Goal: Task Accomplishment & Management: Manage account settings

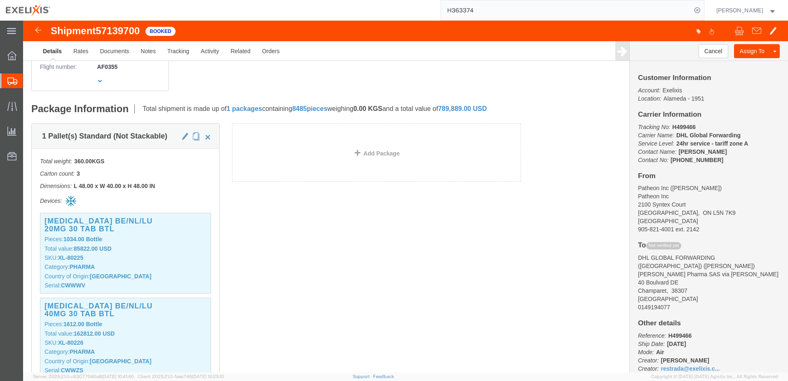
scroll to position [247, 0]
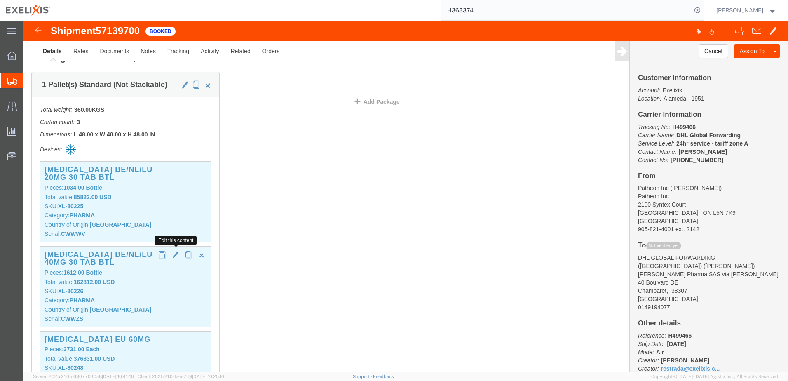
click span "button"
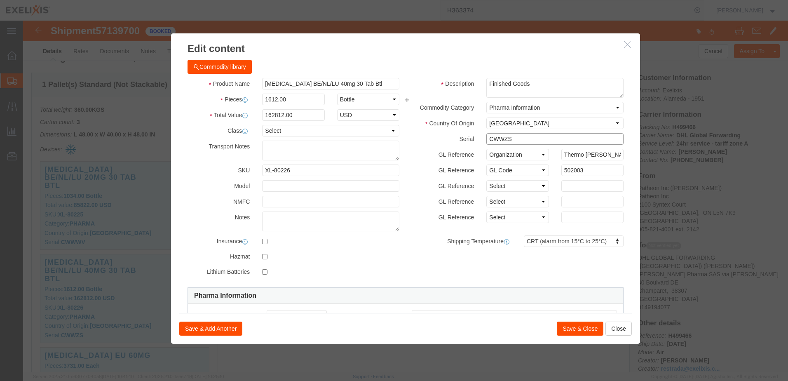
drag, startPoint x: 487, startPoint y: 119, endPoint x: 434, endPoint y: 119, distance: 52.7
click div "Serial CWWZS"
click select "Select Account Type Activity ID Airline Appointment Number ASN Batch Number Bil…"
select select "LOT"
click select "Select Account Type Activity ID Airline Appointment Number ASN Batch Number Bil…"
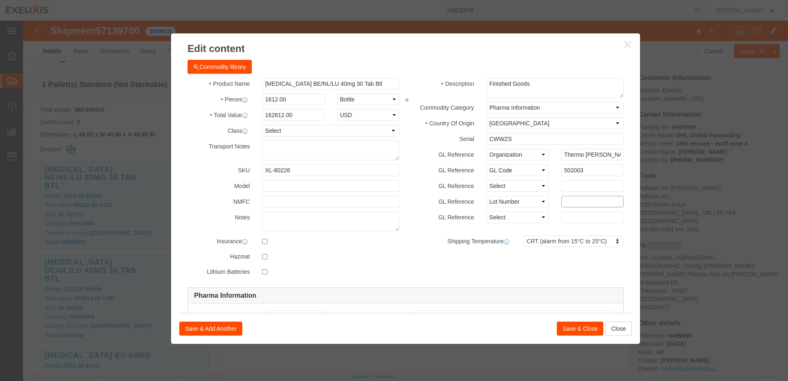
click input "text"
paste input "CWWZS"
type input "CWWZS"
click select "Select Account Type Activity ID Airline Appointment Number ASN Batch Number Bil…"
select select
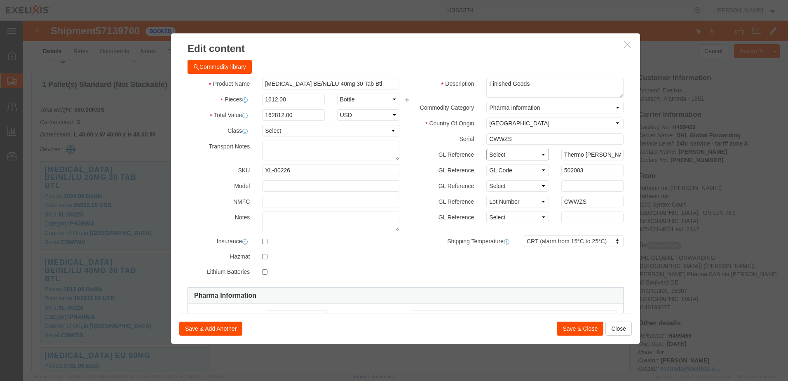
click select "Select Account Type Activity ID Airline Appointment Number ASN Batch Number Bil…"
drag, startPoint x: 535, startPoint y: 132, endPoint x: 614, endPoint y: 134, distance: 79.6
click div "Edit content Commodity library Product Name Cabometyx BE/NL/LU 40mg 30 Tab Btl …"
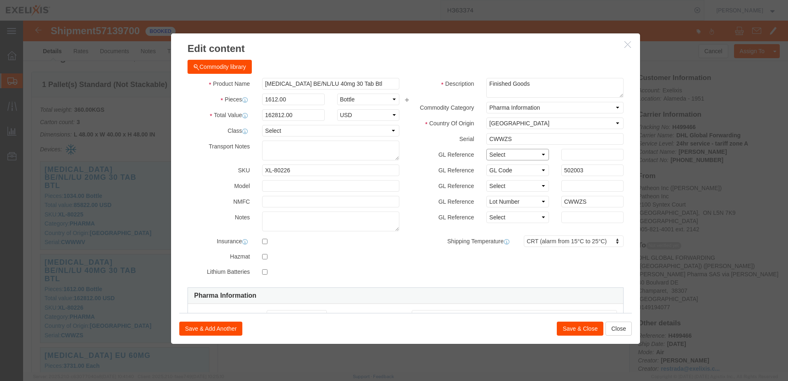
click select "Select Account Type Activity ID Airline Appointment Number ASN Batch Number Bil…"
select select "GLCD"
click select "Select Account Type Activity ID Airline Appointment Number ASN Batch Number Bil…"
drag, startPoint x: 557, startPoint y: 147, endPoint x: 521, endPoint y: 147, distance: 35.4
click div "GL Reference Select Account Type Activity ID Airline Appointment Number ASN Bat…"
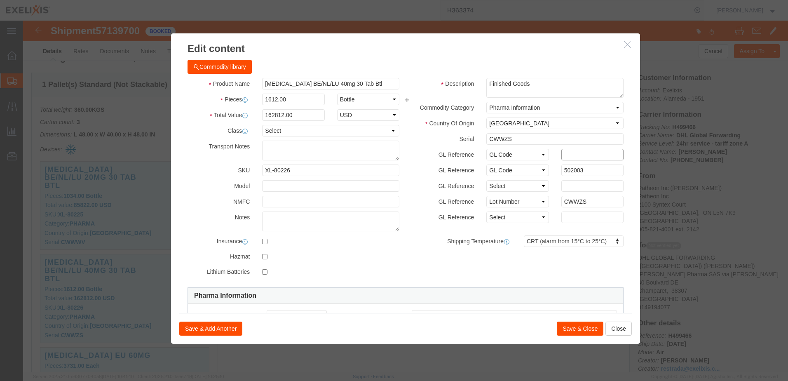
click input "text"
paste input "502003"
type input "502003"
drag, startPoint x: 557, startPoint y: 147, endPoint x: 521, endPoint y: 148, distance: 36.7
click div "GL Reference Select Account Type Activity ID Airline Appointment Number ASN Bat…"
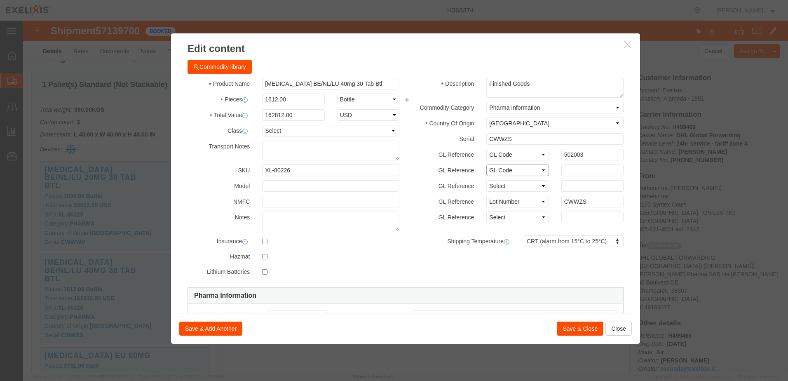
click select "Select Account Type Activity ID Airline Appointment Number ASN Batch Number Bil…"
select select
click select "Select Account Type Activity ID Airline Appointment Number ASN Batch Number Bil…"
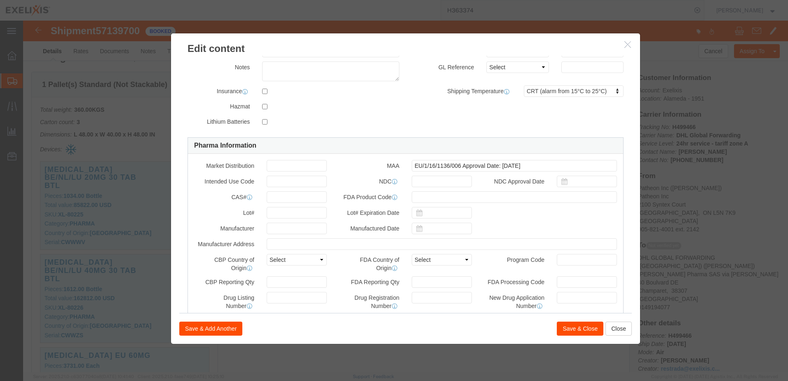
scroll to position [247, 0]
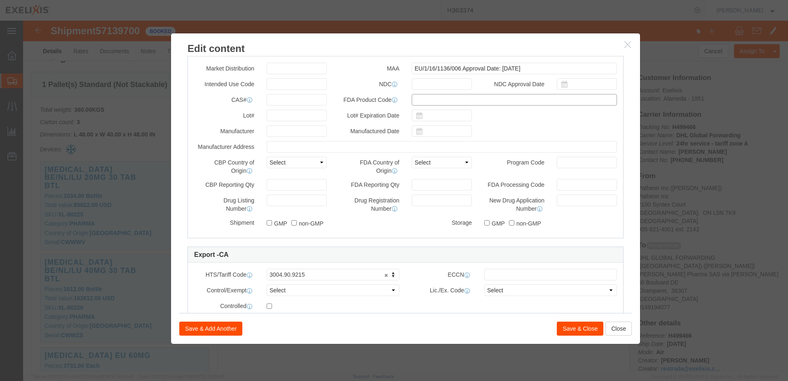
click input "text"
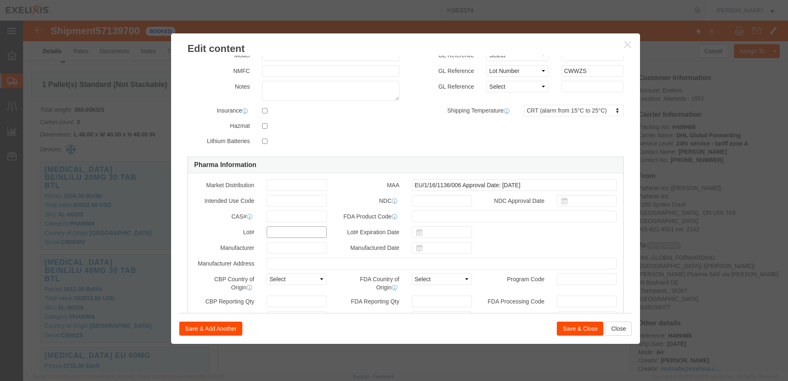
scroll to position [124, 0]
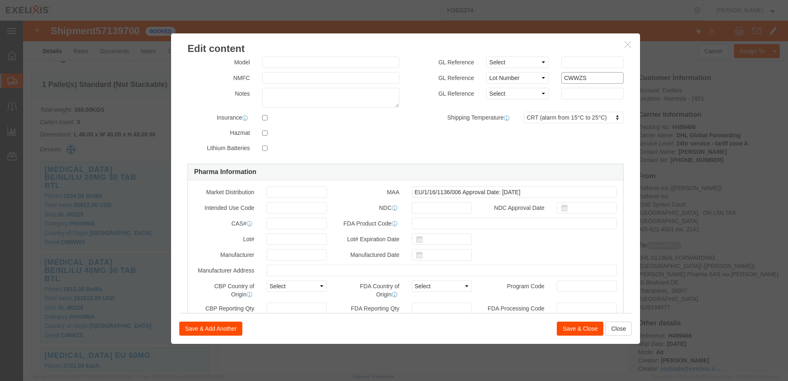
drag, startPoint x: 560, startPoint y: 58, endPoint x: 514, endPoint y: 58, distance: 46.1
click div "GL Reference Select Account Type Activity ID Airline Appointment Number ASN Bat…"
click input "text"
paste input "CWWZS"
type input "CWWZS"
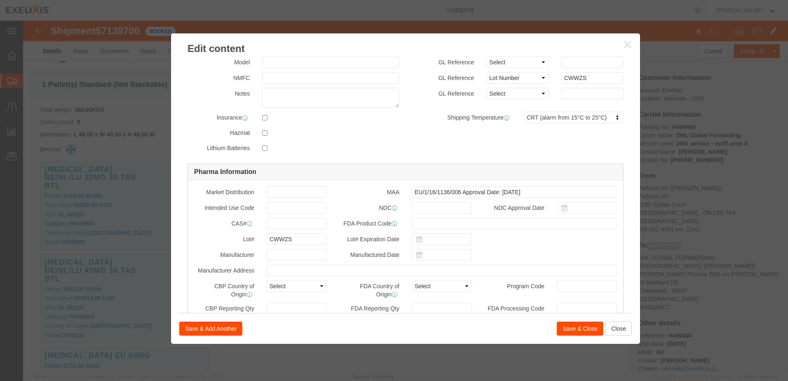
click button "Save & Close"
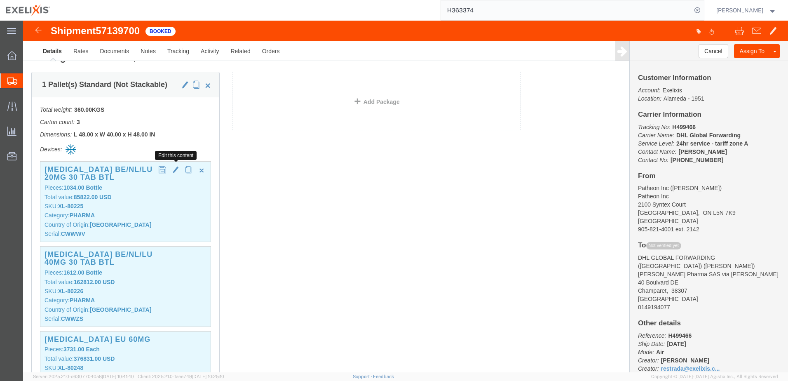
click span "button"
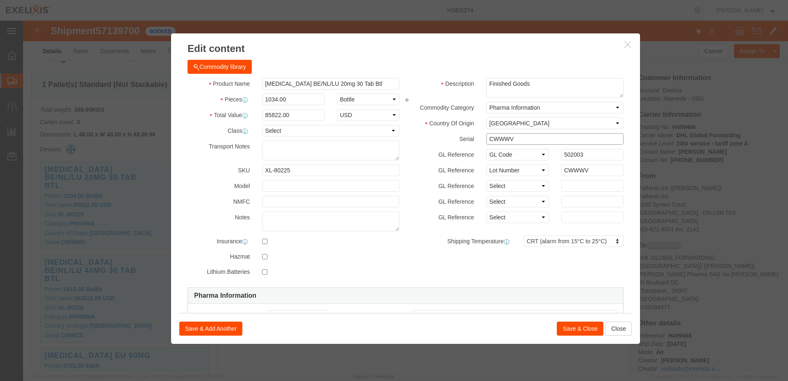
drag, startPoint x: 499, startPoint y: 118, endPoint x: 431, endPoint y: 118, distance: 68.4
click div "Serial CWWWV"
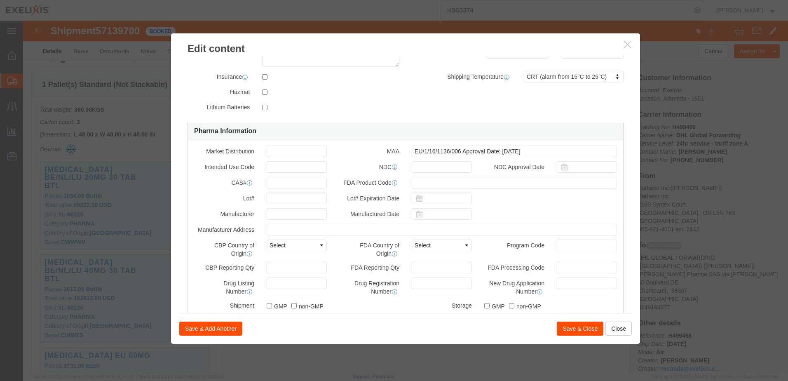
scroll to position [165, 0]
click input "text"
paste input "CWWWV"
type input "CWWWV"
click button "Save & Close"
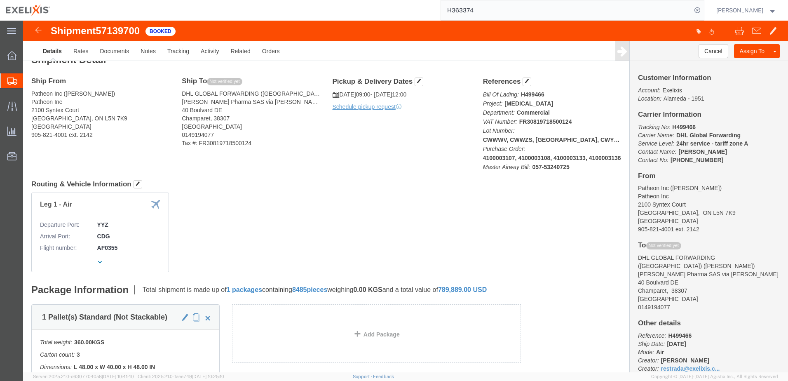
scroll to position [0, 0]
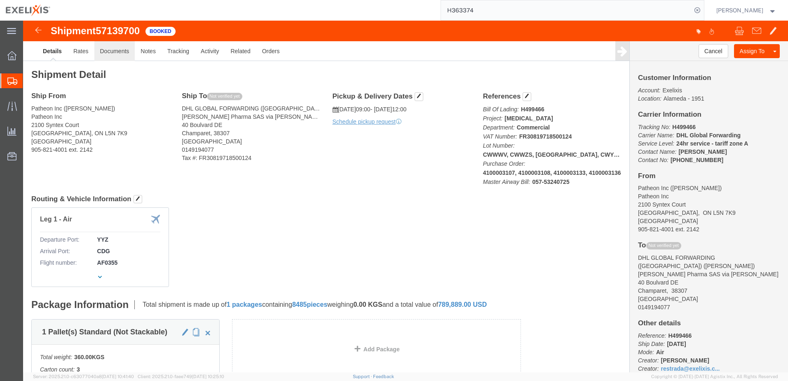
click link "Documents"
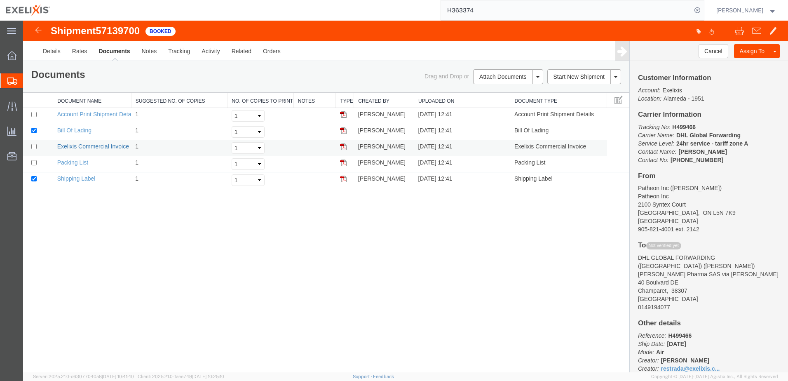
click at [73, 145] on link "Exelixis Commercial Invoice" at bounding box center [93, 146] width 72 height 7
click at [53, 52] on link "Details" at bounding box center [51, 51] width 29 height 20
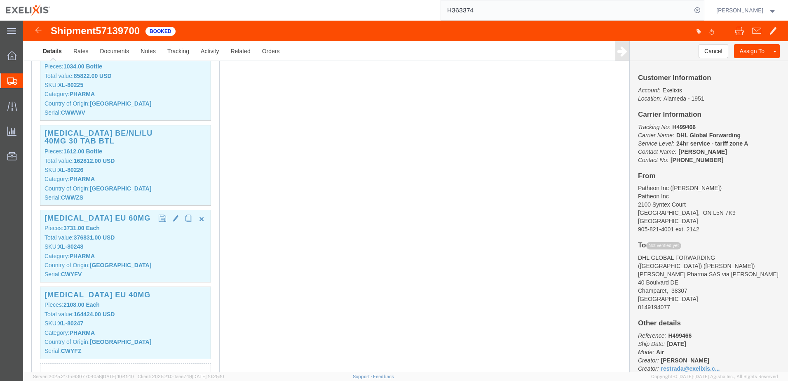
scroll to position [371, 0]
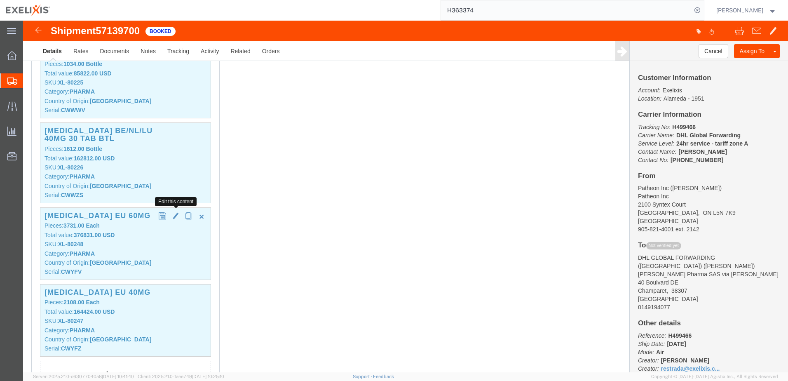
click span "button"
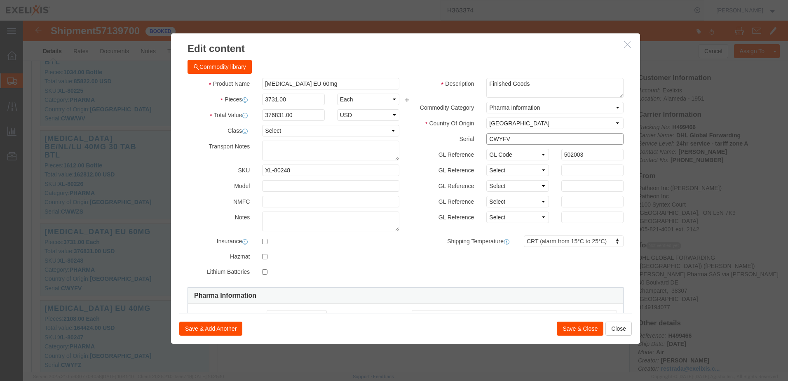
drag, startPoint x: 485, startPoint y: 119, endPoint x: 427, endPoint y: 119, distance: 57.7
click div "Serial CWYFV"
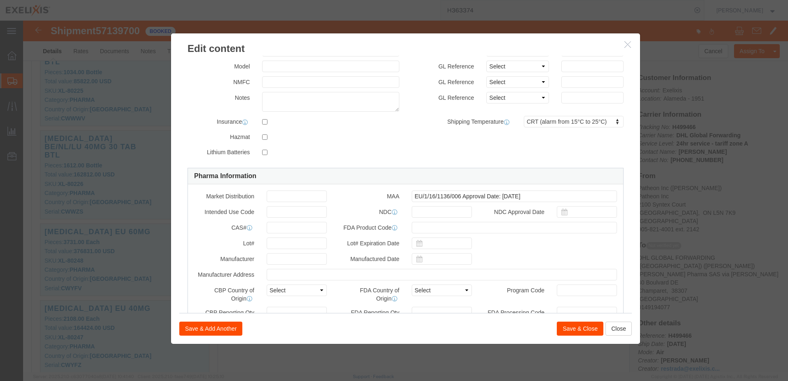
scroll to position [124, 0]
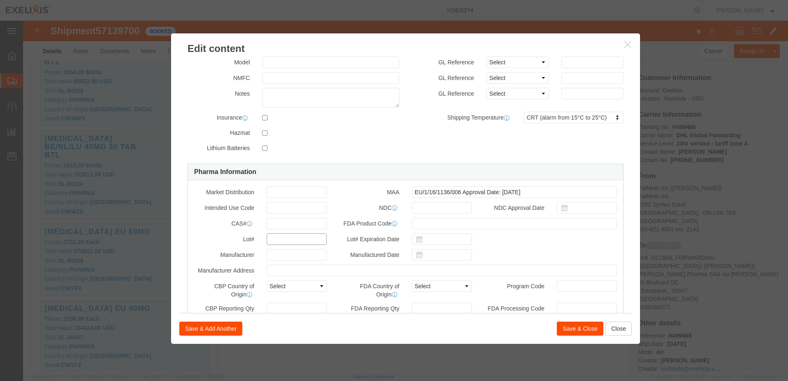
click input "text"
paste input "CWYFV"
type input "CWYFV"
click button "Save & Close"
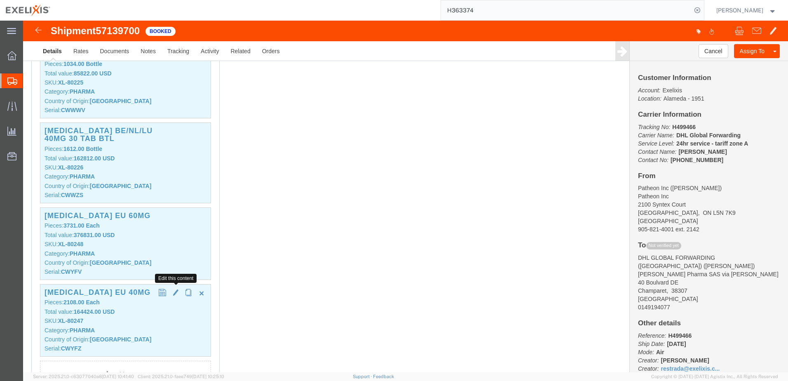
click span "button"
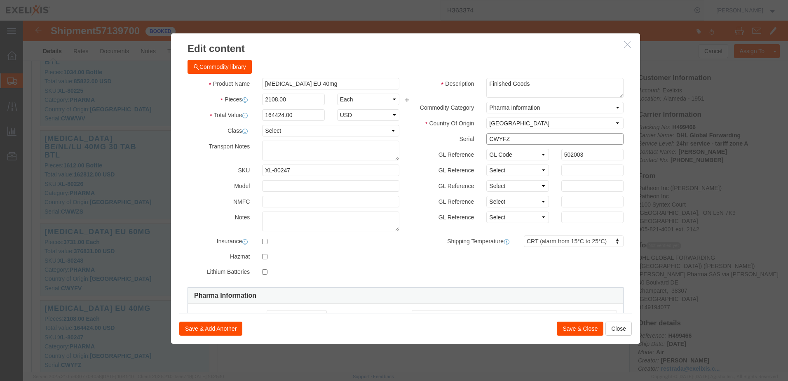
drag, startPoint x: 487, startPoint y: 118, endPoint x: 427, endPoint y: 119, distance: 59.3
click div "Serial CWYFZ"
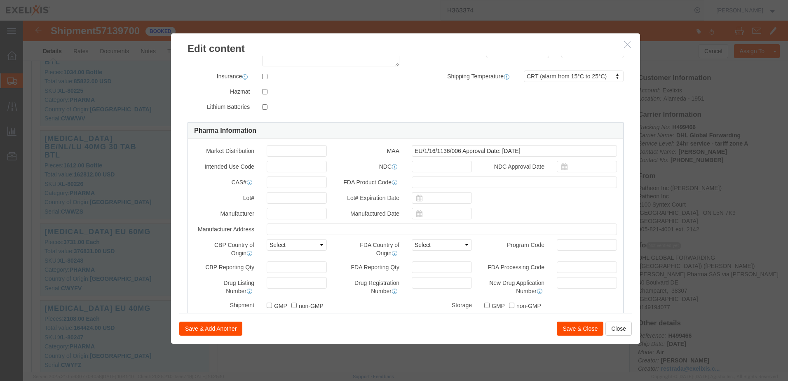
scroll to position [206, 0]
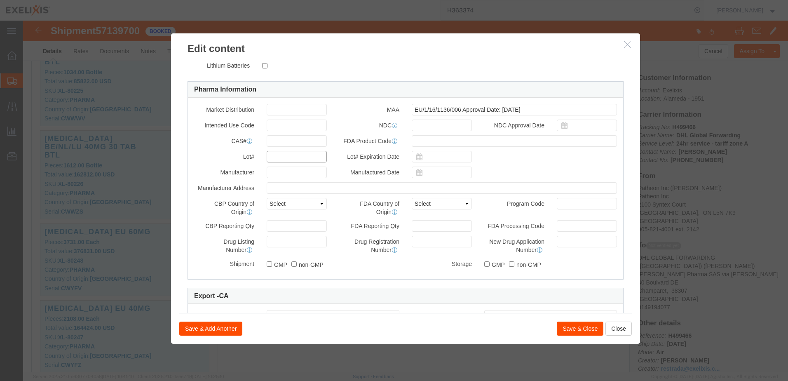
click input "text"
paste input "CWYFZ"
type input "CWYFZ"
click button "Save & Close"
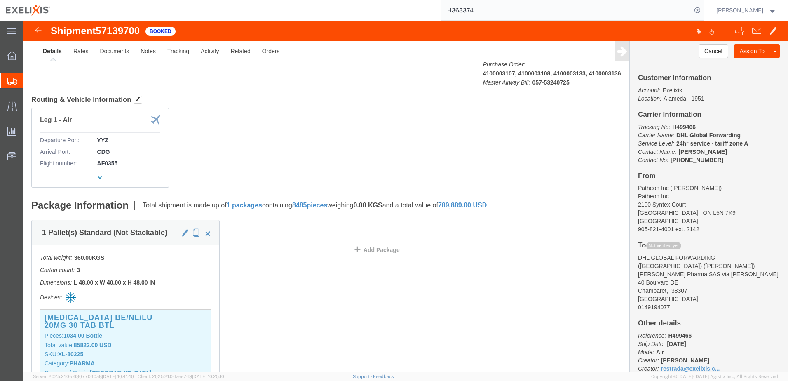
scroll to position [0, 0]
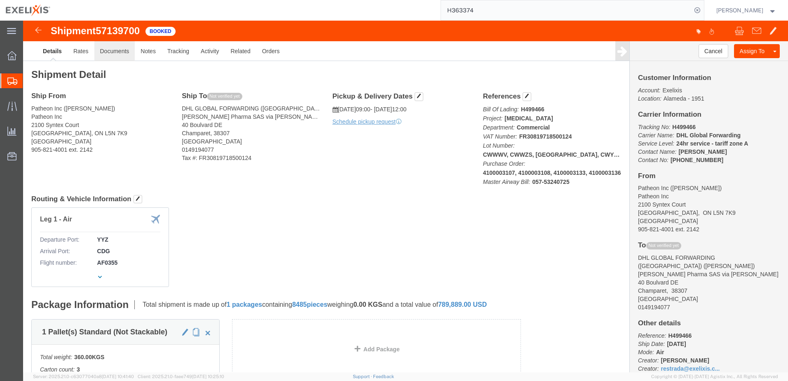
click link "Documents"
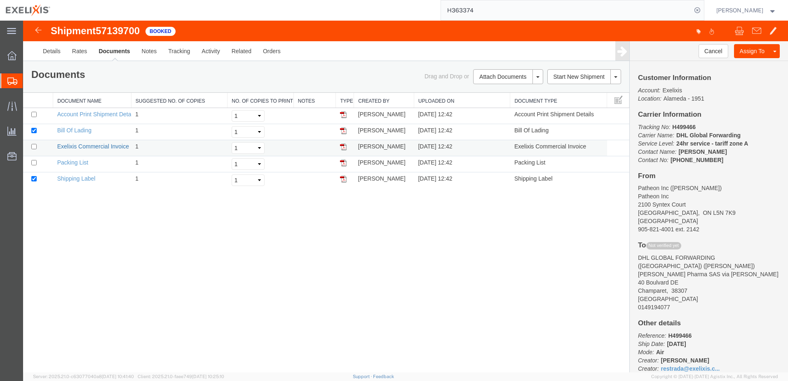
click at [84, 147] on link "Exelixis Commercial Invoice" at bounding box center [93, 146] width 72 height 7
drag, startPoint x: 132, startPoint y: 101, endPoint x: 147, endPoint y: 101, distance: 15.7
click at [147, 101] on div "Document Name Suggested No. of Copies No. of Copies to Print Notes Type Created…" at bounding box center [326, 140] width 606 height 95
click at [52, 50] on link "Details" at bounding box center [51, 51] width 29 height 20
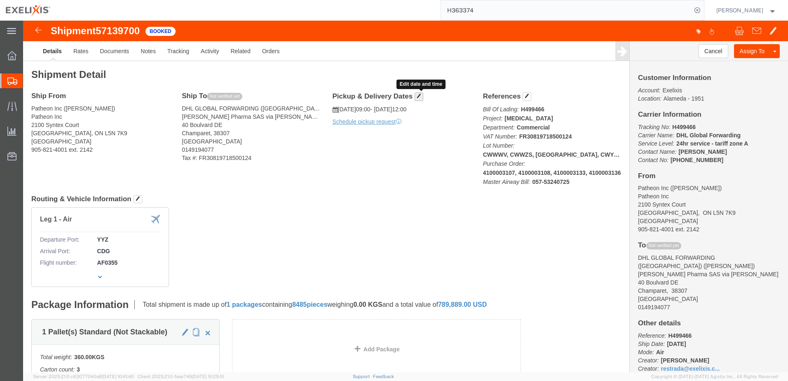
click span "button"
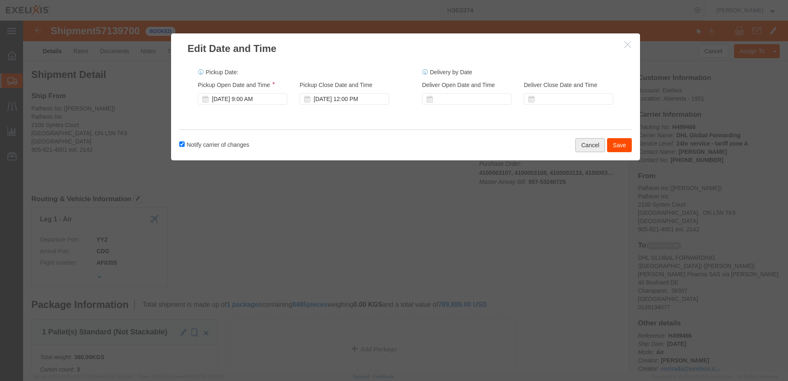
click button "Cancel"
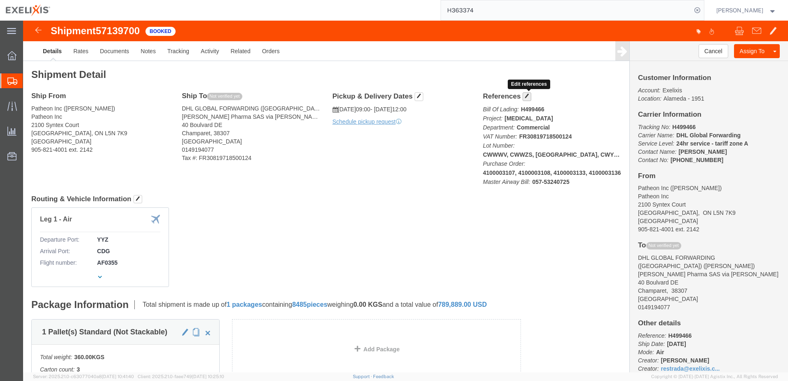
click span "button"
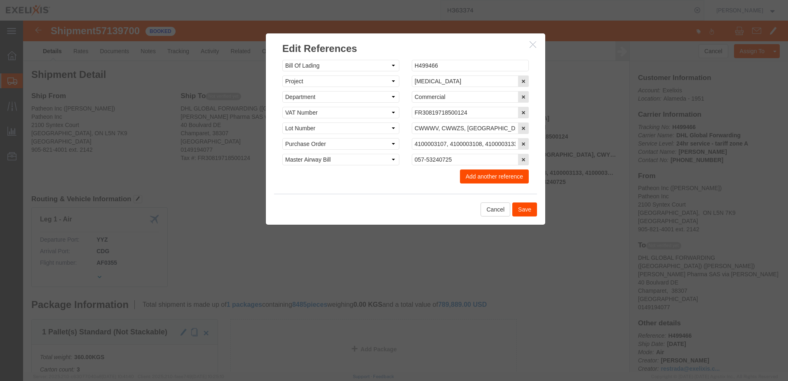
click button "Save"
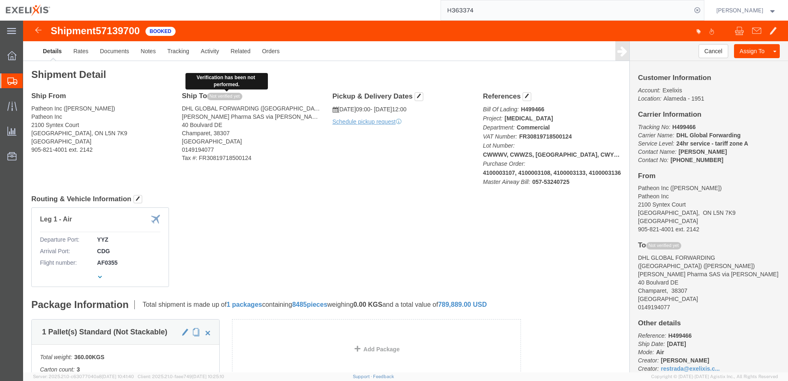
click span "Not verified yet"
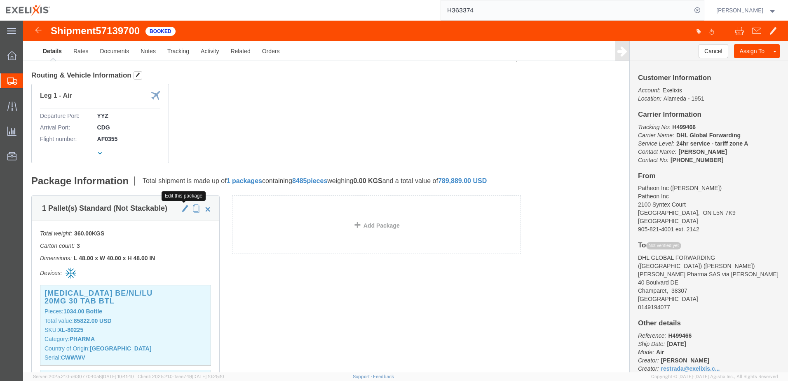
click span "button"
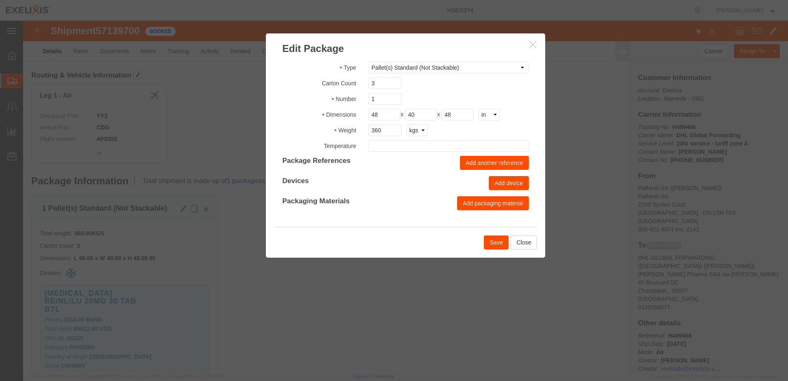
type input "FROM_15_TO_25"
click button "Close"
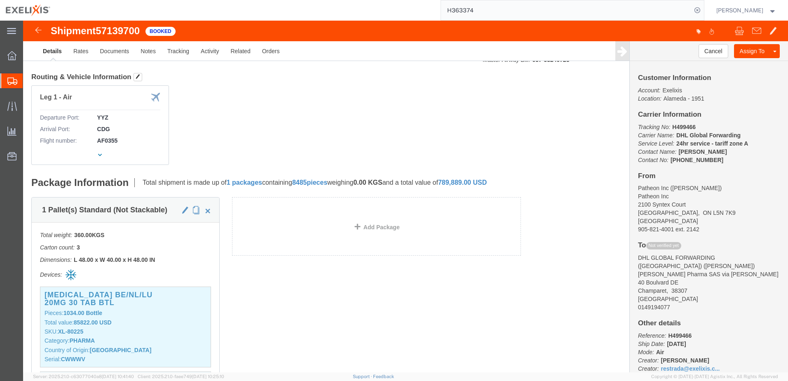
scroll to position [0, 0]
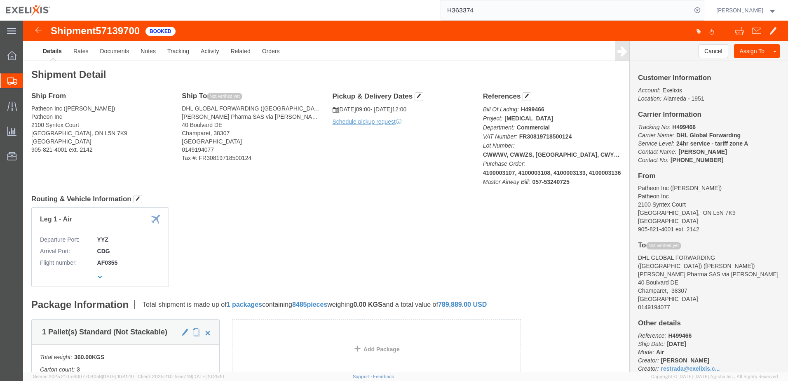
click h4 "Pickup & Delivery Dates"
click span "button"
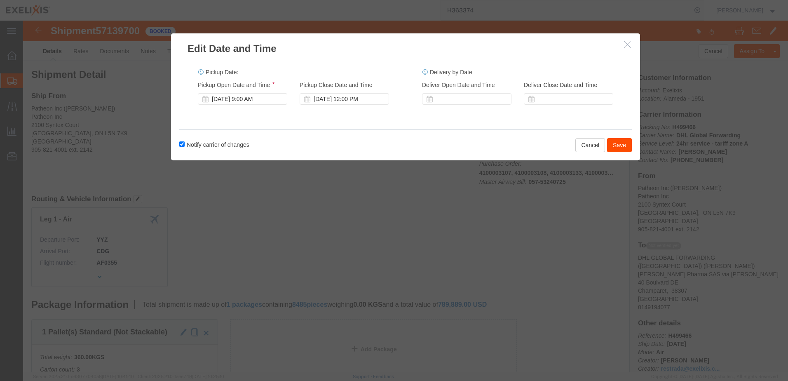
click button "Save"
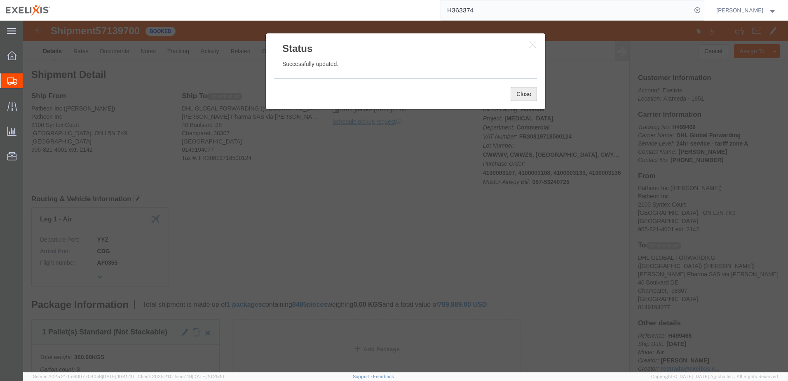
click button "Close"
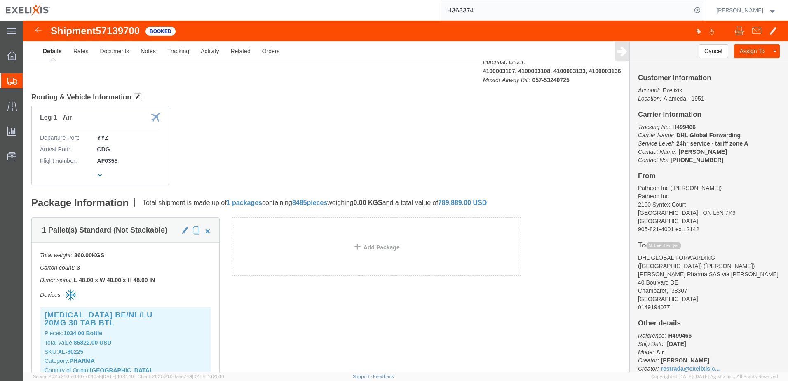
scroll to position [165, 0]
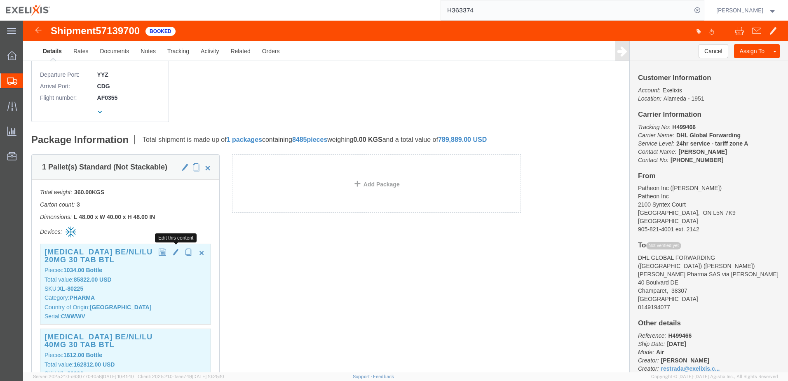
click span "button"
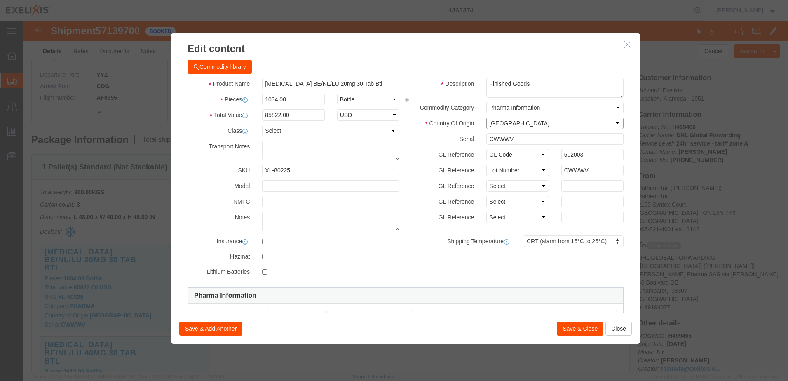
click select "Select Afghanistan Åland Islands Albania Algeria American Samoa Andorra Angola …"
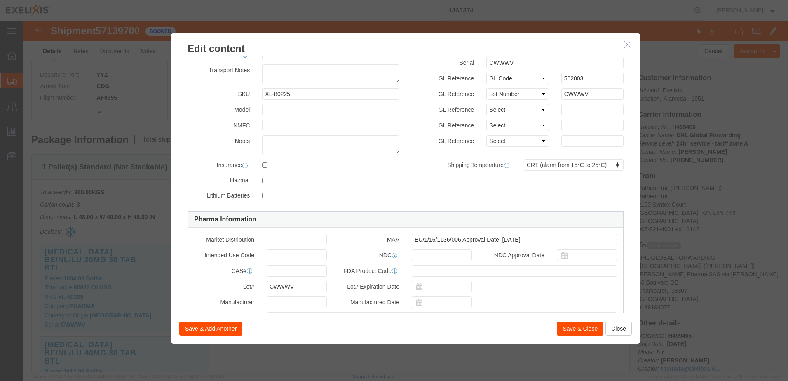
scroll to position [124, 0]
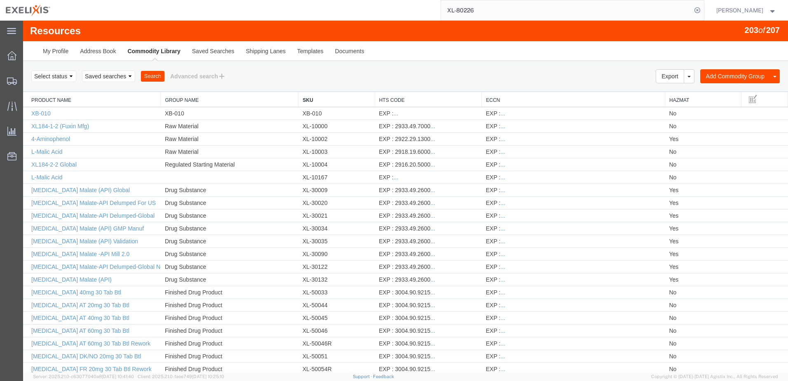
scroll to position [1932, 0]
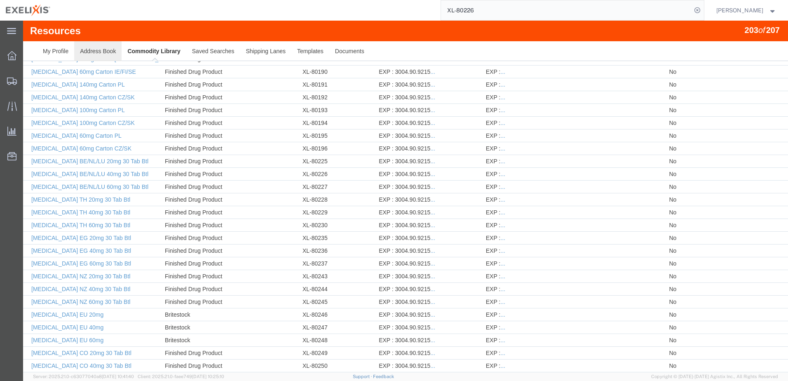
click at [92, 51] on link "Address Book" at bounding box center [97, 51] width 47 height 20
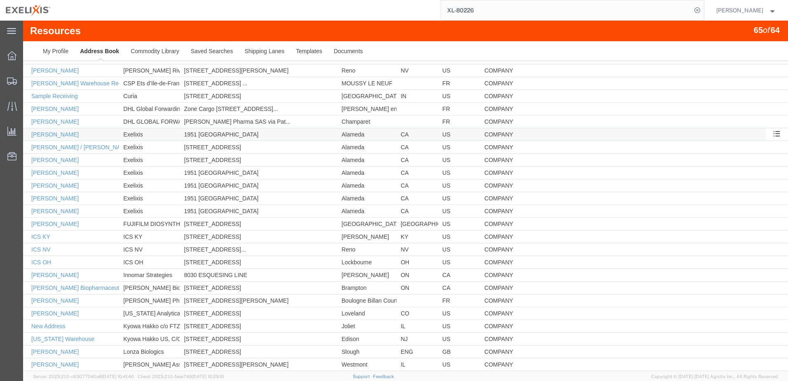
scroll to position [247, 0]
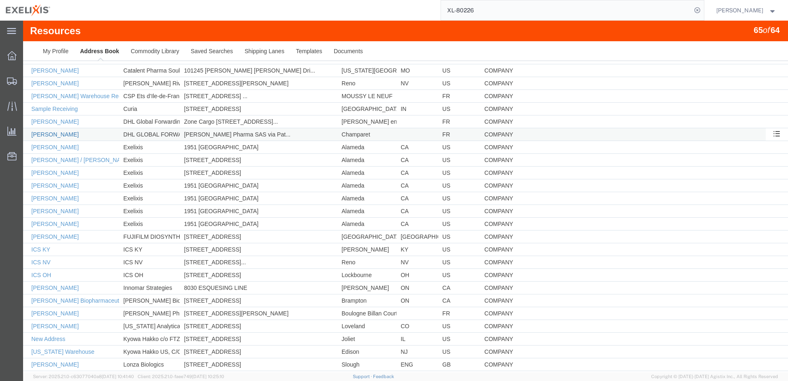
click at [68, 133] on link "Thierry Marcheschi" at bounding box center [54, 134] width 47 height 7
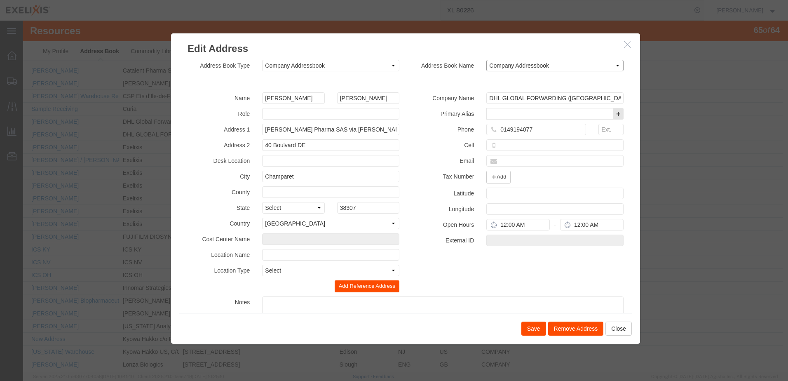
click at [613, 65] on select "Select Company Addressbook" at bounding box center [554, 66] width 137 height 12
click at [613, 64] on select "Select Company Addressbook" at bounding box center [554, 66] width 137 height 12
click at [388, 64] on select "Select Company Addressbook Location Addressbook Personal Addressbook Other Addr…" at bounding box center [330, 66] width 137 height 12
click at [415, 74] on div "Address Book Name Select Company Addressbook" at bounding box center [517, 68] width 224 height 16
click at [388, 267] on select "Select Business No Loading Dock Business Business w/ Loading Dock Construction …" at bounding box center [330, 270] width 137 height 12
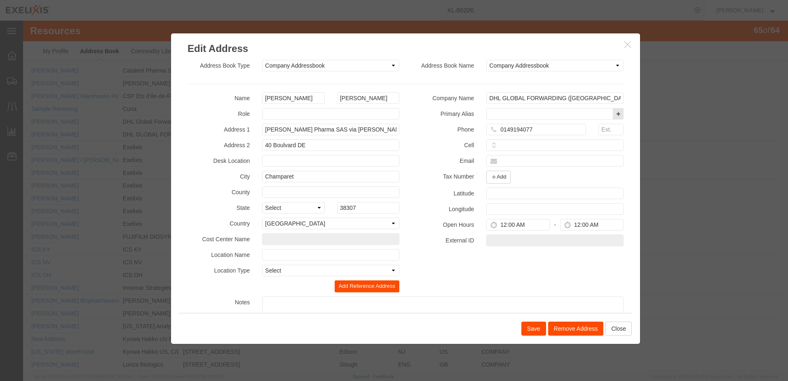
click at [405, 269] on div "Name Thierry Marcheschi Role Address 1 Ipsen Pharma SAS via Patheon Bourgoin Ad…" at bounding box center [405, 222] width 448 height 260
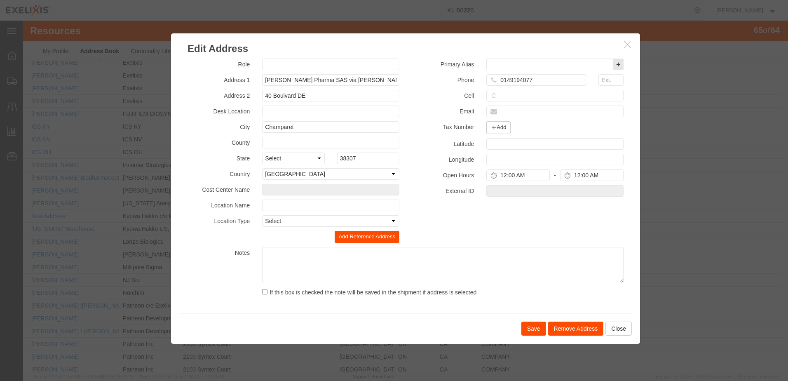
scroll to position [371, 0]
click at [367, 236] on button "Add Reference Address" at bounding box center [367, 237] width 65 height 12
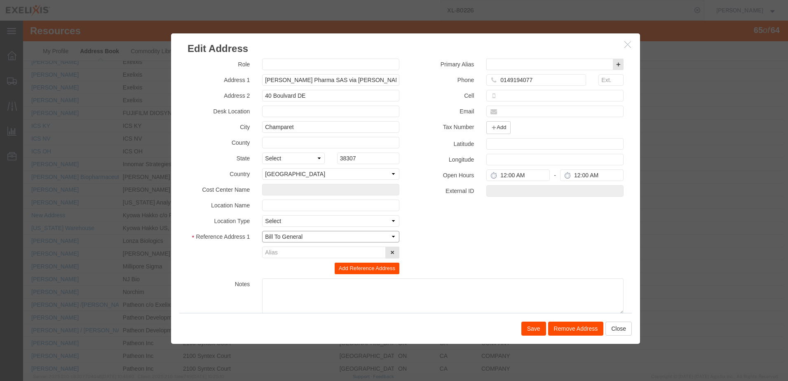
click at [385, 235] on select "Bill To General Bill To Commodities Bill To Freight Costs Bill To International…" at bounding box center [330, 237] width 137 height 12
drag, startPoint x: 443, startPoint y: 223, endPoint x: 435, endPoint y: 226, distance: 7.8
click at [443, 223] on div "Name Thierry Marcheschi Role Address 1 Ipsen Pharma SAS via Patheon Bourgoin Ad…" at bounding box center [405, 188] width 448 height 291
click at [385, 234] on select "Bill To General Bill To Commodities Bill To Freight Costs Bill To International…" at bounding box center [330, 237] width 137 height 12
click at [262, 231] on select "Bill To General Bill To Commodities Bill To Freight Costs Bill To International…" at bounding box center [330, 237] width 137 height 12
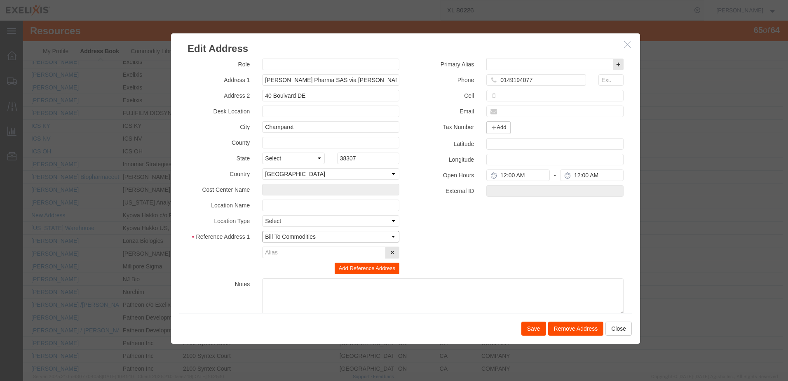
click at [388, 238] on select "Bill To General Bill To Commodities Bill To Freight Costs Bill To International…" at bounding box center [330, 237] width 137 height 12
click at [262, 231] on select "Bill To General Bill To Commodities Bill To Freight Costs Bill To International…" at bounding box center [330, 237] width 137 height 12
click at [390, 237] on select "Bill To General Bill To Commodities Bill To Freight Costs Bill To International…" at bounding box center [330, 237] width 137 height 12
select select "BILL_TO_INTERNATIONAL"
click at [262, 231] on select "Bill To General Bill To Commodities Bill To Freight Costs Bill To International…" at bounding box center [330, 237] width 137 height 12
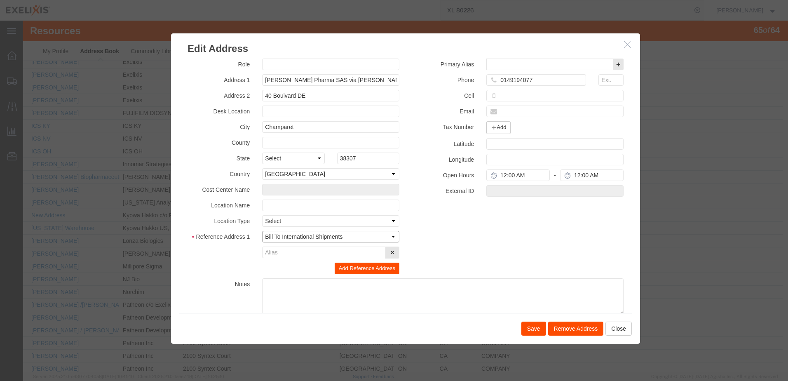
click at [388, 235] on select "Bill To General Bill To Commodities Bill To Freight Costs Bill To International…" at bounding box center [330, 237] width 137 height 12
click at [417, 236] on div "Name Thierry Marcheschi Role Address 1 Ipsen Pharma SAS via Patheon Bourgoin Ad…" at bounding box center [405, 188] width 448 height 291
click at [391, 252] on button at bounding box center [392, 252] width 14 height 12
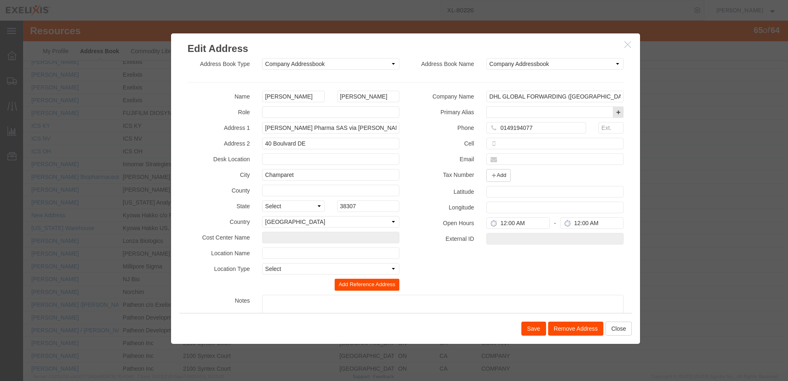
scroll to position [0, 0]
click at [386, 66] on select "Select Company Addressbook Location Addressbook Personal Addressbook Other Addr…" at bounding box center [330, 66] width 137 height 12
click at [608, 67] on select "Select Company Addressbook" at bounding box center [554, 66] width 137 height 12
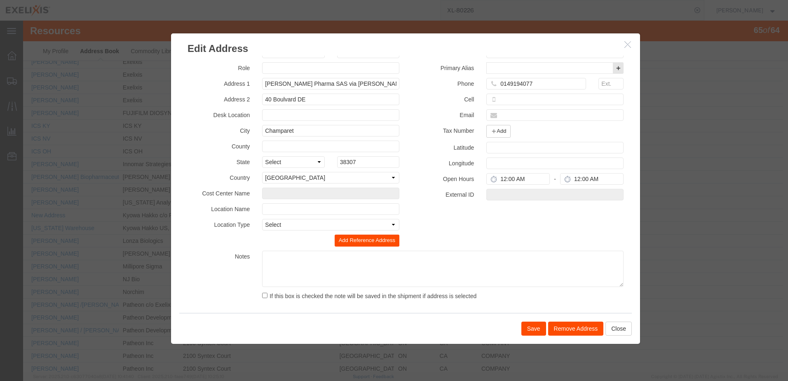
scroll to position [49, 0]
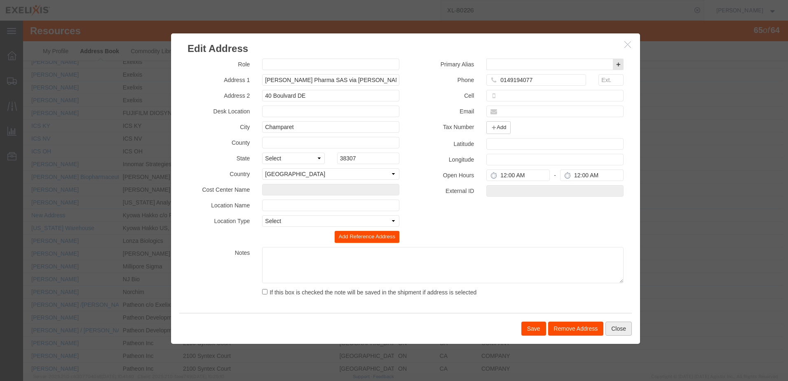
click at [616, 331] on button "Close" at bounding box center [618, 328] width 26 height 14
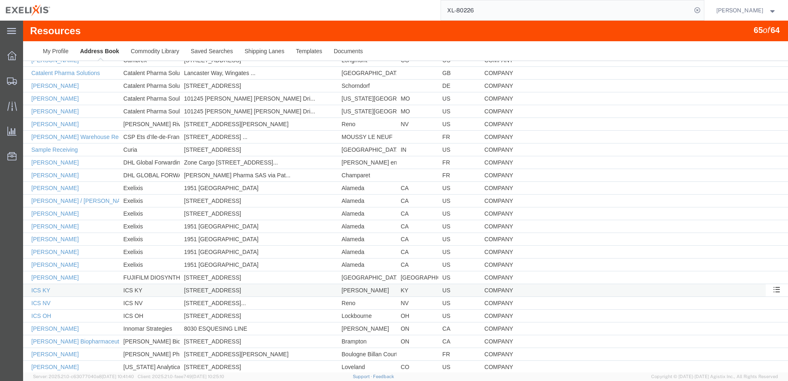
scroll to position [206, 0]
click at [66, 166] on link "Thierry Marcheschi" at bounding box center [54, 162] width 47 height 7
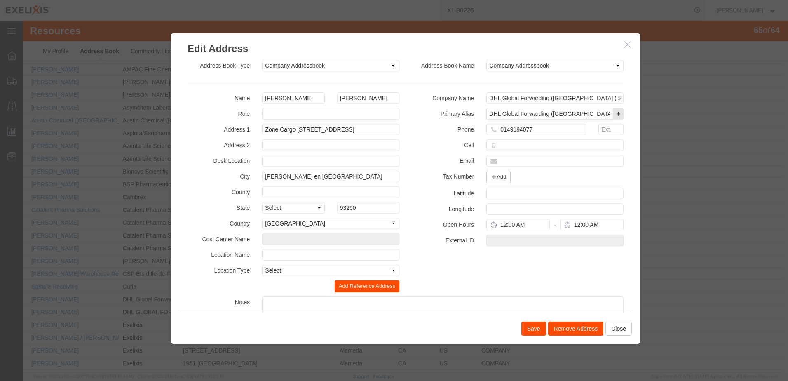
scroll to position [0, 0]
click at [611, 326] on button "Close" at bounding box center [618, 328] width 26 height 14
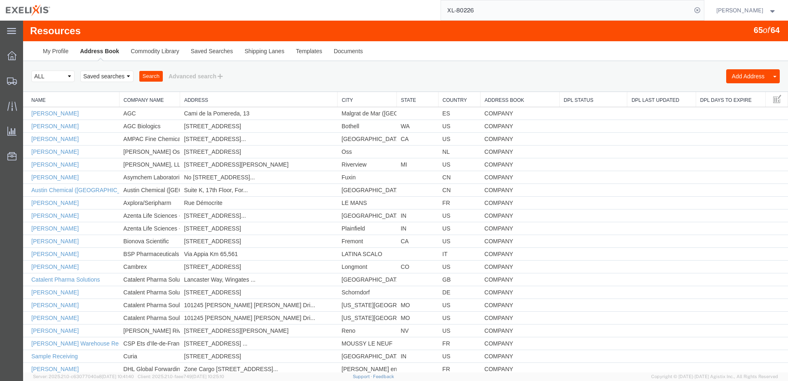
click at [452, 59] on ul "My Profile Address Book Commodity Library Saved Searches Shipping Lanes Templat…" at bounding box center [405, 50] width 737 height 19
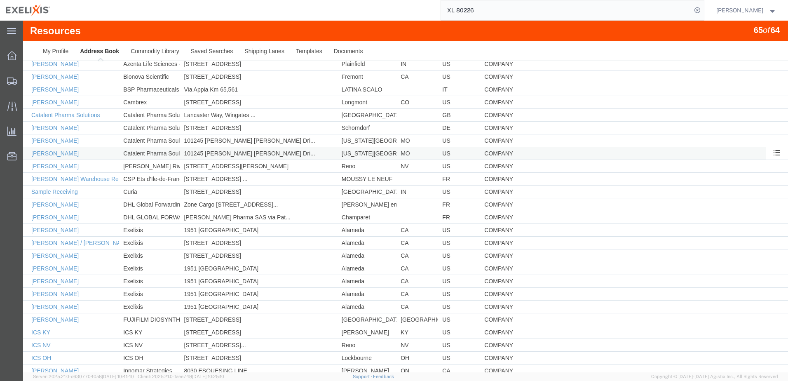
scroll to position [165, 0]
click at [62, 215] on link "Thierry Marcheschi" at bounding box center [54, 216] width 47 height 7
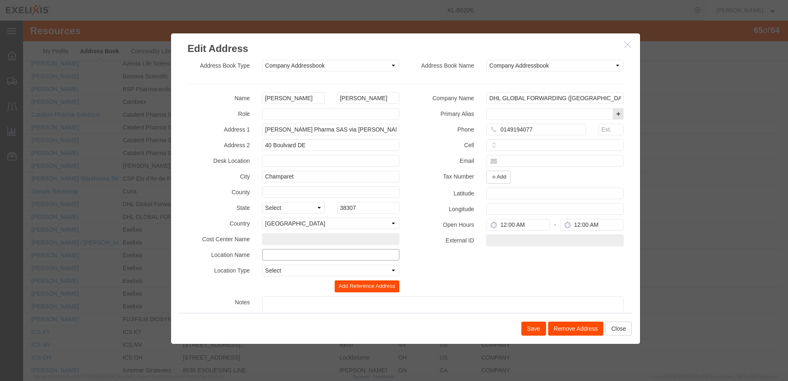
click at [268, 257] on input "text" at bounding box center [330, 255] width 137 height 12
click at [314, 208] on select "Select Auvergne-Rhône-Alpes Bourgogne-Franche-Comté Bretagne Centre-Val de Loir…" at bounding box center [293, 208] width 62 height 12
click at [432, 280] on div "Name Thierry Marcheschi Role Address 1 Ipsen Pharma SAS via Patheon Bourgoin Ad…" at bounding box center [405, 222] width 448 height 260
click at [564, 113] on input "text" at bounding box center [549, 114] width 127 height 12
click at [539, 146] on input "text" at bounding box center [554, 145] width 137 height 12
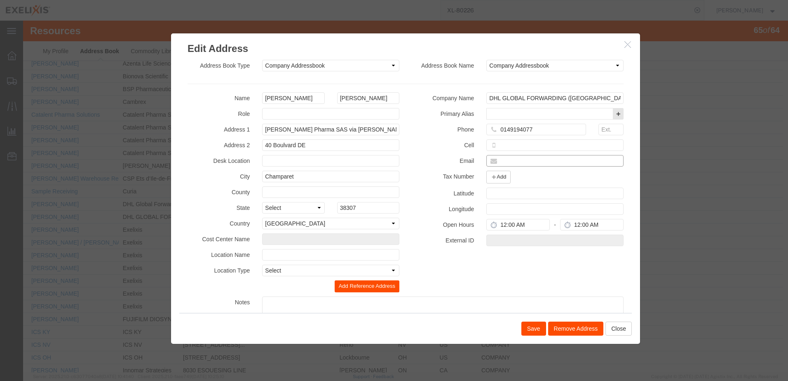
click at [538, 160] on input "text" at bounding box center [554, 161] width 137 height 12
click at [531, 328] on button "Save" at bounding box center [533, 328] width 25 height 14
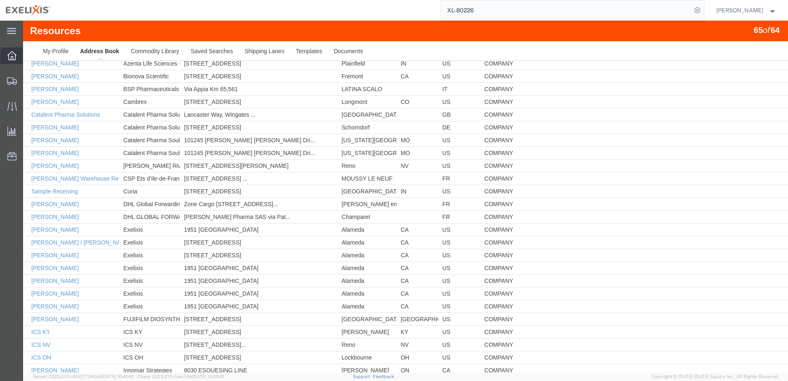
click at [12, 55] on icon at bounding box center [11, 55] width 9 height 9
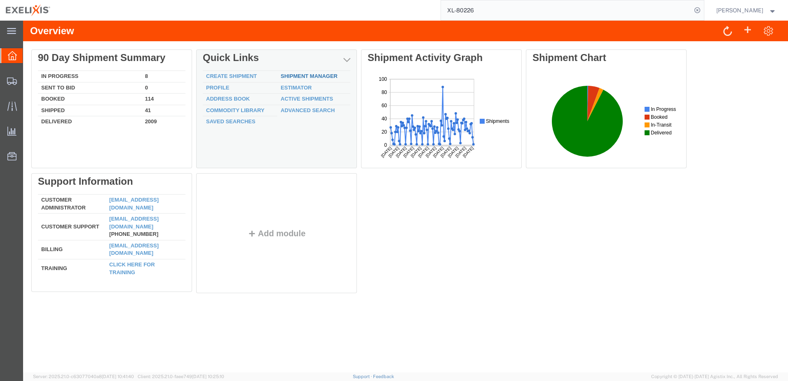
click at [316, 75] on link "Shipment Manager" at bounding box center [309, 76] width 57 height 6
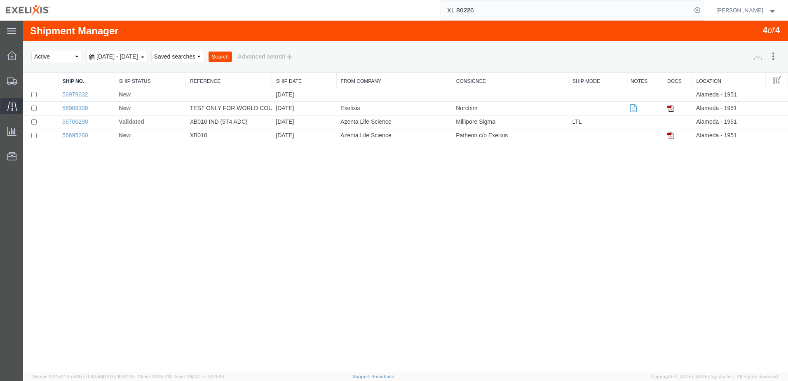
click at [28, 103] on span "Traffic" at bounding box center [26, 106] width 6 height 16
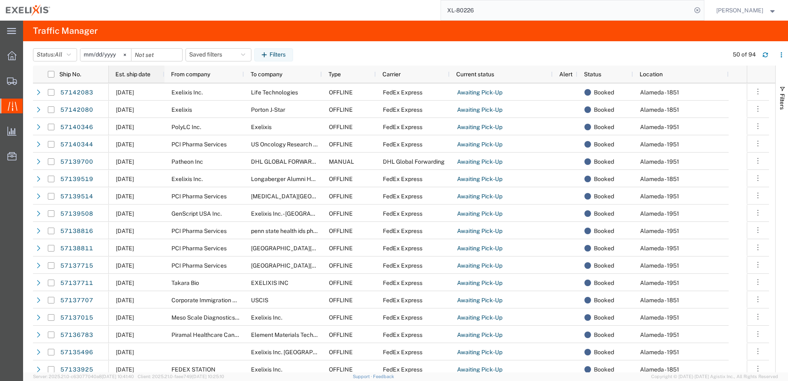
click at [143, 75] on span "Est. ship date" at bounding box center [132, 74] width 35 height 7
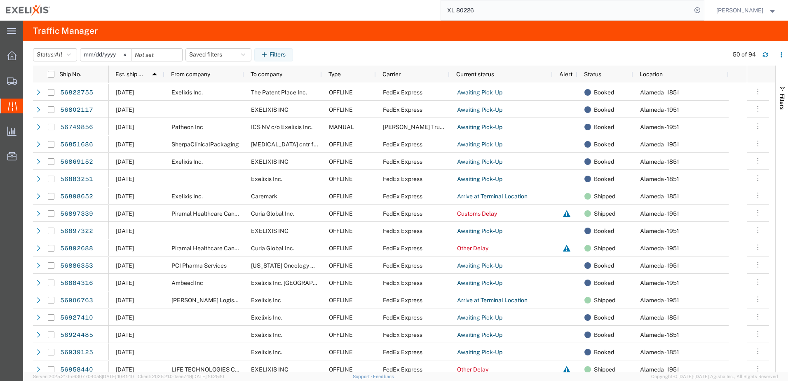
click at [107, 53] on input "2025-09-15" at bounding box center [105, 55] width 51 height 12
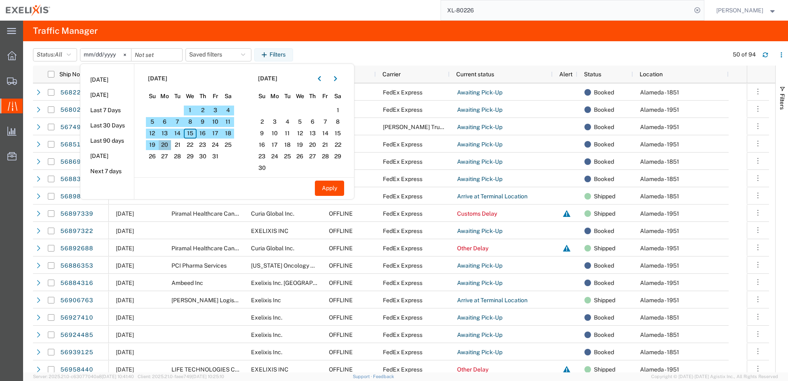
click at [168, 145] on span "20" at bounding box center [165, 145] width 13 height 10
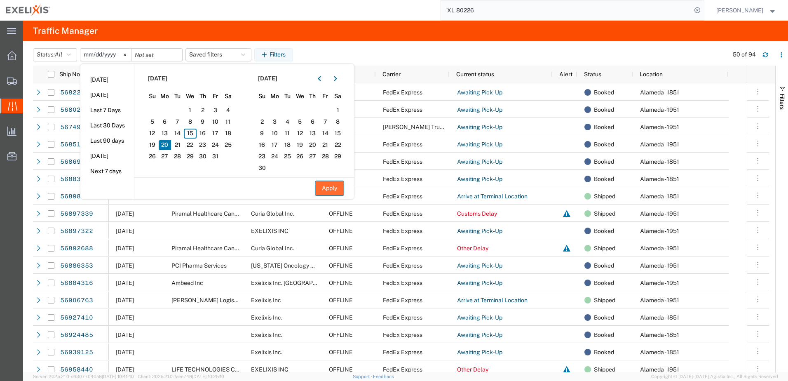
click at [323, 188] on button "Apply" at bounding box center [329, 187] width 29 height 15
type input "2025-10-20"
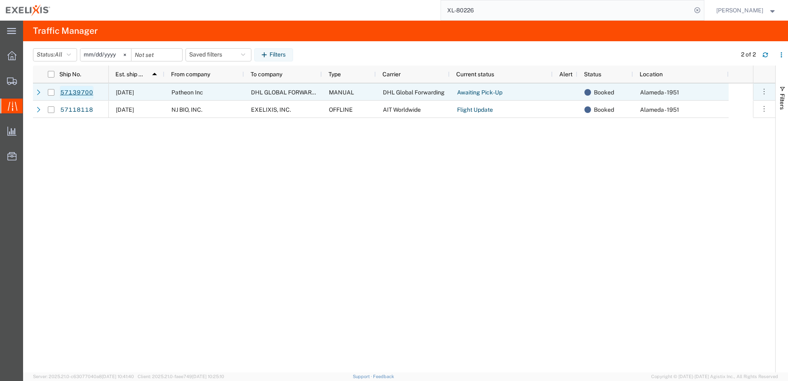
click at [79, 92] on link "57139700" at bounding box center [77, 92] width 34 height 13
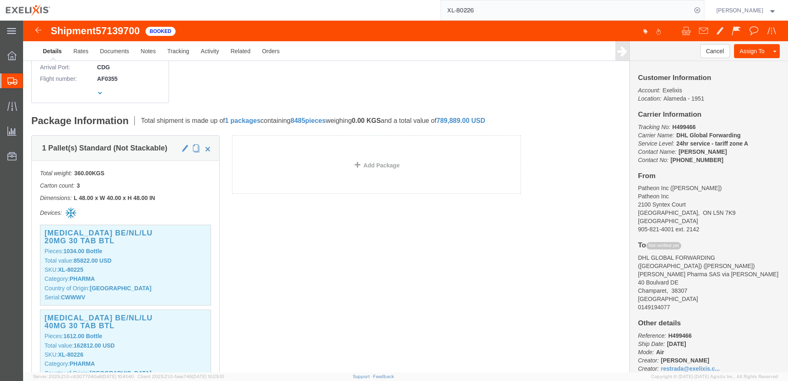
scroll to position [247, 0]
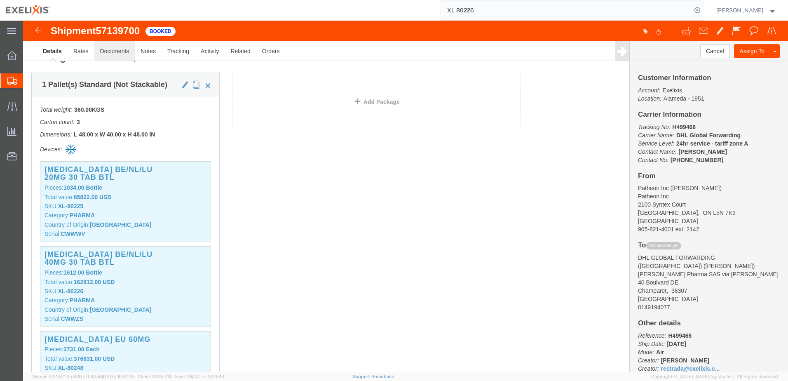
click link "Documents"
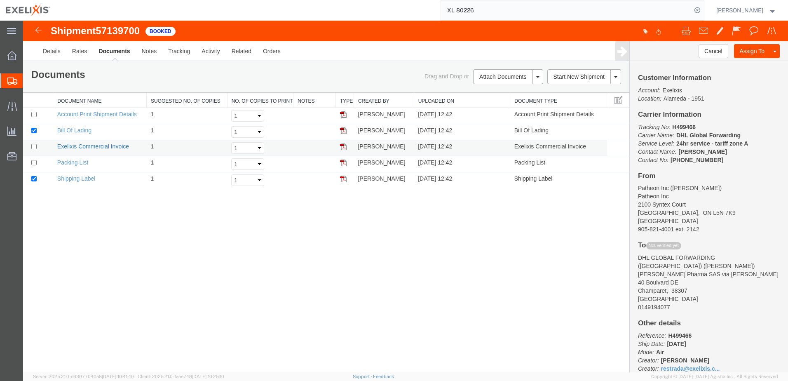
click at [67, 145] on link "Exelixis Commercial Invoice" at bounding box center [93, 146] width 72 height 7
click at [54, 49] on link "Details" at bounding box center [51, 51] width 29 height 20
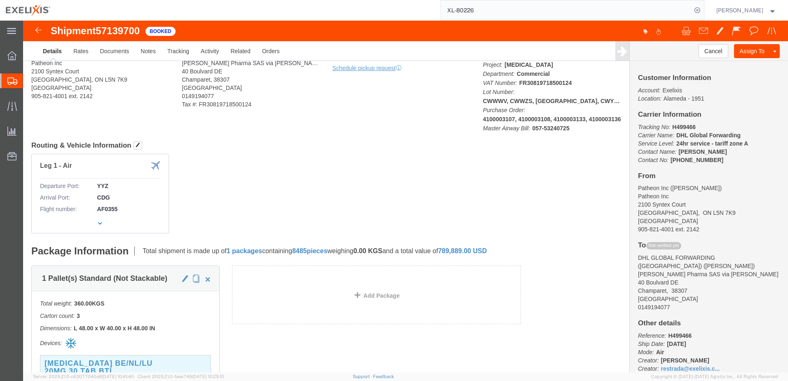
scroll to position [165, 0]
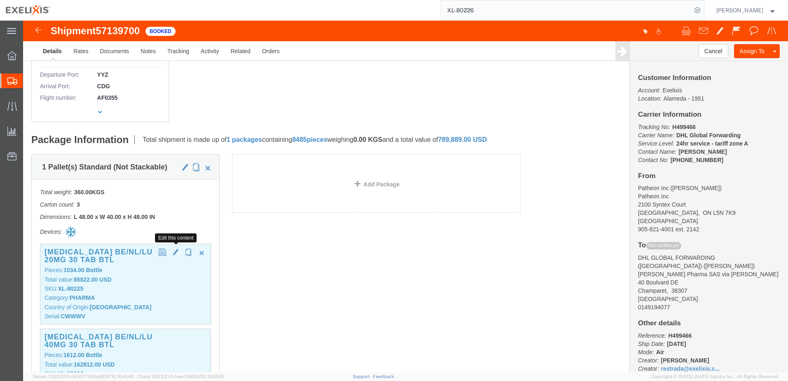
click span "button"
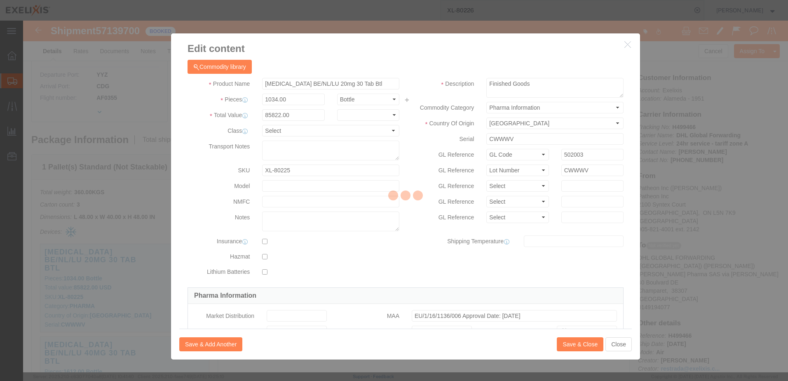
type input "FROM_15_TO_25"
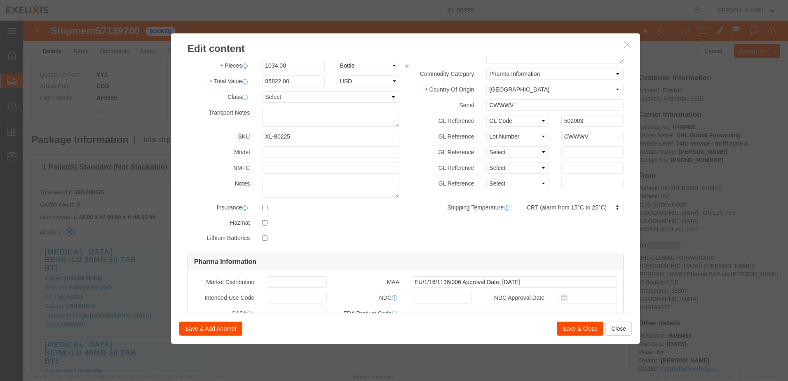
scroll to position [0, 0]
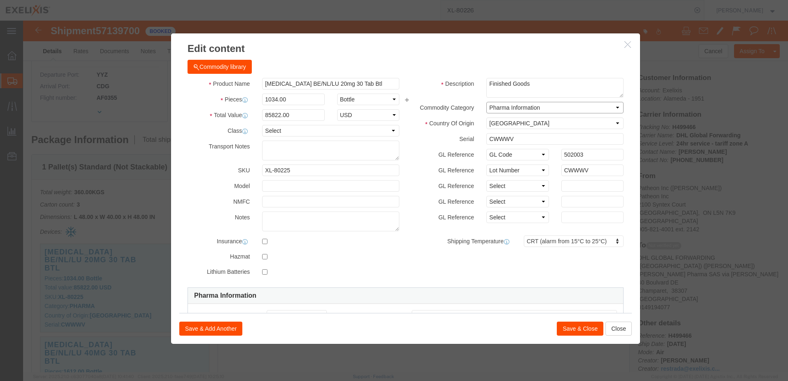
click select "Select Pharma Information"
click div "Commodity library Product Name Cabometyx BE/NL/LU 20mg 30 Tab Btl Pieces 1034.0…"
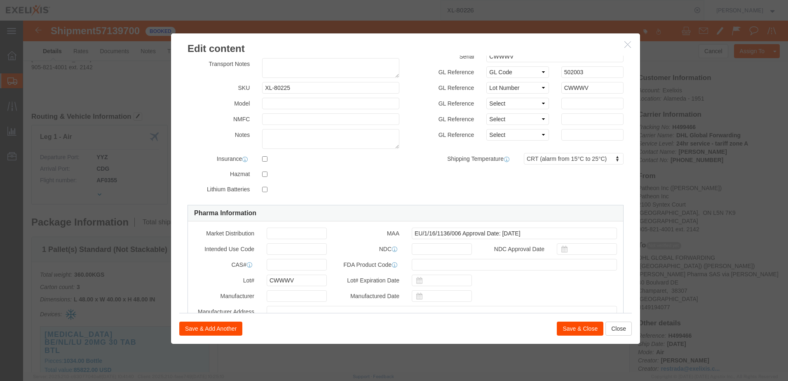
scroll to position [41, 0]
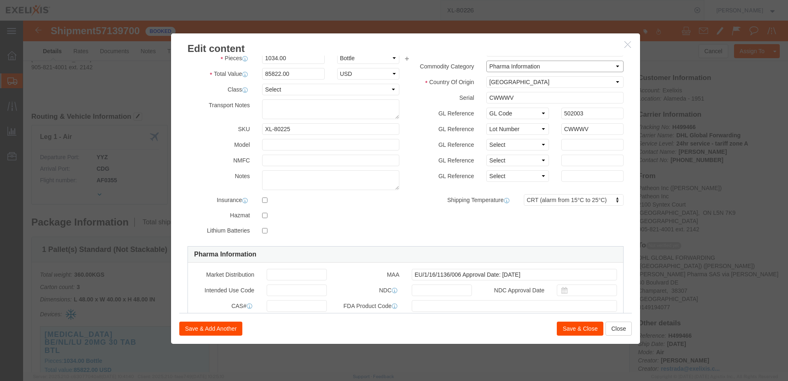
click select "Select Pharma Information"
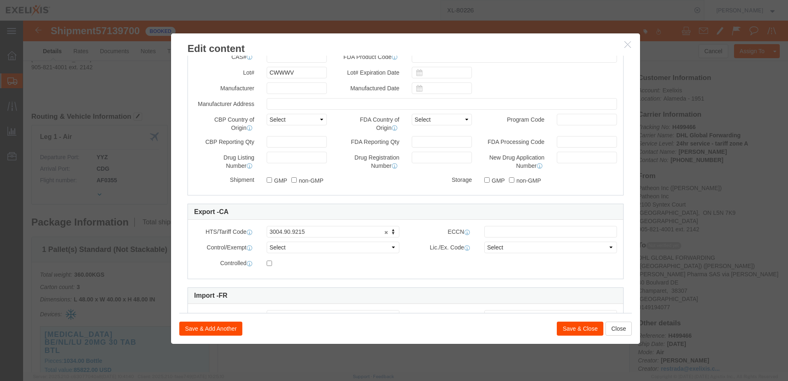
scroll to position [330, 0]
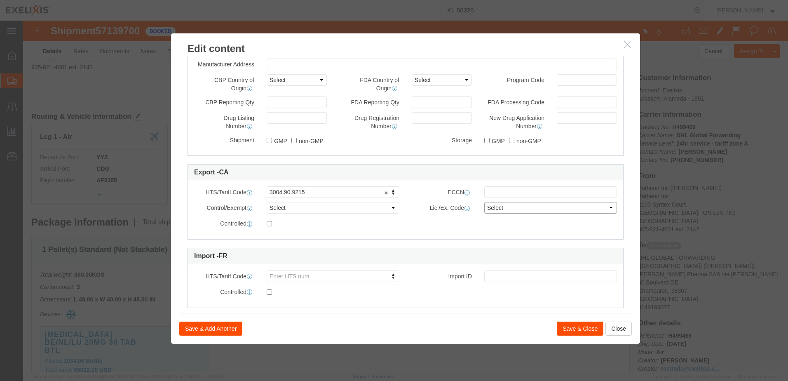
click select "Select"
click div "Controlled"
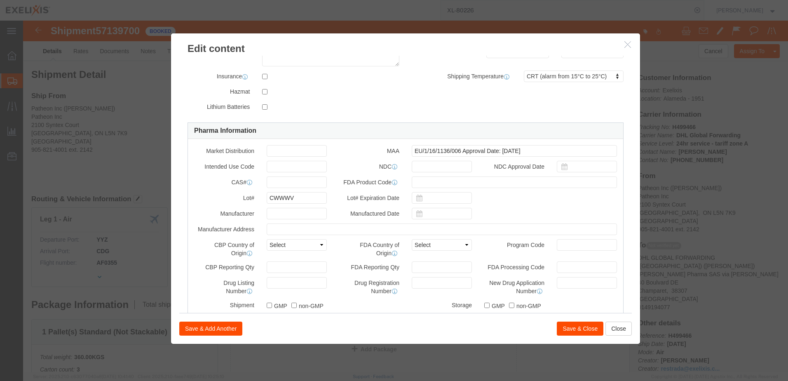
scroll to position [206, 0]
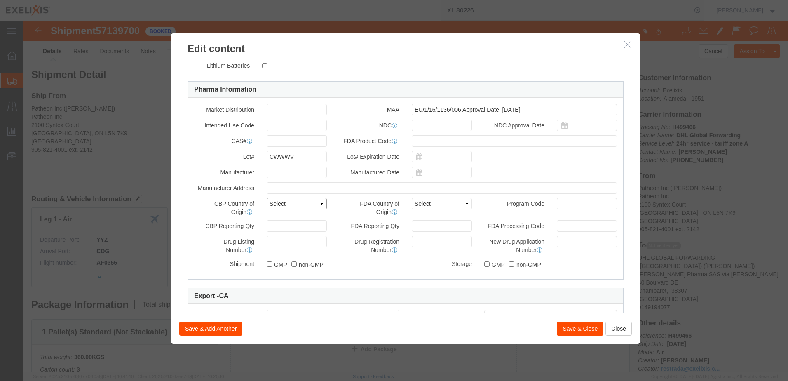
click select "Select Afghanistan Åland Islands Albania Algeria American Samoa Andorra Angola …"
click div "FDA Country of Origin Select Afghanistan Åland Islands Albania Algeria American…"
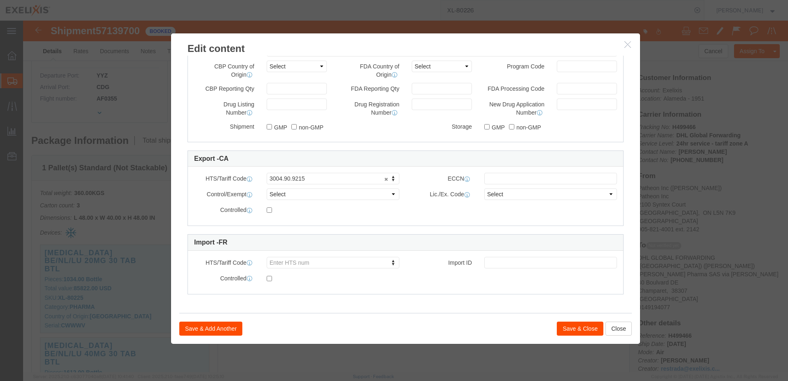
scroll to position [165, 0]
click button "Save & Close"
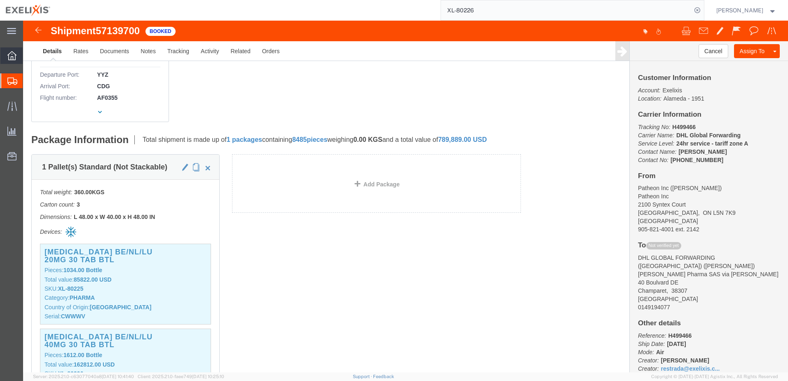
click at [10, 58] on icon at bounding box center [11, 55] width 9 height 9
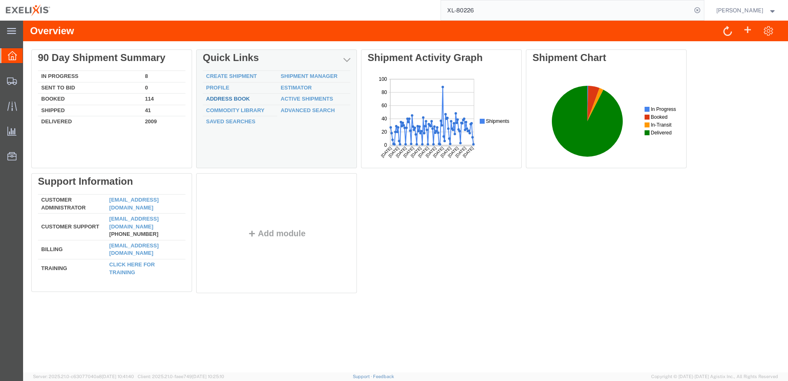
click at [227, 100] on link "Address Book" at bounding box center [228, 99] width 44 height 6
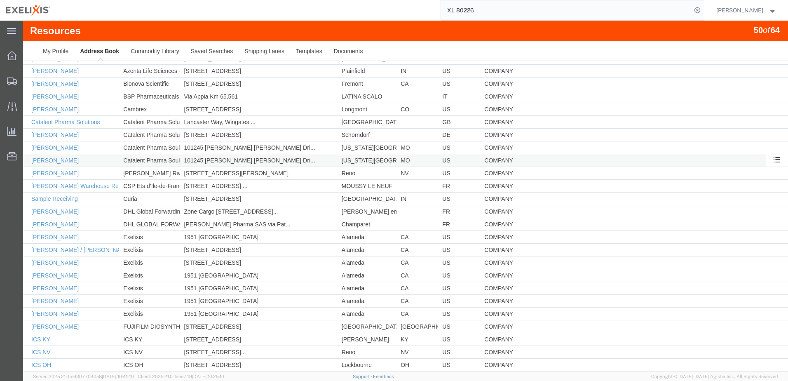
scroll to position [165, 0]
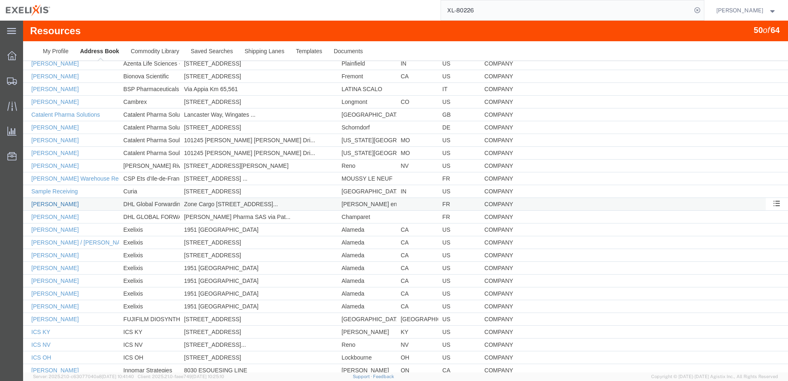
click at [66, 204] on link "Thierry Marcheschi" at bounding box center [54, 204] width 47 height 7
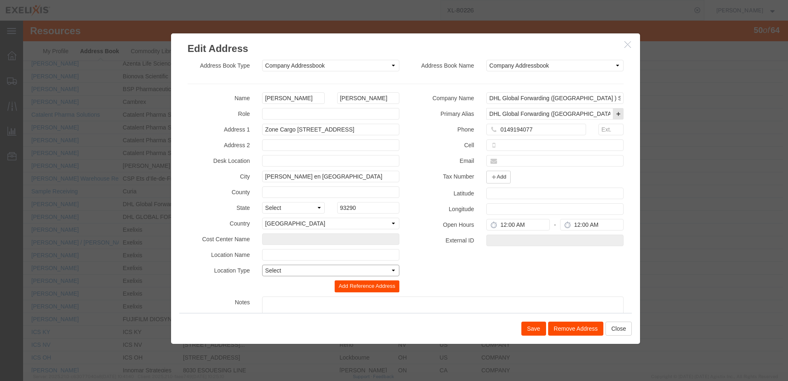
click at [272, 269] on select "Select Business No Loading Dock Business Business w/ Loading Dock Construction …" at bounding box center [330, 270] width 137 height 12
click at [262, 264] on select "Select Business No Loading Dock Business Business w/ Loading Dock Construction …" at bounding box center [330, 270] width 137 height 12
click at [389, 64] on select "Select Company Addressbook Location Addressbook Personal Addressbook Other Addr…" at bounding box center [330, 66] width 137 height 12
click at [615, 329] on button "Close" at bounding box center [618, 328] width 26 height 14
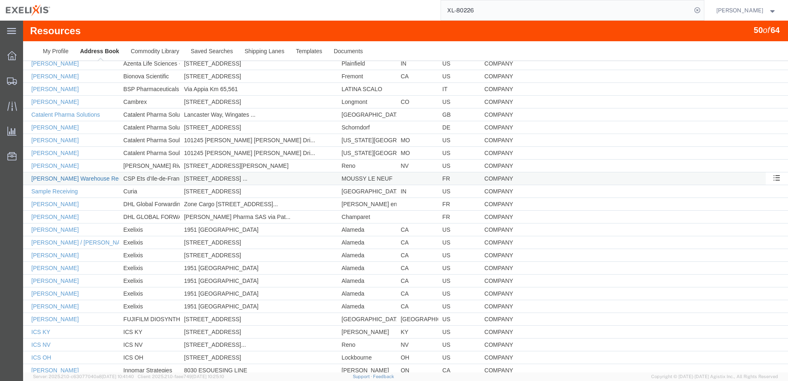
click at [92, 180] on link "Ipsen Warehouse Receiving" at bounding box center [83, 178] width 105 height 7
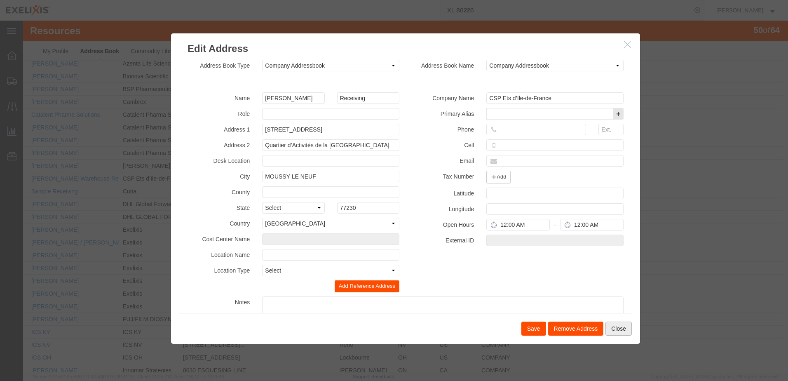
click at [615, 330] on button "Close" at bounding box center [618, 328] width 26 height 14
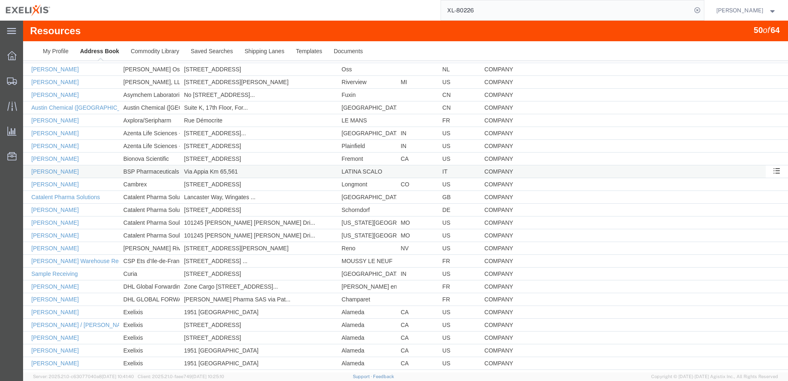
scroll to position [206, 0]
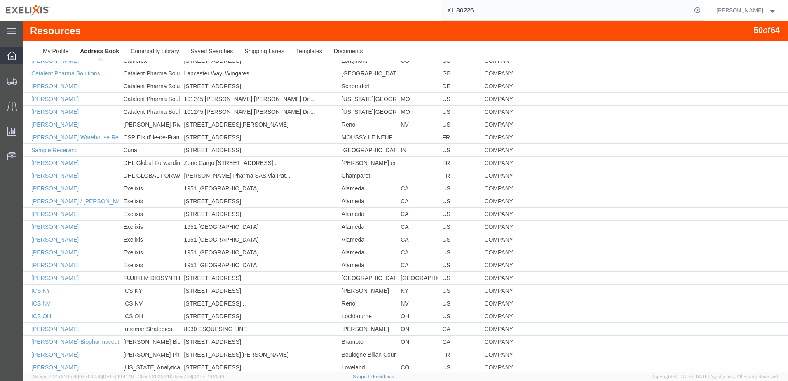
click at [14, 58] on icon at bounding box center [11, 55] width 9 height 9
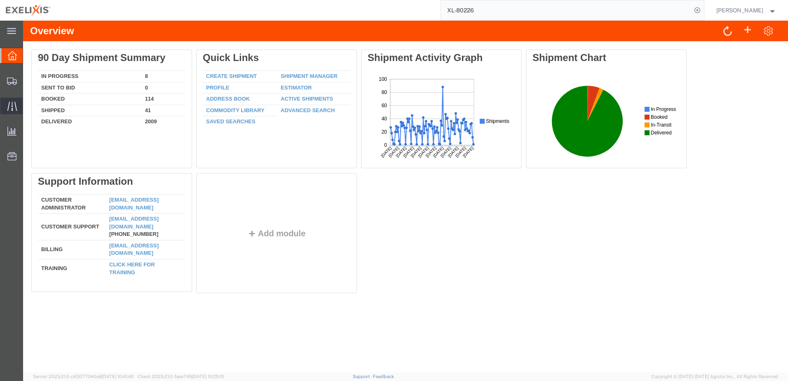
click at [12, 104] on icon at bounding box center [11, 105] width 9 height 9
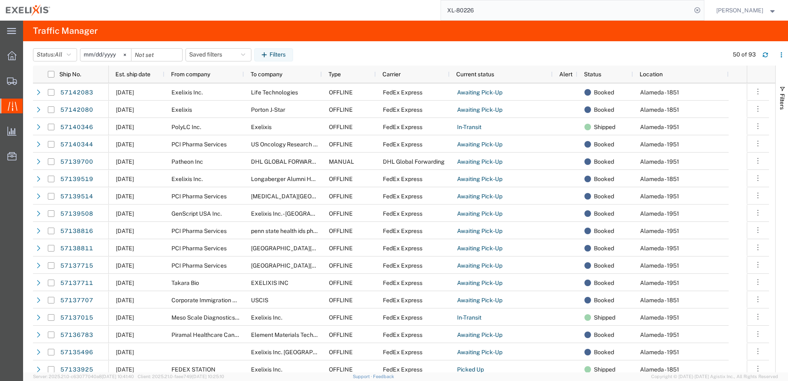
click at [110, 55] on input "2025-09-15" at bounding box center [105, 55] width 51 height 12
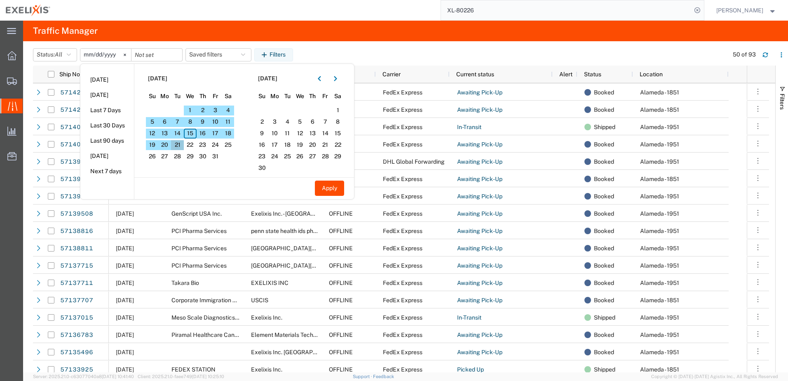
click at [180, 143] on span "21" at bounding box center [177, 145] width 13 height 10
click at [328, 186] on button "Apply" at bounding box center [329, 187] width 29 height 15
type input "2025-10-21"
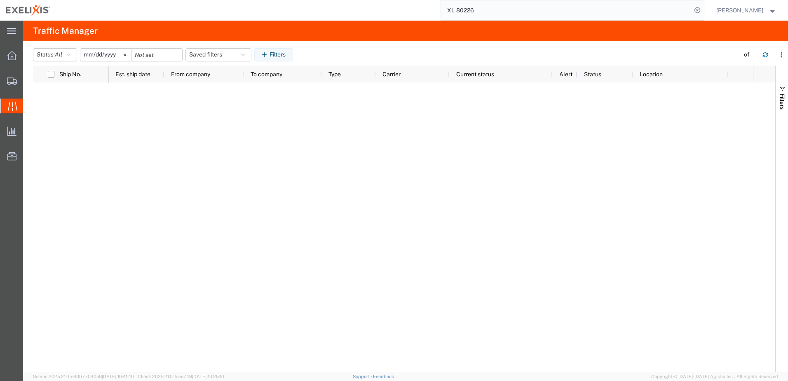
click at [114, 54] on input "2025-10-21" at bounding box center [105, 55] width 51 height 12
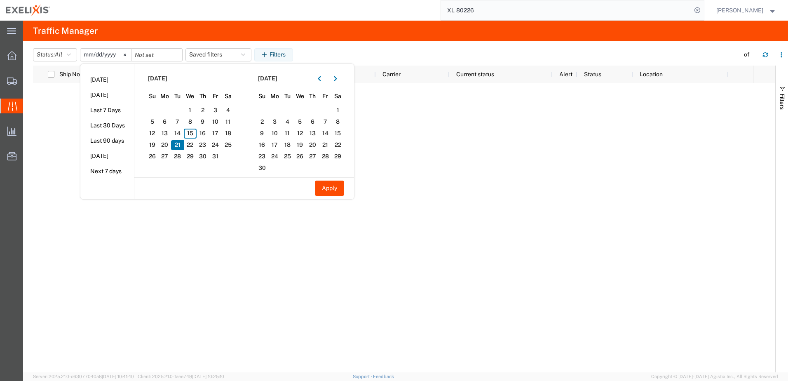
click at [179, 143] on span "21" at bounding box center [177, 145] width 13 height 10
click at [180, 146] on span "21" at bounding box center [177, 145] width 13 height 10
click at [164, 147] on span "20" at bounding box center [165, 145] width 13 height 10
click at [331, 187] on button "Apply" at bounding box center [329, 187] width 29 height 15
type input "2025-10-20"
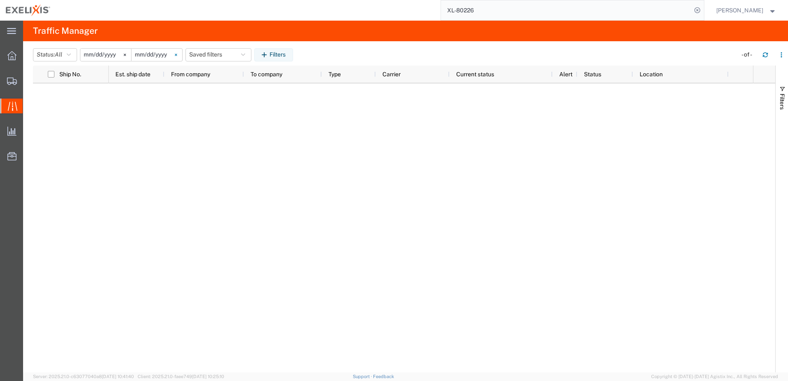
click at [178, 55] on svg-icon at bounding box center [176, 55] width 12 height 12
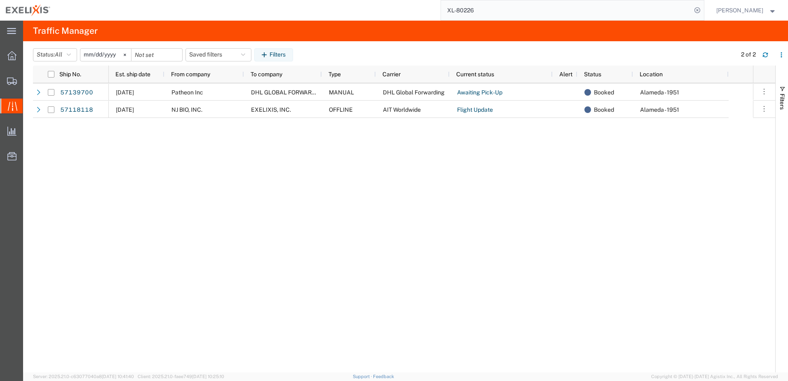
click at [111, 56] on input "2025-10-21" at bounding box center [105, 55] width 51 height 12
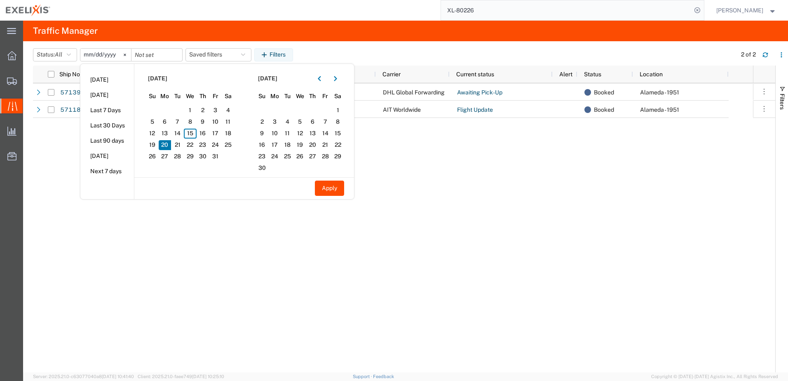
click at [165, 144] on span "20" at bounding box center [165, 145] width 13 height 10
click at [168, 141] on span "20" at bounding box center [165, 145] width 13 height 10
click at [323, 187] on button "Apply" at bounding box center [329, 187] width 29 height 15
type input "2025-10-20"
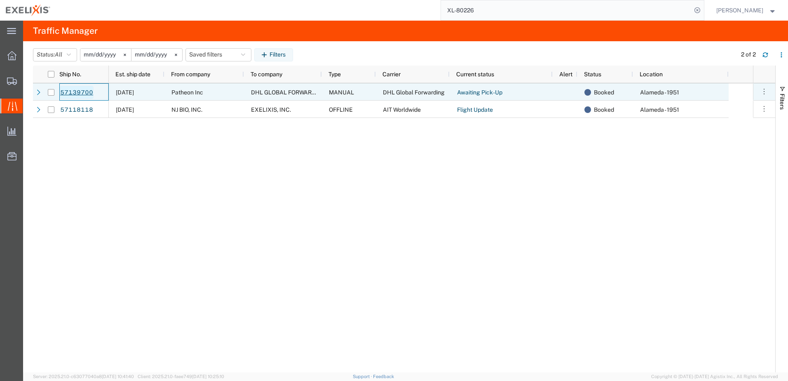
click at [78, 93] on link "57139700" at bounding box center [77, 92] width 34 height 13
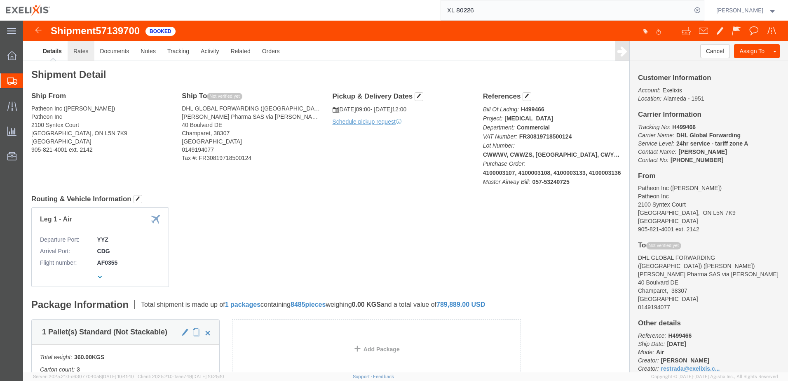
click link "Rates"
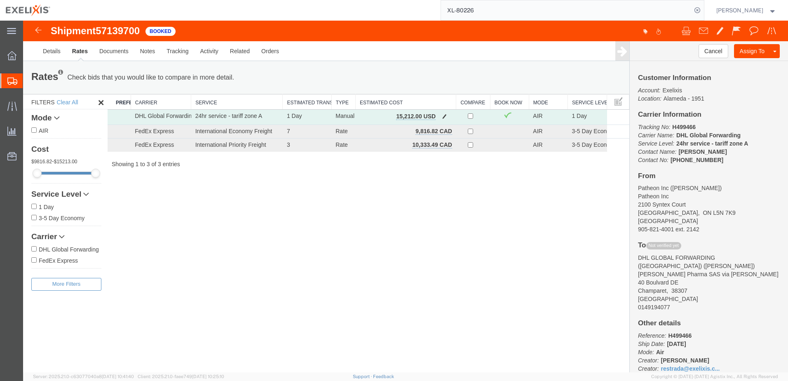
click at [176, 117] on td "DHL Global Forwarding" at bounding box center [161, 117] width 61 height 15
click at [444, 116] on span "button" at bounding box center [444, 116] width 5 height 6
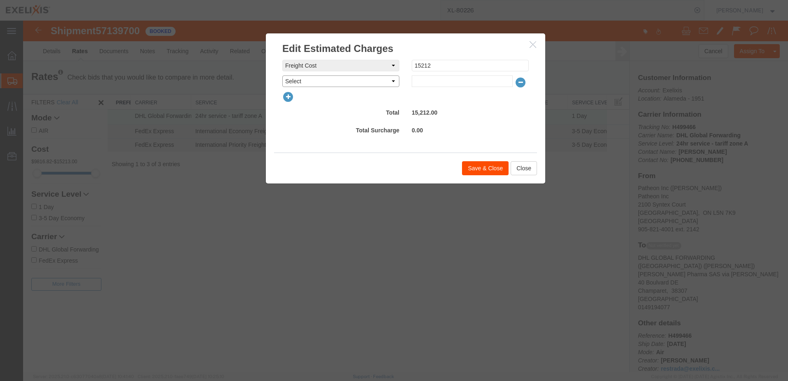
click at [398, 84] on select "Select AES Filing Accessorial Delivery Charge Additional Invoice Details Addres…" at bounding box center [340, 81] width 117 height 12
click at [393, 82] on select "Select AES Filing Accessorial Delivery Charge Additional Invoice Details Addres…" at bounding box center [340, 81] width 117 height 12
click at [393, 77] on select "Select AES Filing Accessorial Delivery Charge Additional Invoice Details Addres…" at bounding box center [340, 81] width 117 height 12
select select "AIRWAYBILL_FEE"
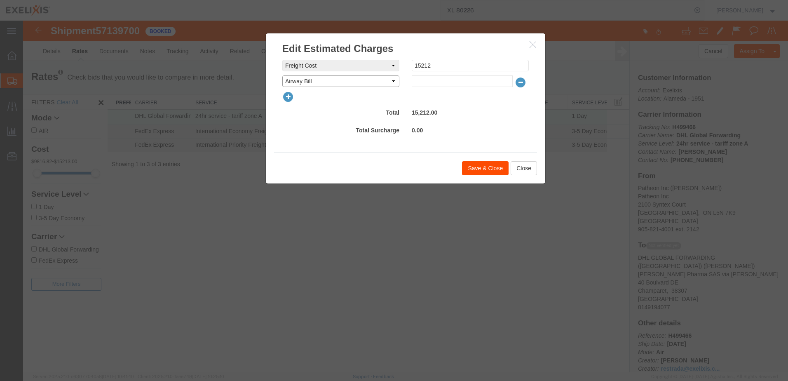
click at [282, 75] on select "Select AES Filing Accessorial Delivery Charge Additional Invoice Details Addres…" at bounding box center [340, 81] width 117 height 12
click at [450, 85] on input "text" at bounding box center [462, 81] width 101 height 12
click at [392, 79] on select "Select AES Filing Accessorial Delivery Charge Additional Invoice Details Addres…" at bounding box center [340, 81] width 117 height 12
select select
click at [282, 75] on select "Select AES Filing Accessorial Delivery Charge Additional Invoice Details Addres…" at bounding box center [340, 81] width 117 height 12
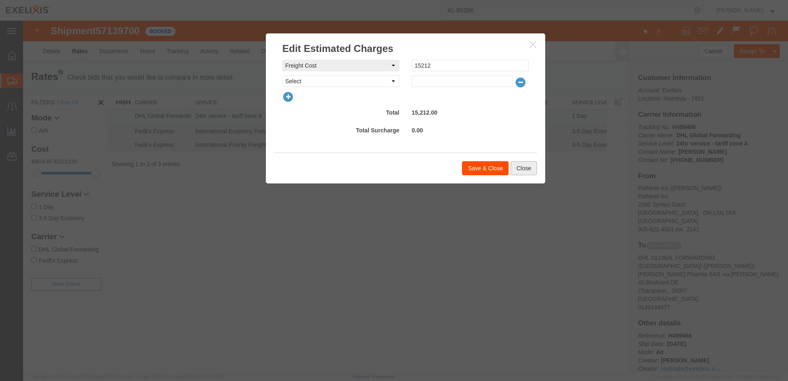
click at [525, 166] on button "Close" at bounding box center [523, 168] width 26 height 14
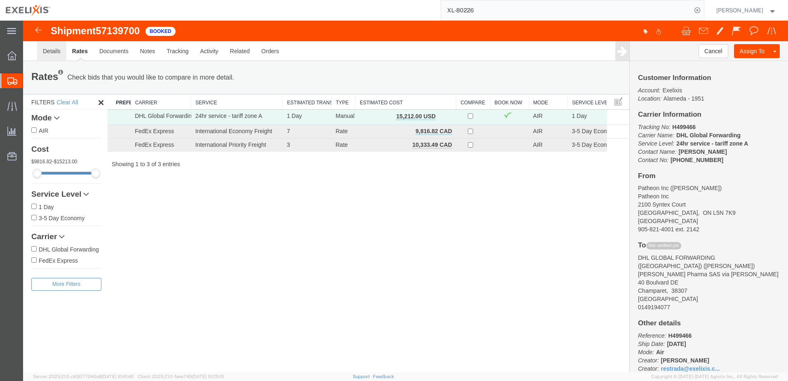
click at [59, 53] on link "Details" at bounding box center [51, 51] width 29 height 20
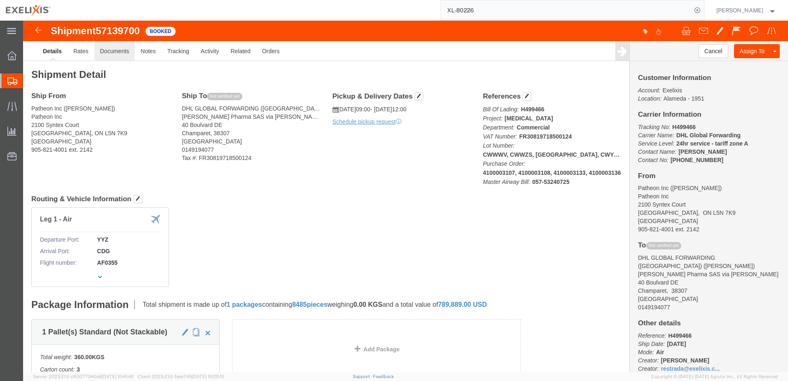
click link "Documents"
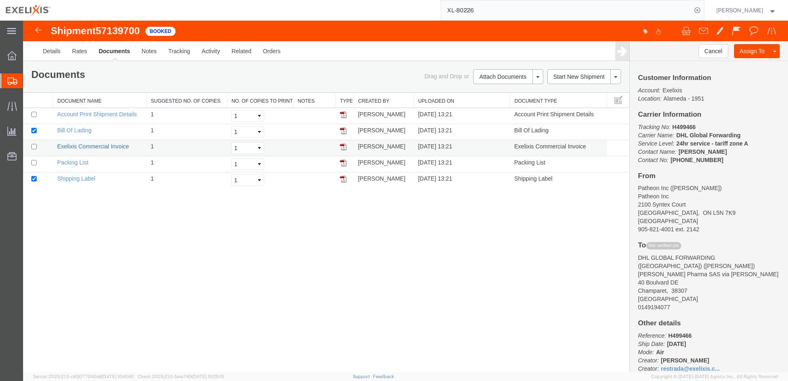
click at [80, 148] on link "Exelixis Commercial Invoice" at bounding box center [93, 146] width 72 height 7
click at [67, 161] on link "Packing List" at bounding box center [72, 162] width 31 height 7
click at [65, 131] on link "Bill Of Lading" at bounding box center [74, 130] width 34 height 7
click at [71, 115] on link "Account Print Shipment Details" at bounding box center [97, 114] width 80 height 7
click at [49, 49] on link "Details" at bounding box center [51, 51] width 29 height 20
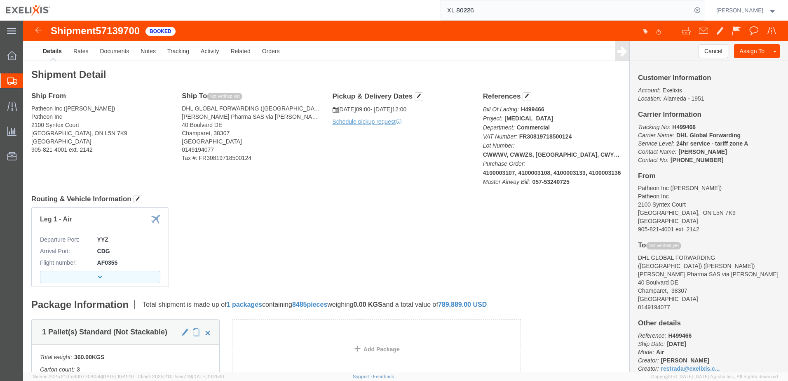
click button "button"
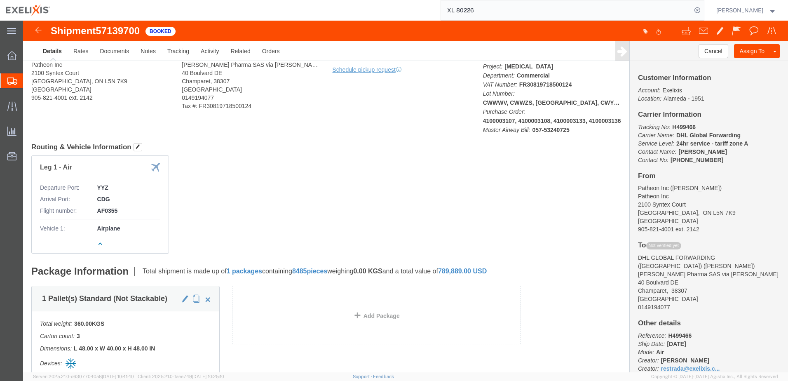
scroll to position [124, 0]
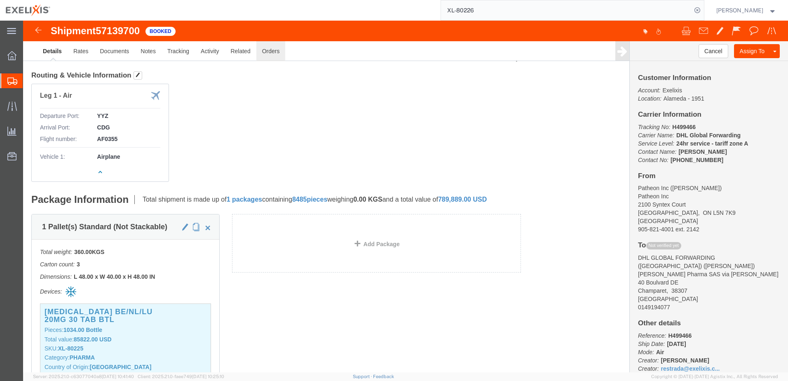
click link "Orders"
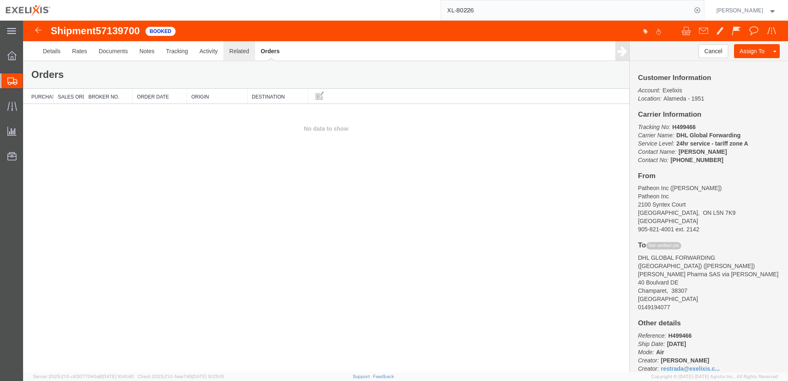
click at [236, 51] on link "Related" at bounding box center [238, 51] width 31 height 20
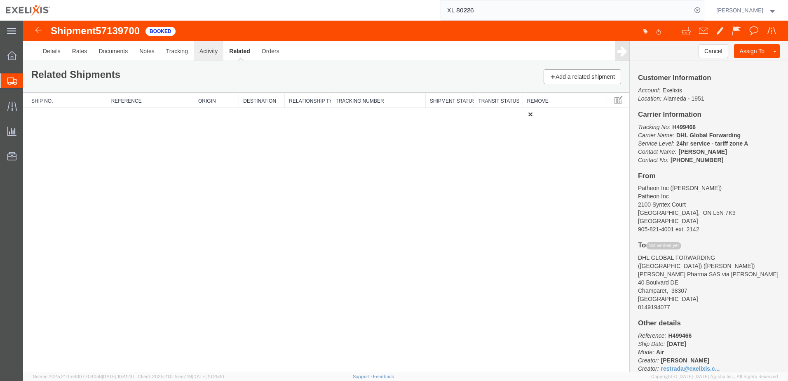
click at [209, 51] on link "Activity" at bounding box center [209, 51] width 30 height 20
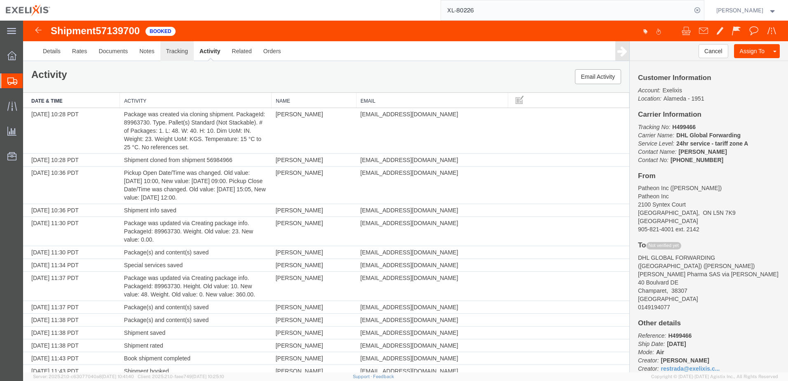
click at [171, 52] on link "Tracking" at bounding box center [176, 51] width 33 height 20
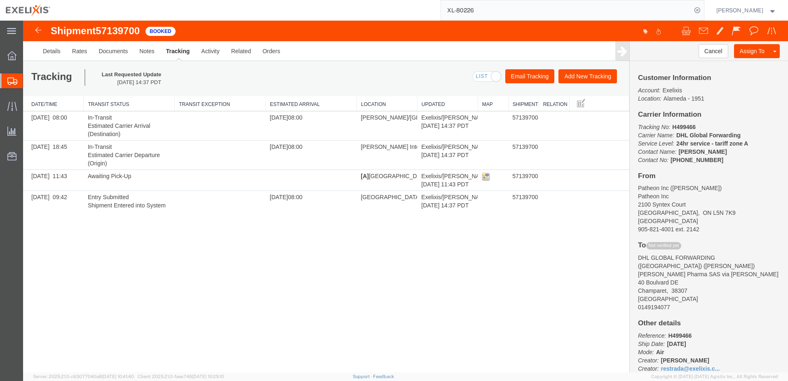
click at [480, 77] on span at bounding box center [487, 77] width 28 height 10
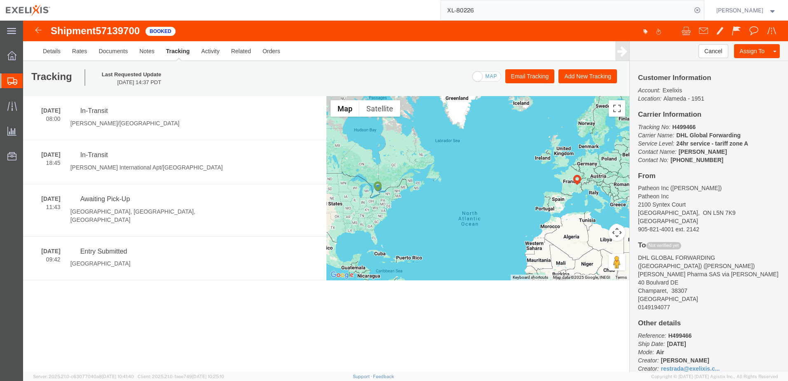
click at [493, 76] on span at bounding box center [487, 77] width 28 height 10
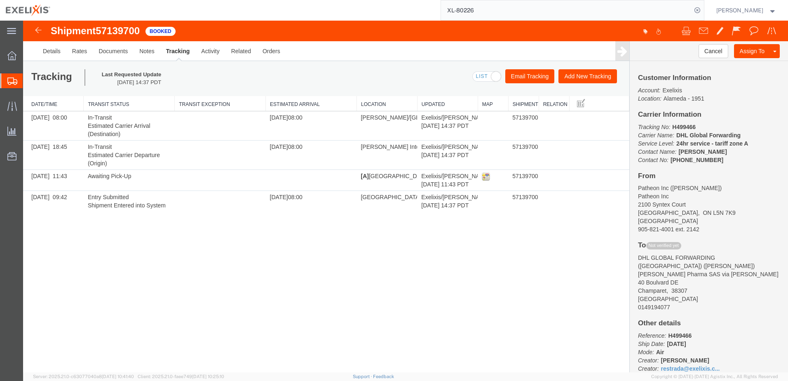
click at [478, 76] on span at bounding box center [487, 77] width 28 height 10
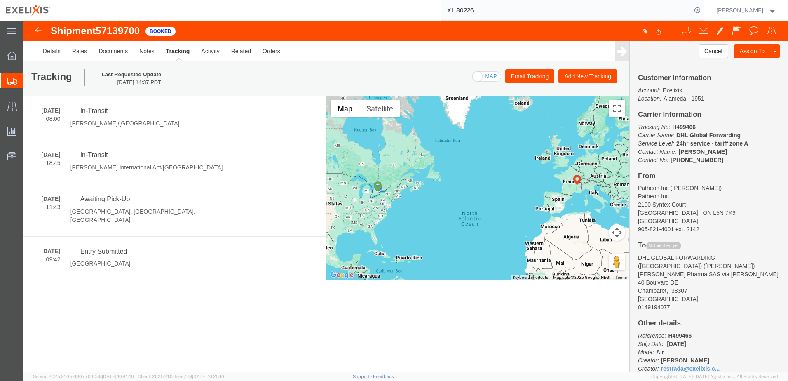
click at [496, 77] on span at bounding box center [487, 77] width 28 height 10
checkbox input "true"
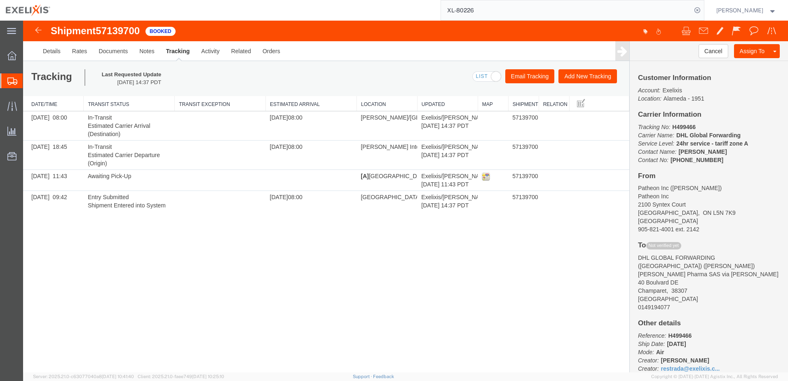
click at [529, 77] on button "Email Tracking" at bounding box center [529, 76] width 49 height 14
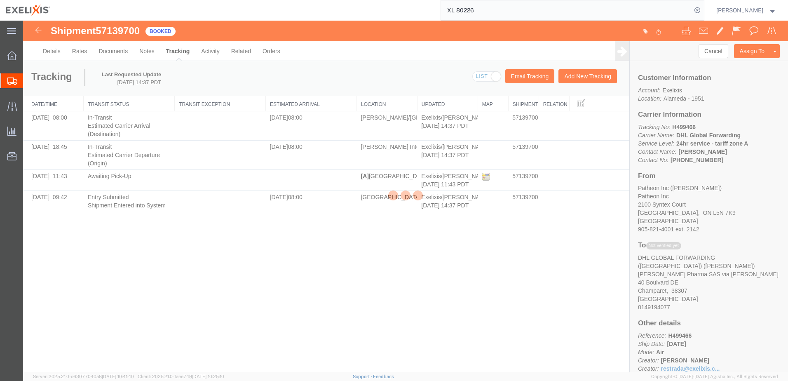
checkbox input "true"
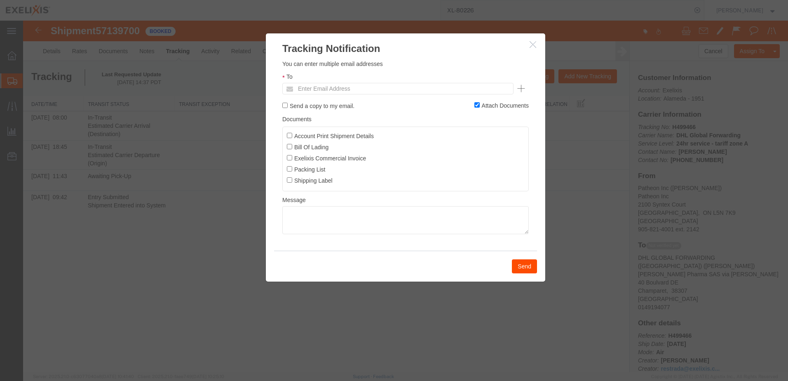
click at [532, 46] on icon "button" at bounding box center [532, 44] width 7 height 7
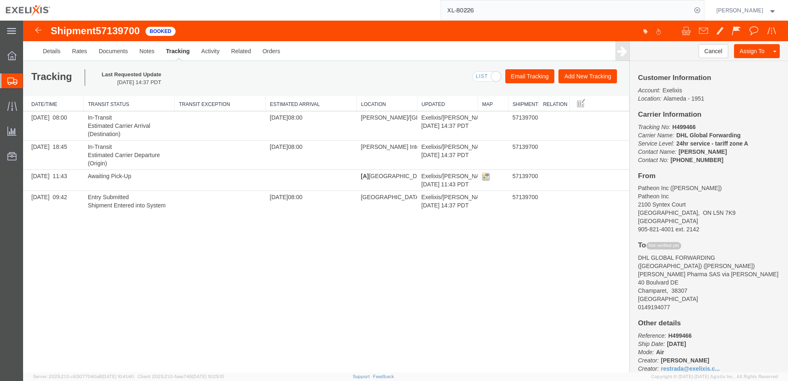
click at [588, 77] on button "Add New Tracking" at bounding box center [587, 76] width 59 height 14
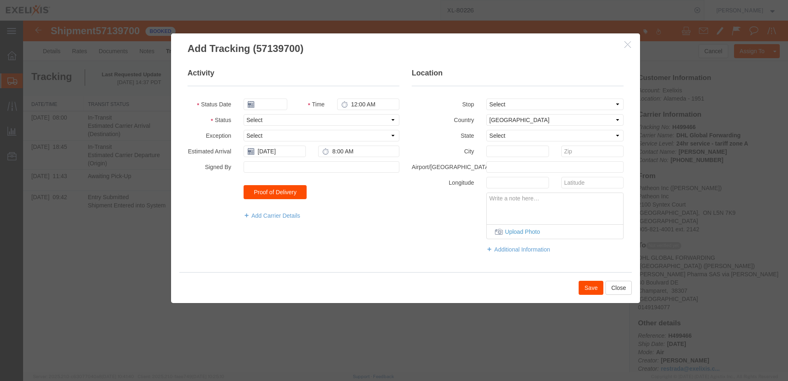
type input "10/15/2025"
type input "3:00 PM"
click at [391, 118] on select "Select Arrival Notice Available Arrival Notice Imported Arrive at Delivery Loca…" at bounding box center [321, 120] width 156 height 12
click at [413, 110] on div "Stop Select From: 2100 Syntex Court, Mississauga, ON, L5N 7K9, CA To: Ipsen Pha…" at bounding box center [517, 104] width 224 height 12
click at [620, 290] on button "Close" at bounding box center [618, 288] width 26 height 14
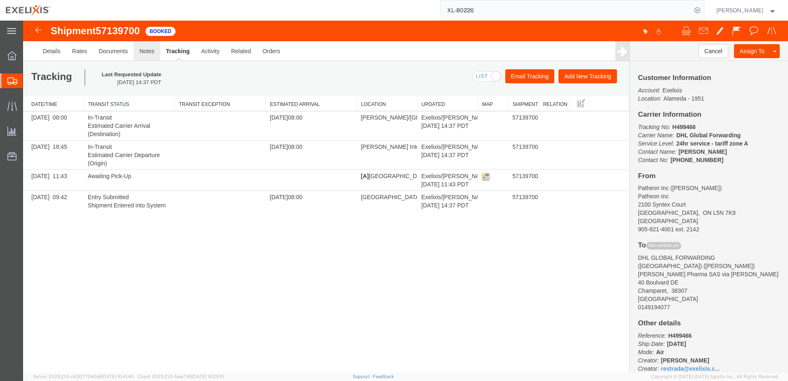
click at [149, 53] on link "Notes" at bounding box center [146, 51] width 27 height 20
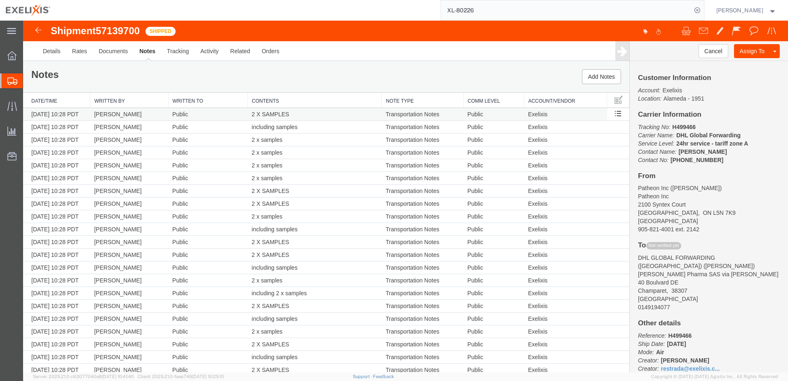
click at [140, 117] on td "Rey Estrada" at bounding box center [129, 114] width 78 height 13
click at [614, 115] on span at bounding box center [617, 113] width 7 height 7
click at [472, 80] on div "Notes Add Notes" at bounding box center [326, 76] width 606 height 31
click at [120, 54] on link "Documents" at bounding box center [113, 51] width 41 height 20
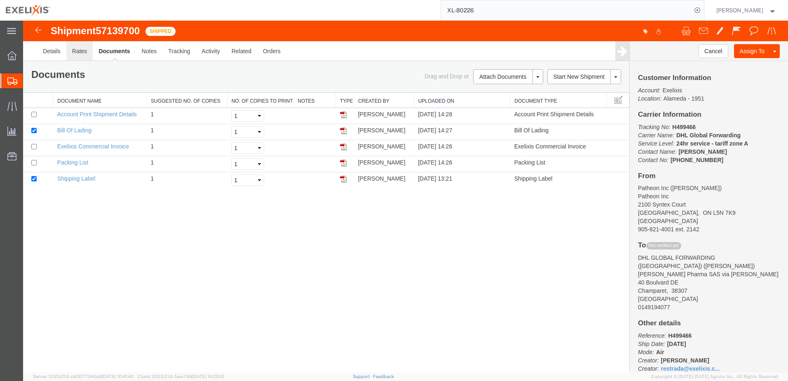
click at [85, 51] on link "Rates" at bounding box center [79, 51] width 27 height 20
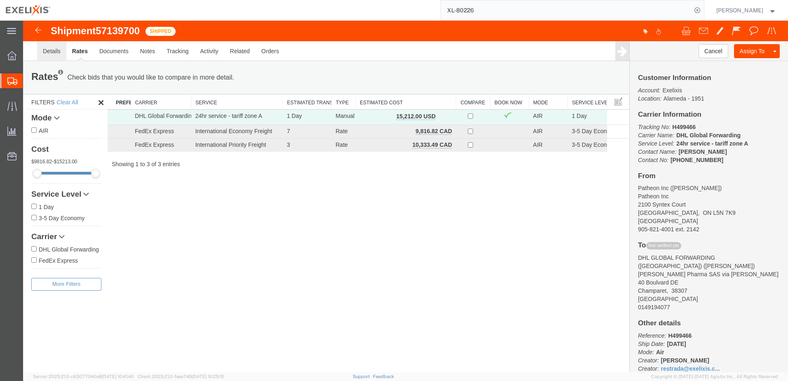
click at [52, 50] on link "Details" at bounding box center [51, 51] width 29 height 20
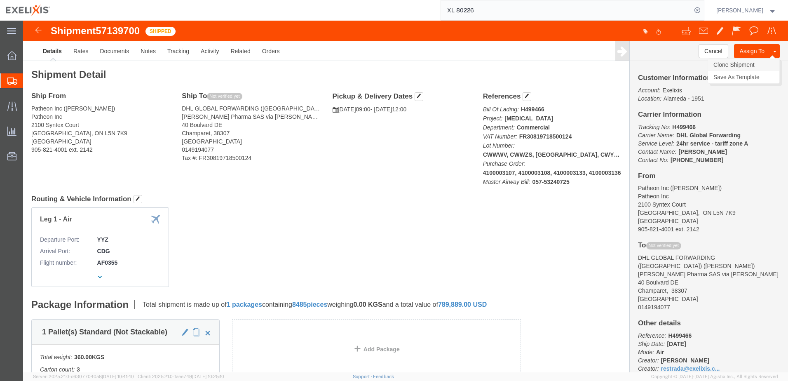
click link "Clone Shipment"
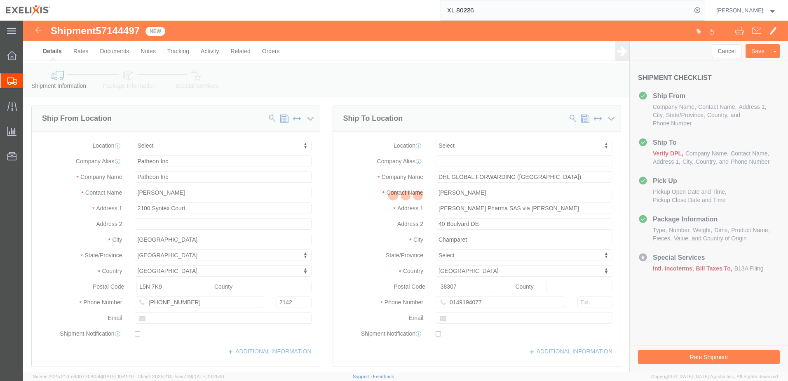
select select
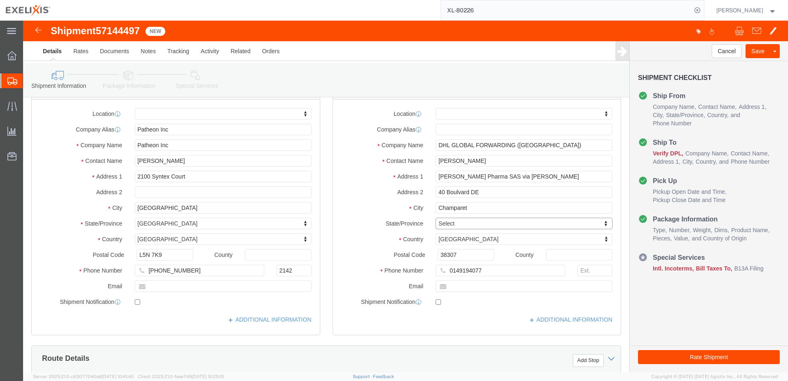
scroll to position [82, 0]
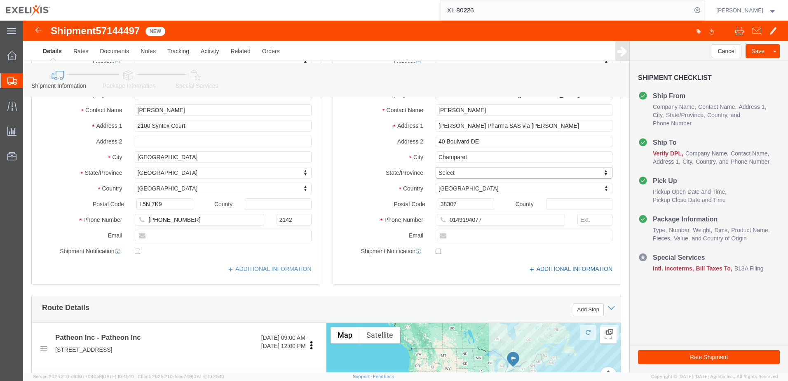
click link "ADDITIONAL INFORMATION"
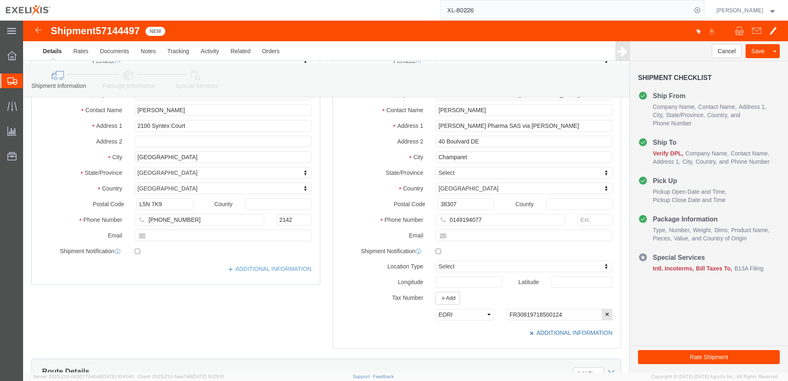
click link "ADDITIONAL INFORMATION"
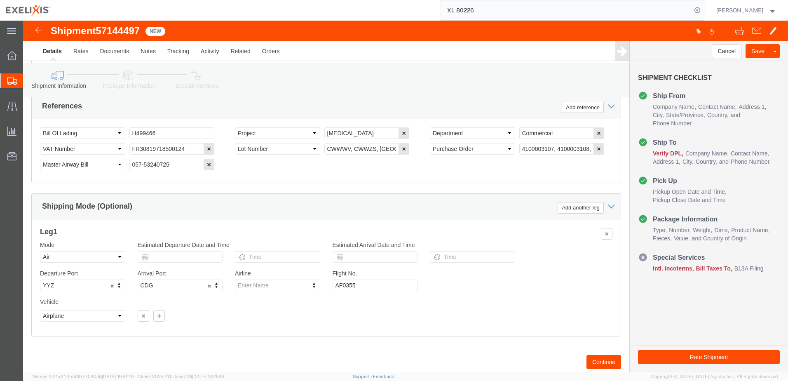
scroll to position [536, 0]
click select "Select Account Type Activity ID Airline Appointment Number ASN Batch Request # …"
click div "Mode Select Air Less than Truckload Multi-Leg Ocean Freight Rail Small Parcel T…"
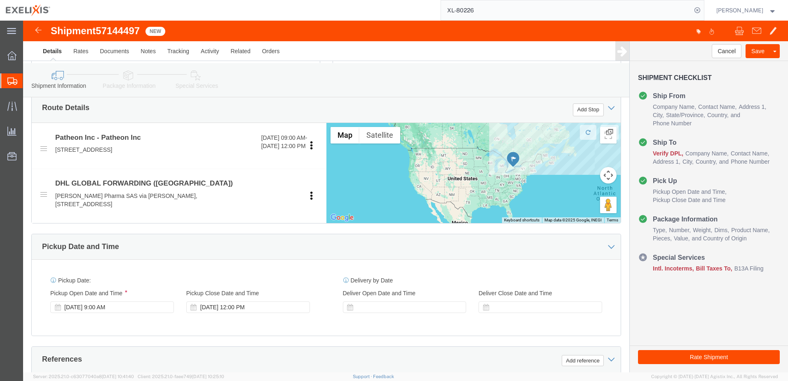
scroll to position [330, 0]
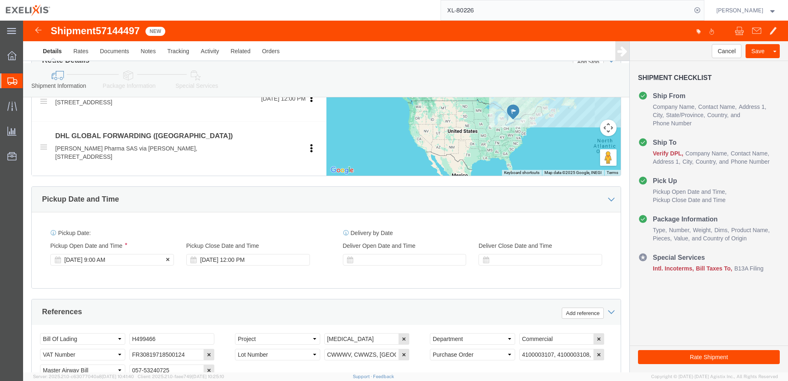
click div "Oct 20 2025 9:00 AM"
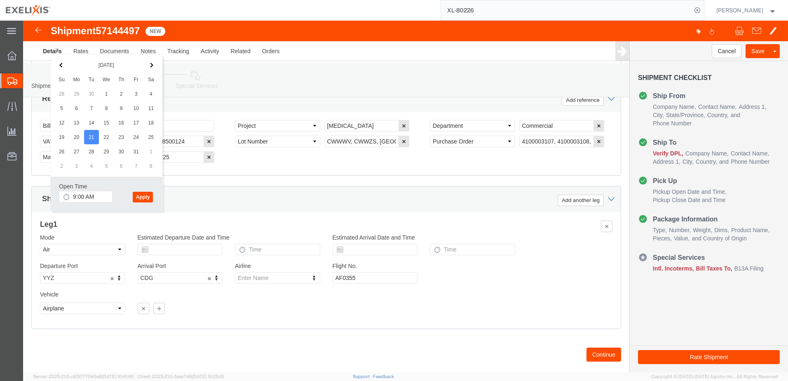
click button "Apply"
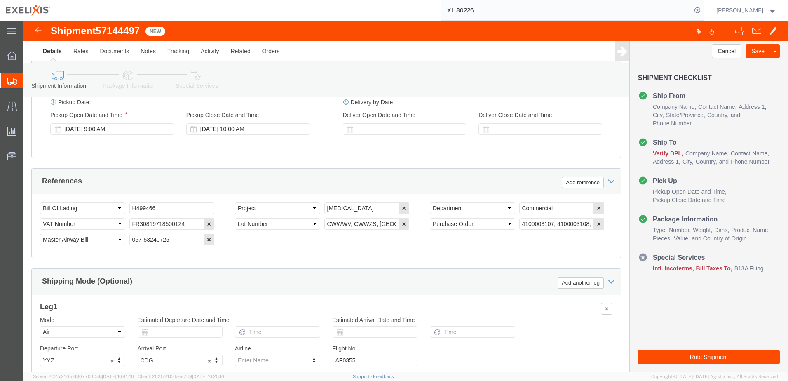
scroll to position [378, 0]
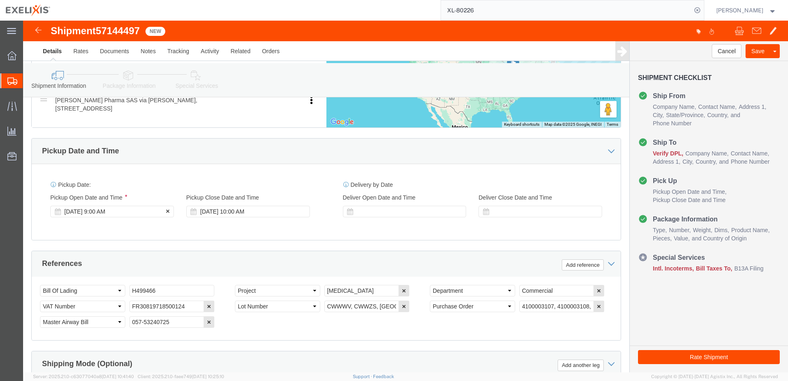
click div "Oct 21 2025 9:00 AM"
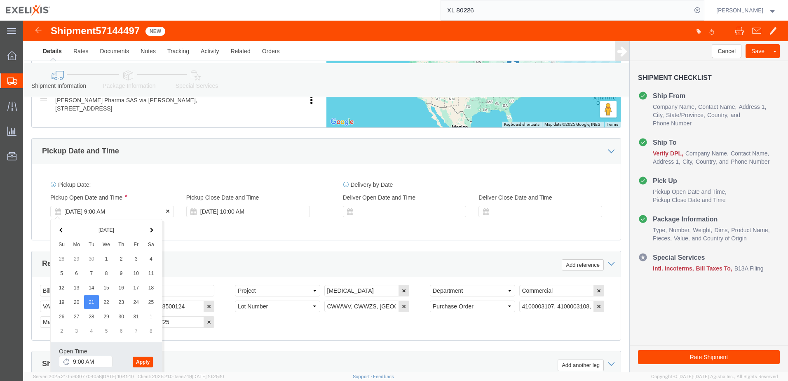
click div "Oct 21 2025 9:00 AM"
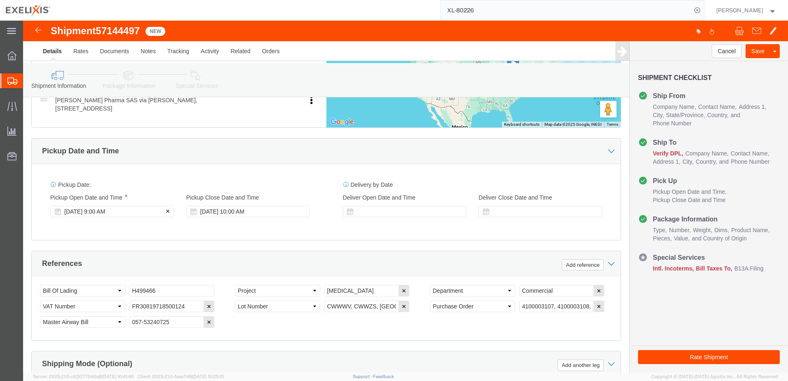
click div "Oct 21 2025 9:00 AM"
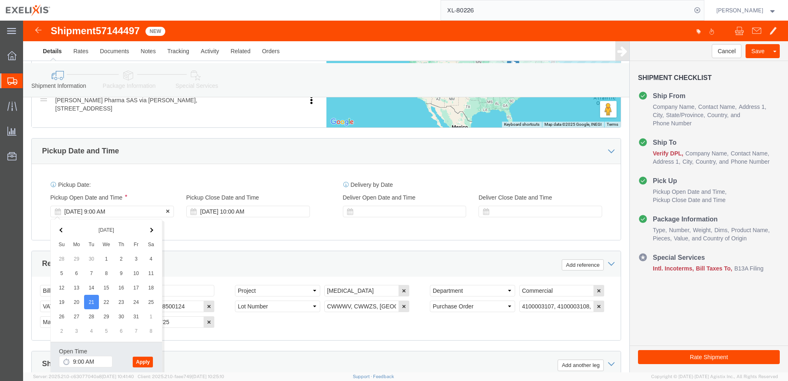
click div "Oct 21 2025 9:00 AM"
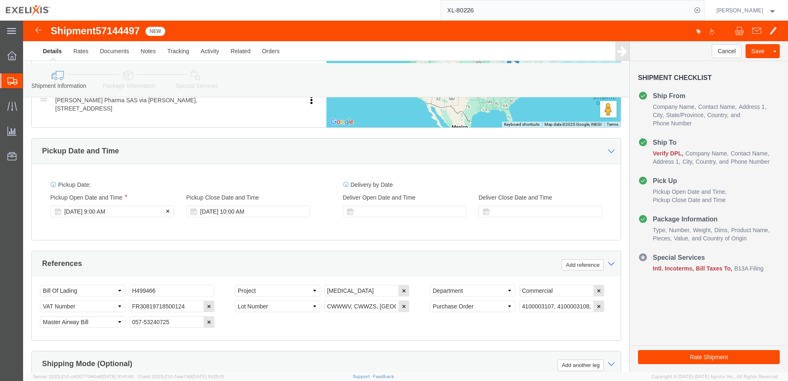
click div "Oct 21 2025 9:00 AM"
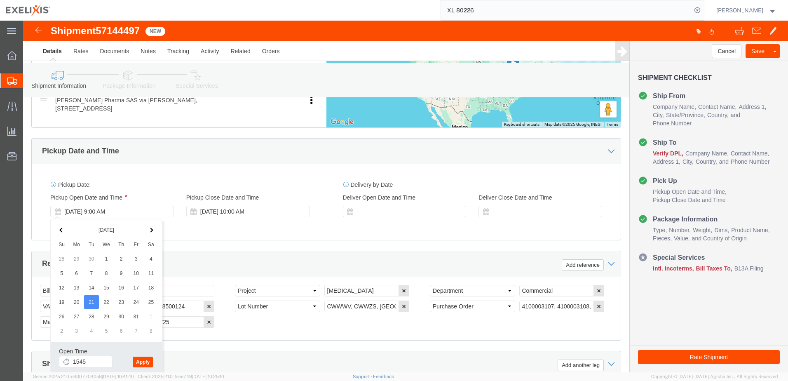
type input "3:45 PM"
click button "Apply"
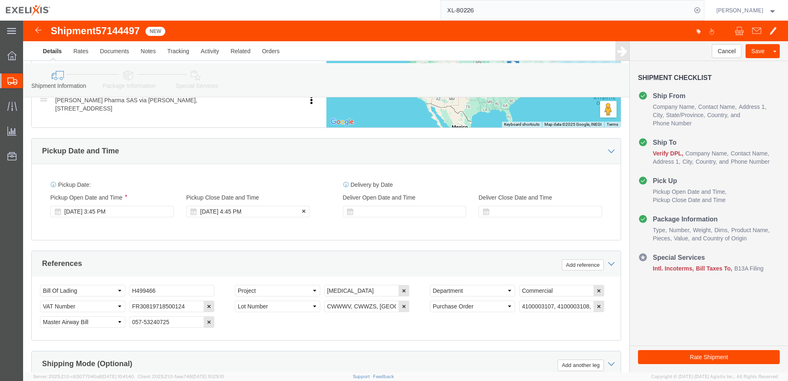
click div "Oct 21 2025 4:45 PM"
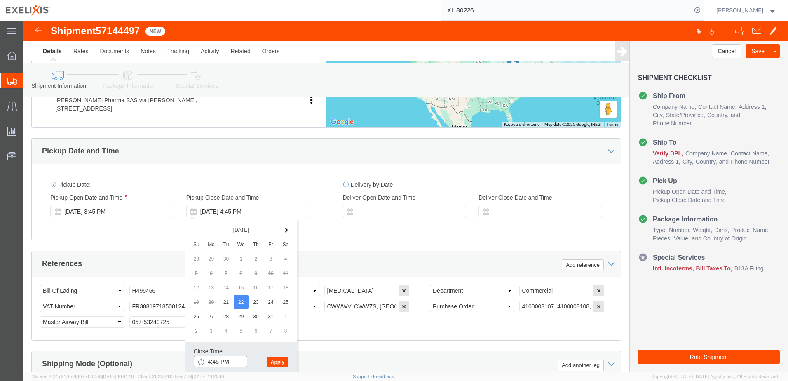
click input "4:45 PM"
type input "7:40 AM"
click button "Apply"
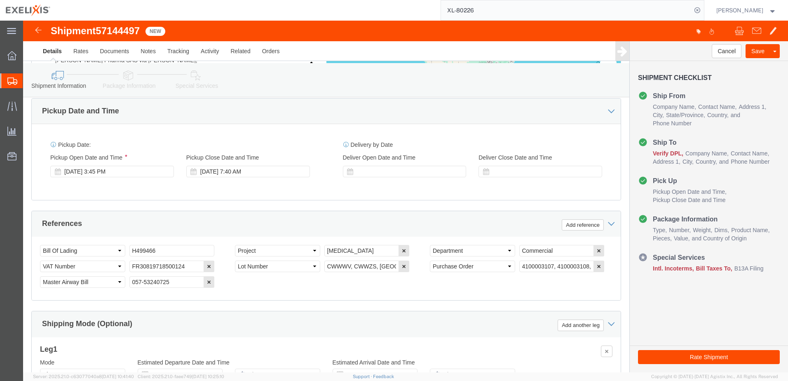
scroll to position [419, 0]
click input "057-53240725"
drag, startPoint x: 152, startPoint y: 260, endPoint x: 89, endPoint y: 260, distance: 62.6
click div "Select Account Type Activity ID Airline Appointment Number ASN Batch Request # …"
paste input "36"
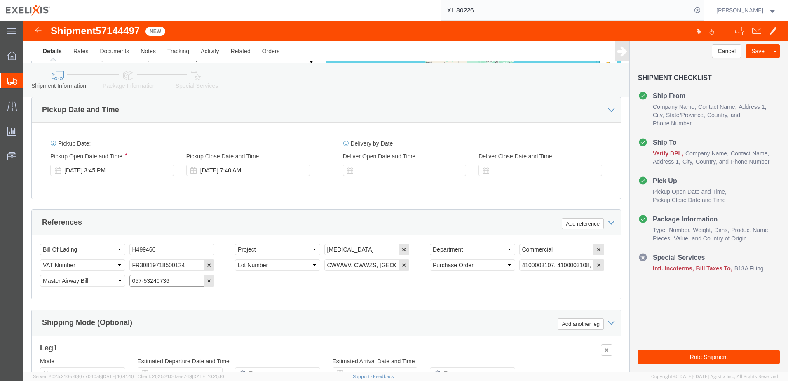
type input "057-53240736"
drag, startPoint x: 143, startPoint y: 227, endPoint x: 86, endPoint y: 227, distance: 56.9
click div "Select Account Type Activity ID Airline Appointment Number ASN Batch Request # …"
paste input "75"
type input "H499475"
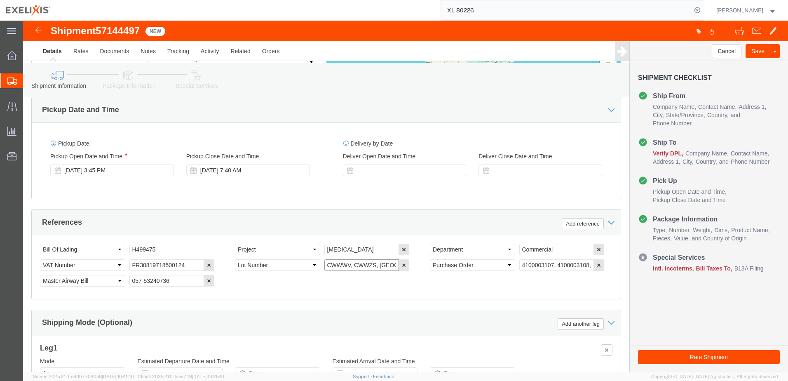
click input "CWWWV, CWWZS, CWYFV, CWYFZ,"
drag, startPoint x: 300, startPoint y: 245, endPoint x: 421, endPoint y: 252, distance: 122.2
click div "Select Account Type Activity ID Airline Appointment Number ASN Batch Request # …"
paste input "YFT CWYFY CWYFW"
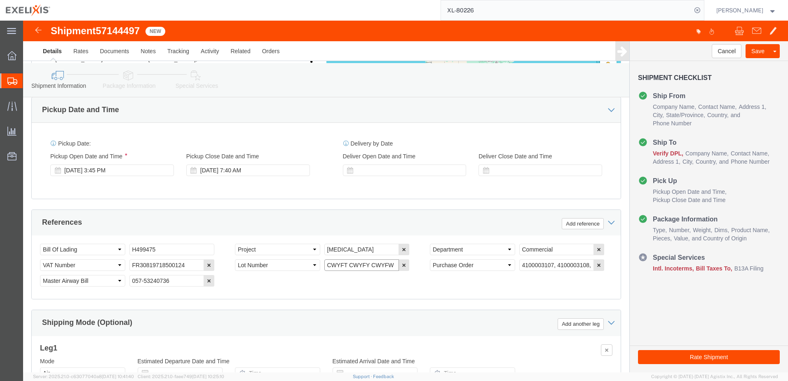
scroll to position [0, 0]
click input "CWYFT CWYFY CWYFW"
type input "CWYFT, CWYFY, CWYFW"
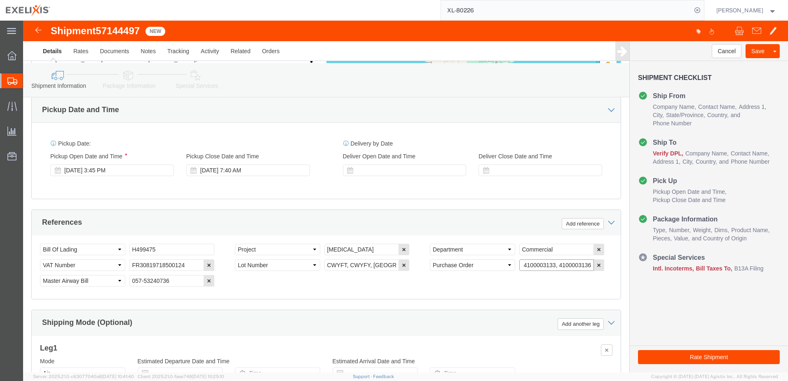
drag, startPoint x: 494, startPoint y: 245, endPoint x: 630, endPoint y: 247, distance: 136.4
click form "Shipment 57144497 New Details Rates Documents Notes Tracking Activity Related O…"
paste input "32 4100003134 4100003135"
drag, startPoint x: 528, startPoint y: 246, endPoint x: 427, endPoint y: 246, distance: 101.4
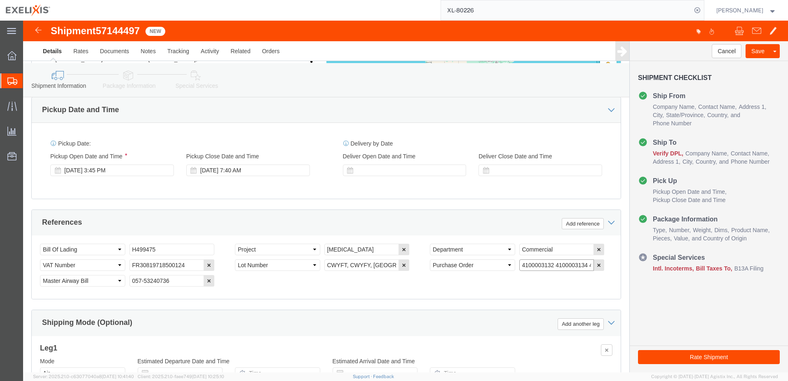
click div "Select Account Type Activity ID Airline Appointment Number ASN Batch Request # …"
click input "4100003132 4100003134 4100003135"
type input "4100003132, 4100003134, 4100003135"
click div "Select Account Type Activity ID Airline Appointment Number ASN Batch Request # …"
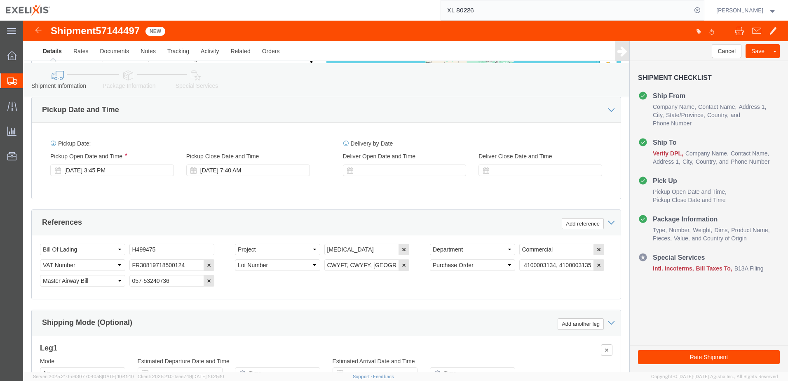
scroll to position [0, 0]
click icon
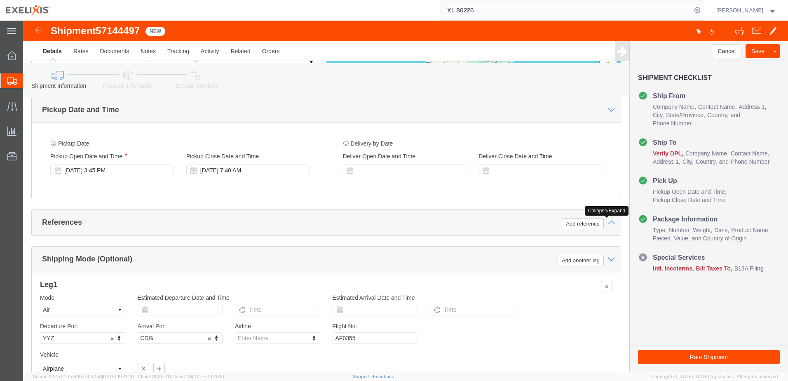
click icon
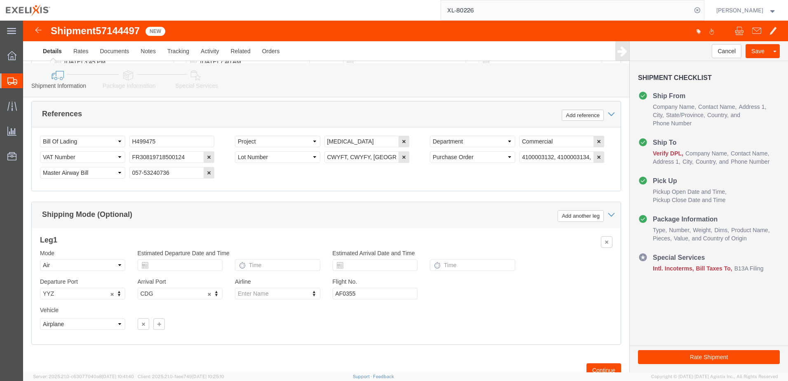
scroll to position [557, 0]
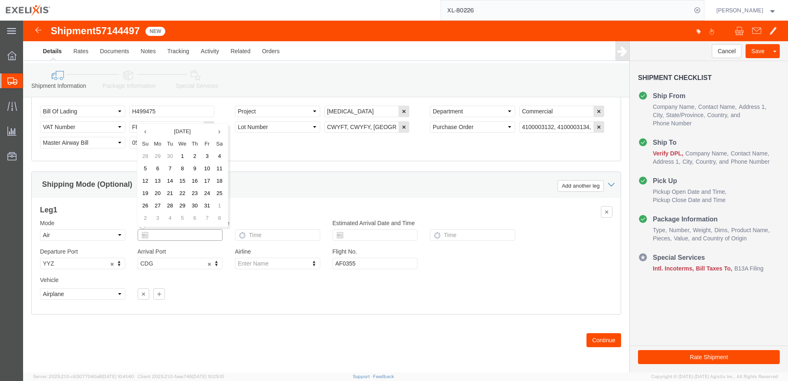
click input "text"
click div "Mode Select Air Less than Truckload Multi-Leg Ocean Freight Rail Small Parcel T…"
click div "Vehicle Select Airplane Size Select Container Number 1 Owner Select Shipper Ves…"
click input "text"
click td "21"
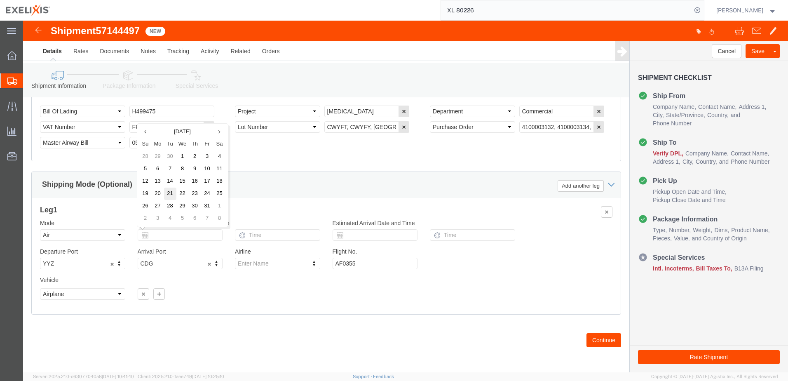
type input "10/21/2025"
click input "text"
type input "3:45 PM"
click h3 "Leg 1"
click input "text"
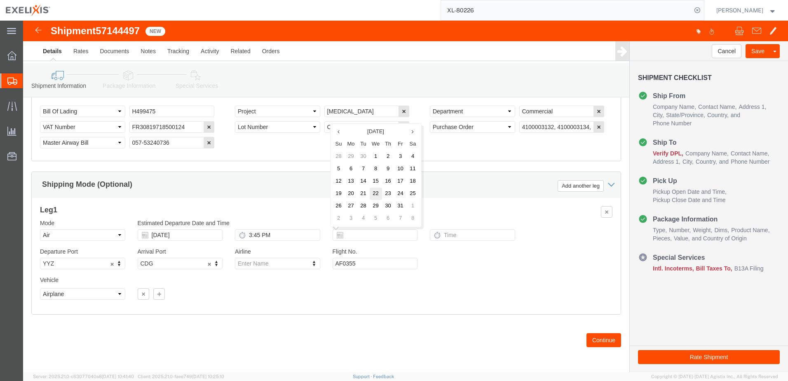
click td "22"
type input "10/22/2025"
click input "text"
drag, startPoint x: 251, startPoint y: 215, endPoint x: 210, endPoint y: 215, distance: 41.2
click input "3:45 PM"
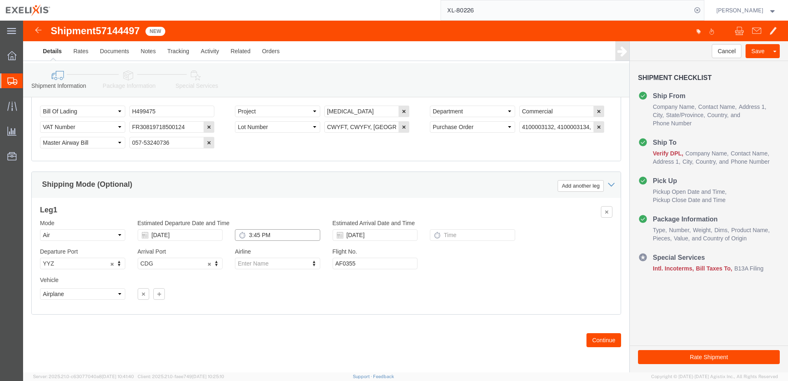
drag, startPoint x: 235, startPoint y: 213, endPoint x: 218, endPoint y: 213, distance: 17.3
click div "3:45 PM"
click input "0740"
type input "7:40 AM"
click label "Airline"
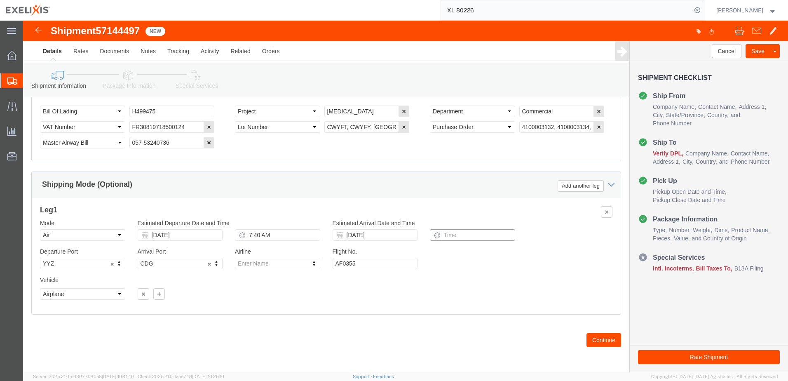
click input "text"
type input "3:45 PM"
click div "Departure Port YYZ YYZ Arrival Port CDG CDG Airline Steamship Line Enter Name V…"
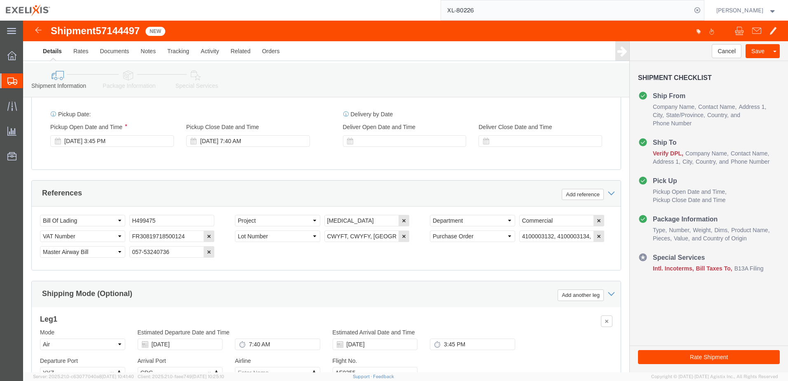
scroll to position [434, 0]
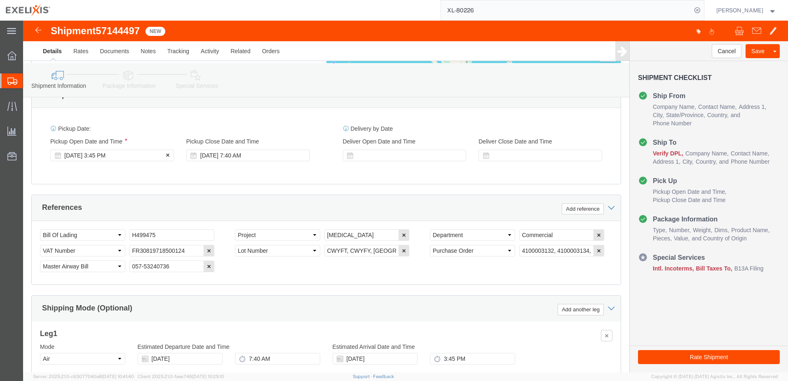
click div "Oct 21 2025 3:45 PM"
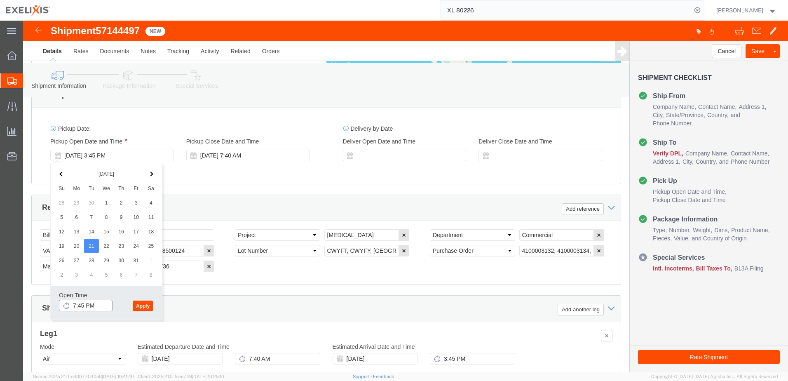
type input "7:45 PM"
click button "Apply"
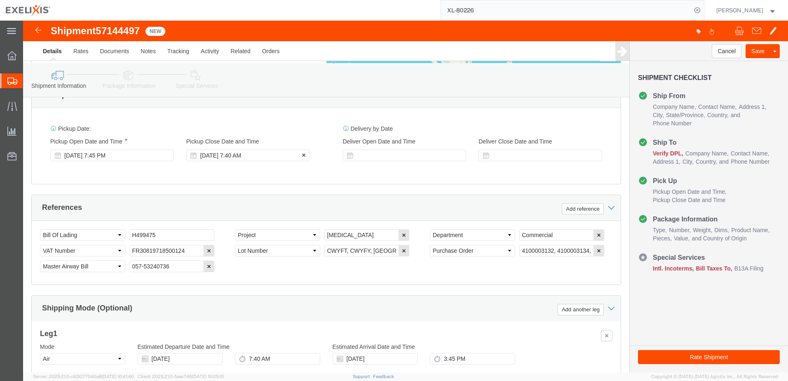
click div "Oct 22 2025 7:40 AM"
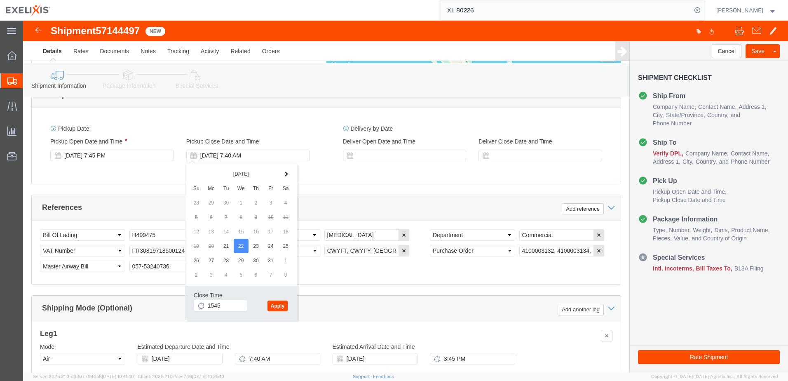
type input "3:45 PM"
click button "Apply"
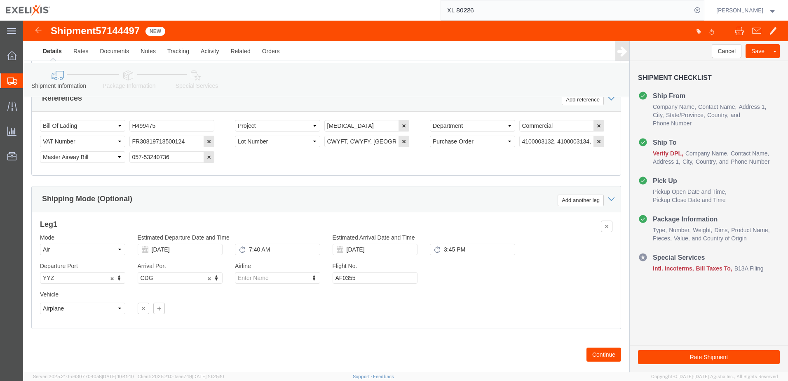
scroll to position [557, 0]
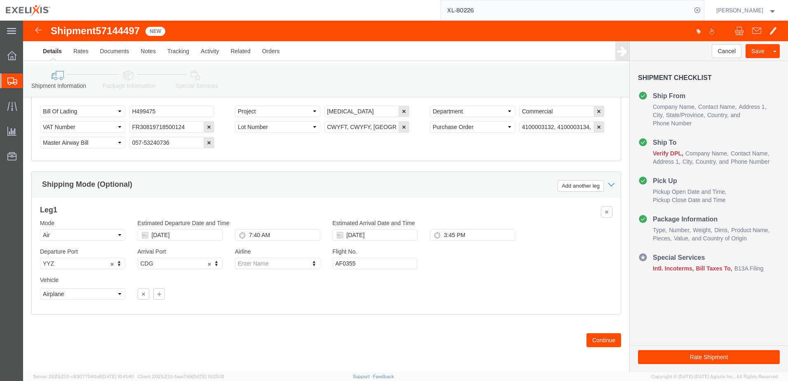
click button "Continue"
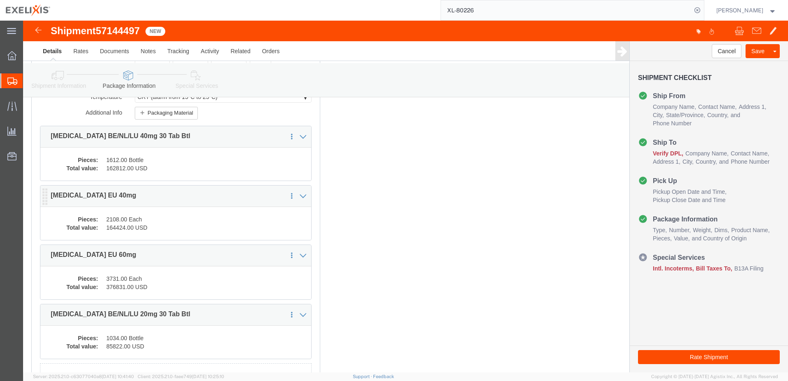
scroll to position [66, 0]
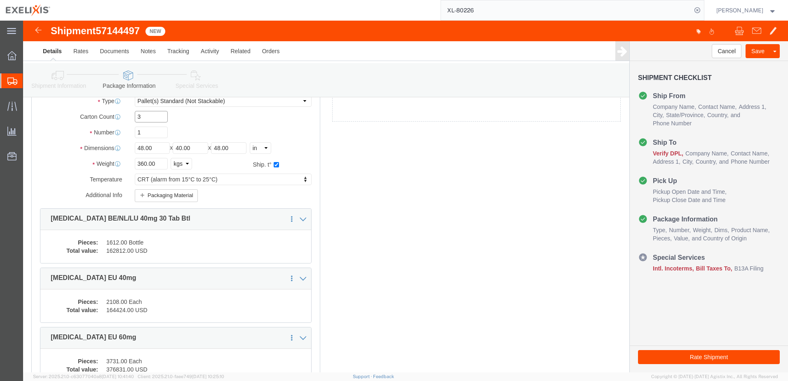
click input "3"
type input "4"
drag, startPoint x: 134, startPoint y: 150, endPoint x: 90, endPoint y: 153, distance: 44.2
click div "Weight 360.00 Select kgs lbs Ship. t°"
type input "350"
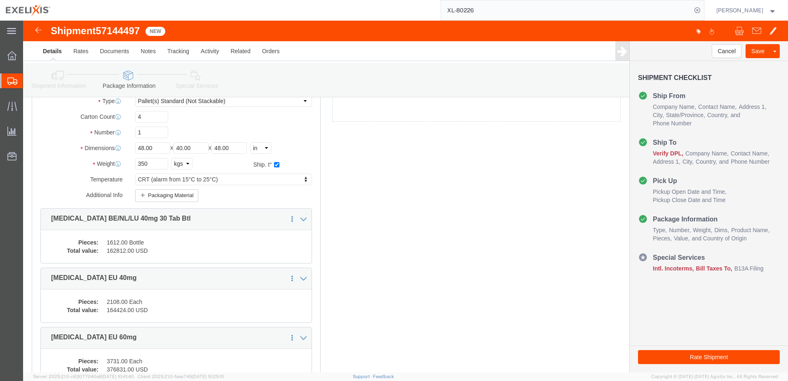
click div "1 x Pallet(s) Standard (Not Stackable) Package Type Select BCK Boxes BIOSYSTEM …"
click dd "162812.00 USD"
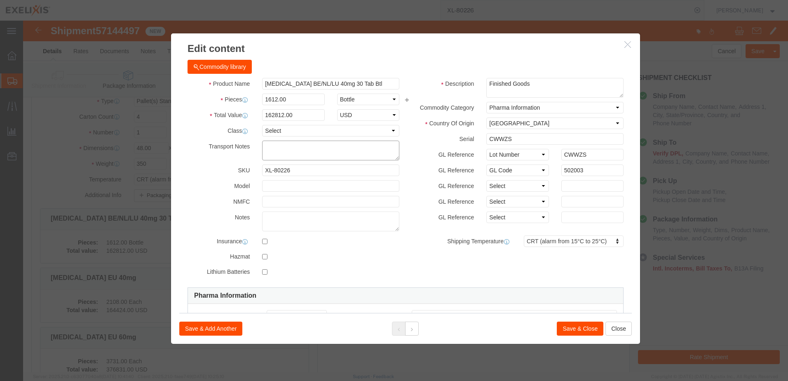
click textarea
click input "Cabometyx BE/NL/LU 40mg 30 Tab Btl"
drag, startPoint x: 342, startPoint y: 62, endPoint x: 224, endPoint y: 66, distance: 117.9
click div "Product Name Cabometyx BE/NL/LU 40mg 30 Tab Btl"
paste input "XL-80246"
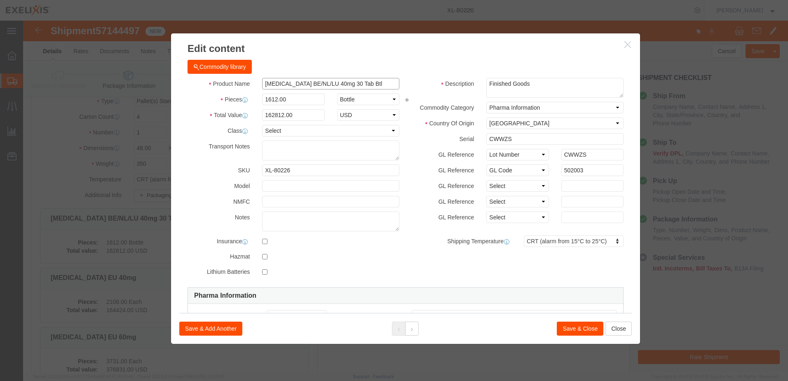
type input "XL-80246"
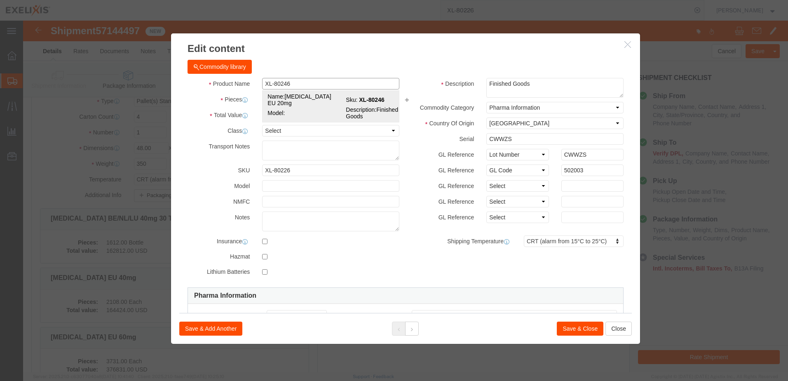
click td "Name: Cabometyx EU 20mg"
select select "EA"
type input "61"
select select "USD"
select select "GLCD"
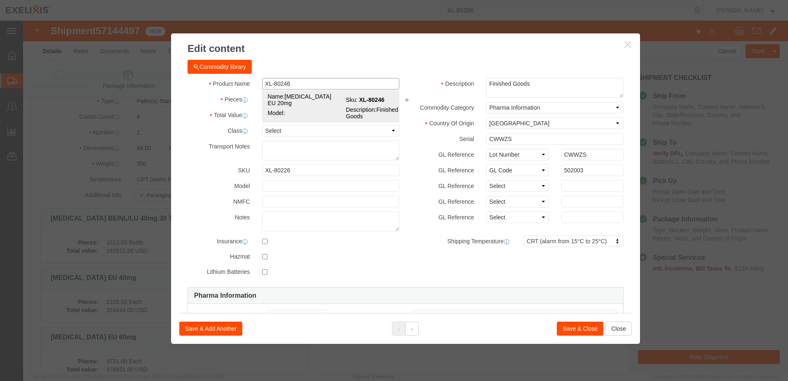
select select
type input "Cabometyx EU 20mg"
type input "XL-80246"
type input "502003"
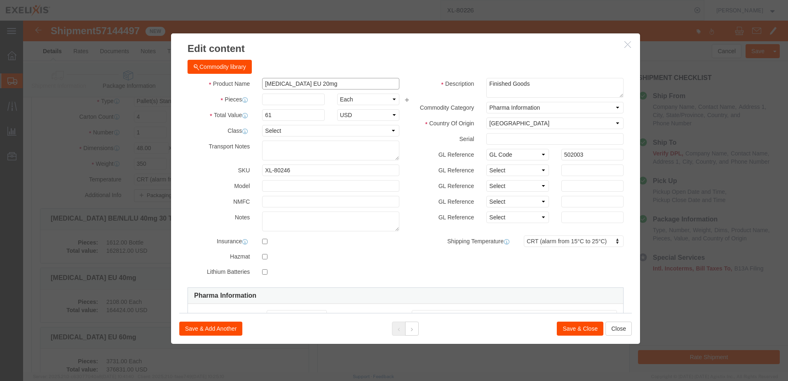
type input "Cabometyx EU 20mg"
drag, startPoint x: 262, startPoint y: 85, endPoint x: 258, endPoint y: 82, distance: 4.7
click div "Product Name Cabometyx EU 20mg XL-80246 Pieces Select Bag Barrels 100Board Feet…"
click input "text"
type input "4808"
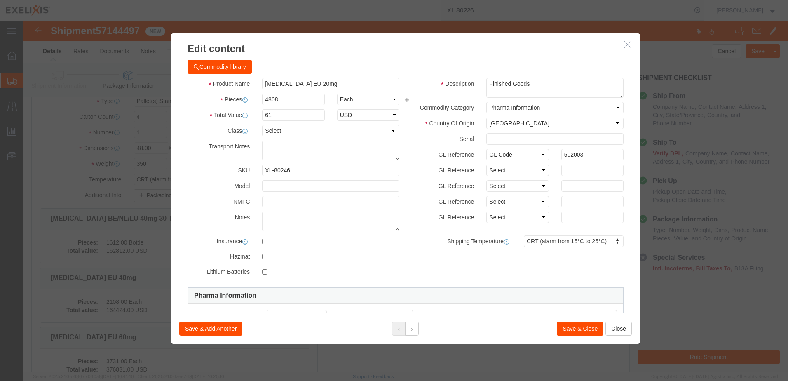
type input "293288"
click div "Commodity library"
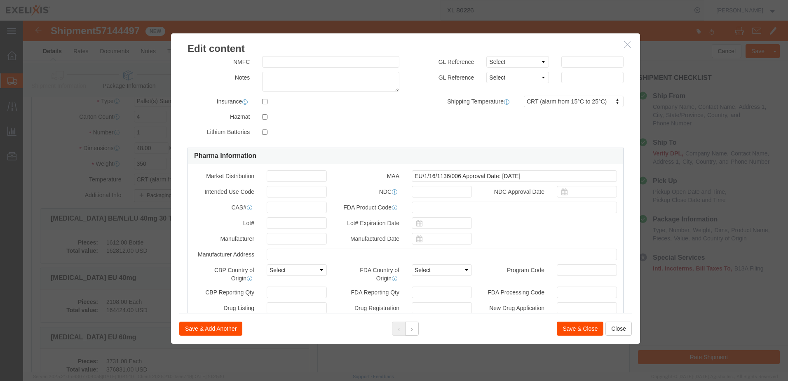
scroll to position [165, 0]
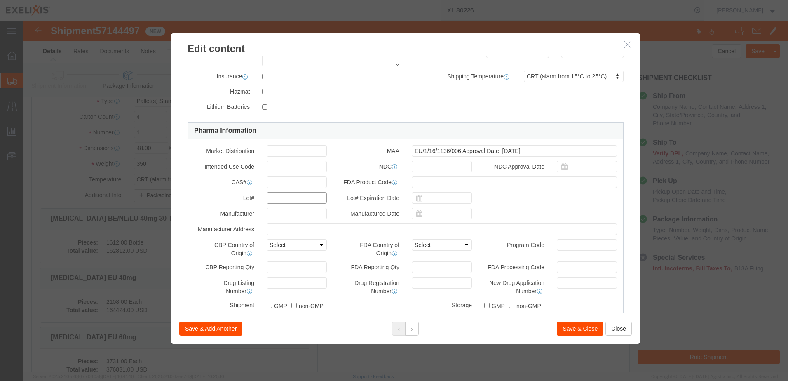
click input "text"
paste input "CWYFT"
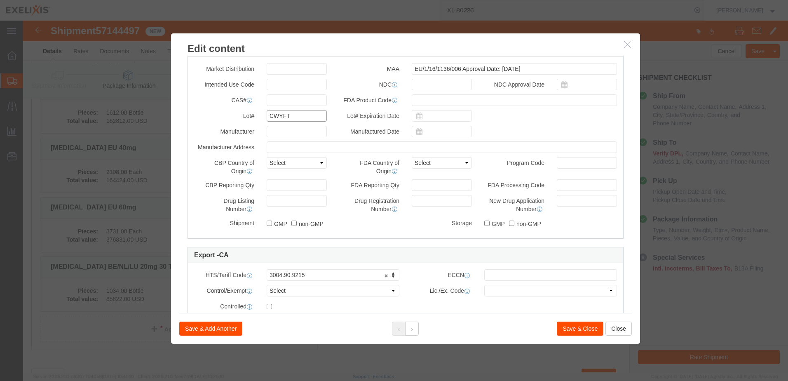
scroll to position [343, 0]
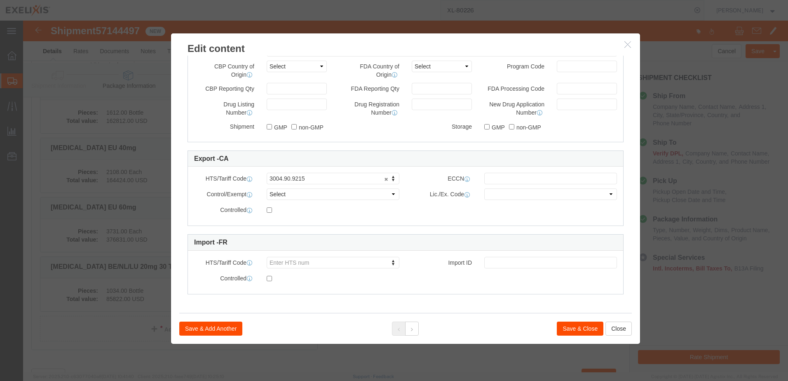
type input "CWYFT"
click button "Save & Close"
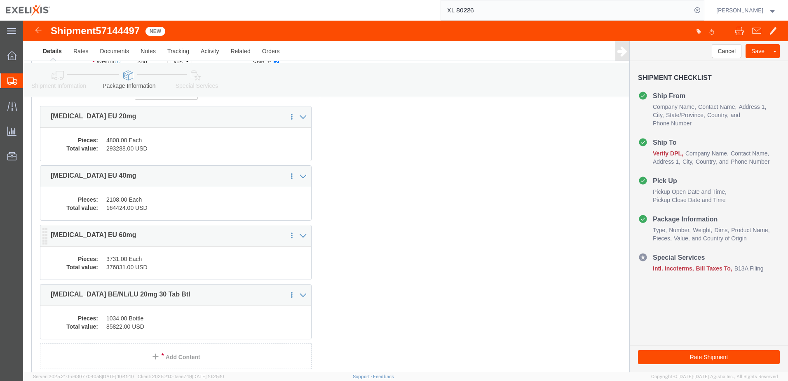
scroll to position [154, 0]
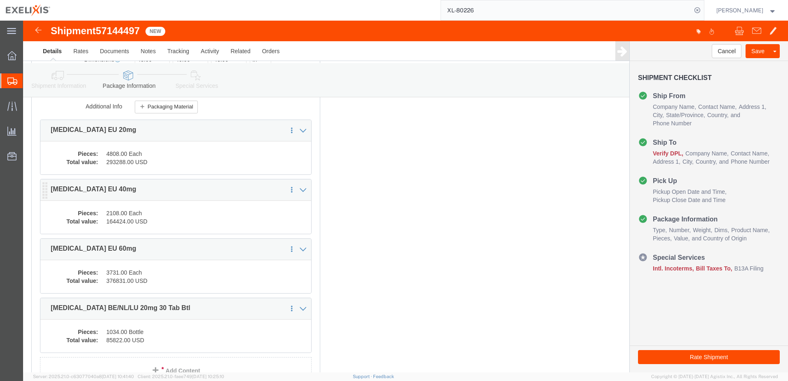
click dd "2108.00 Each"
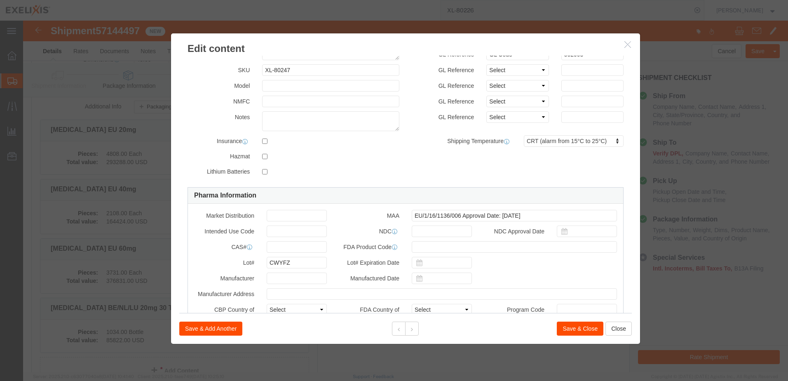
scroll to position [124, 0]
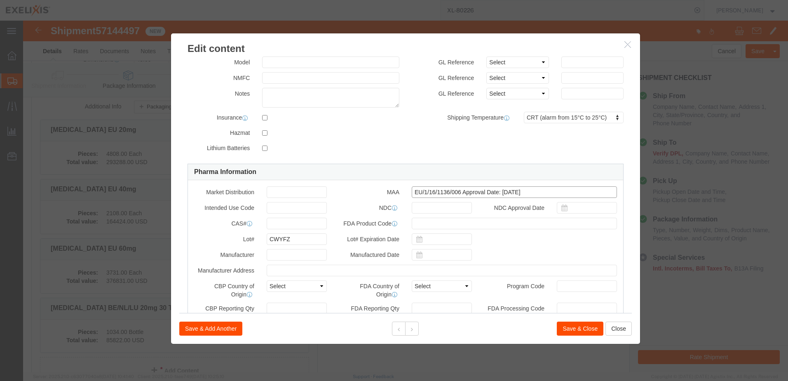
drag, startPoint x: 511, startPoint y: 169, endPoint x: 350, endPoint y: 171, distance: 161.5
click div "MAA EU/1/16/1136/006 Approval Date: 13 Sep 2016"
click div "Commodity library Product Name Cabometyx EU 40mg Pieces 2108.00 Select Bag Barr…"
click button "Save & Close"
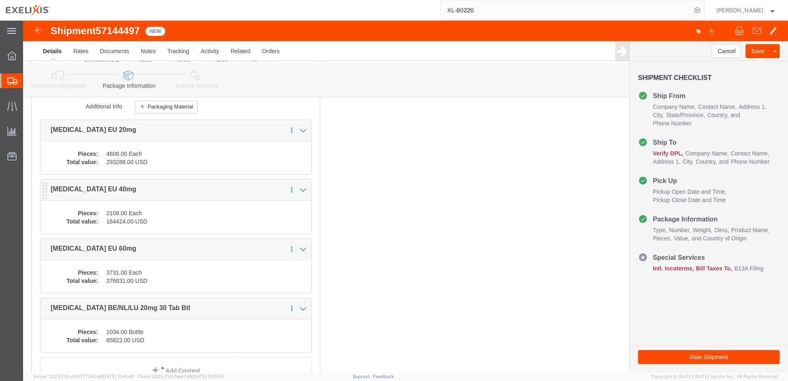
click dd "2108.00 Each"
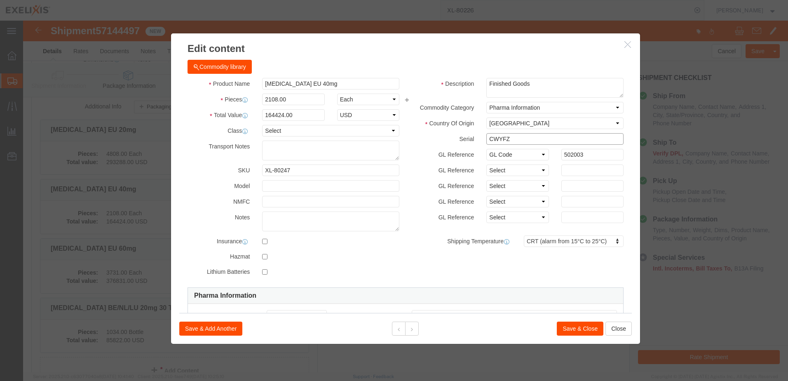
drag, startPoint x: 489, startPoint y: 117, endPoint x: 442, endPoint y: 116, distance: 46.6
click div "Serial CWYFZ"
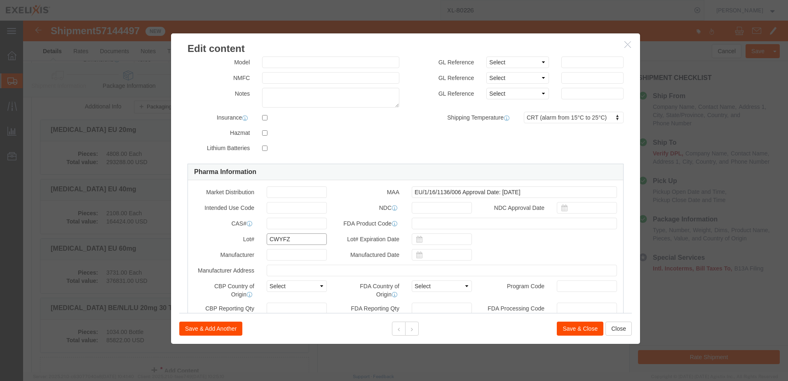
drag, startPoint x: 265, startPoint y: 218, endPoint x: 228, endPoint y: 218, distance: 37.5
click div "Lot# CWYFZ"
paste input "Y"
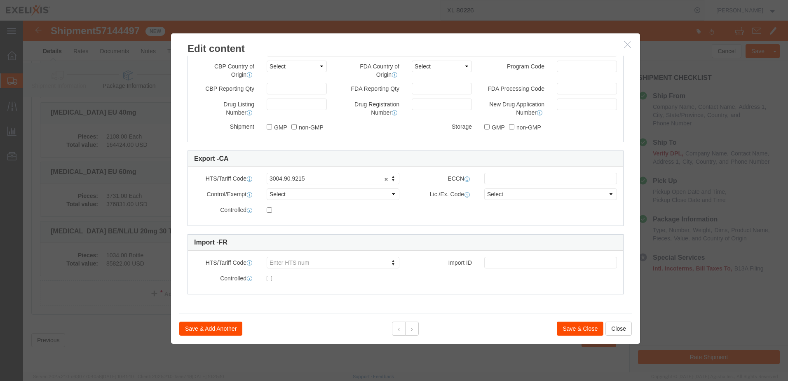
scroll to position [236, 0]
type input "CWYFY"
click button "Save & Close"
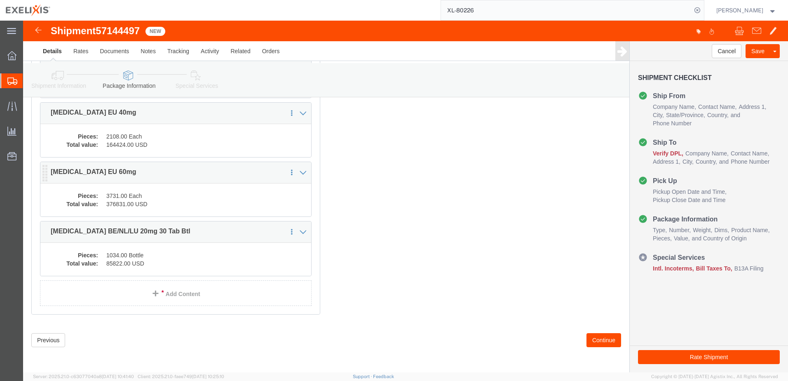
click dd "3731.00 Each"
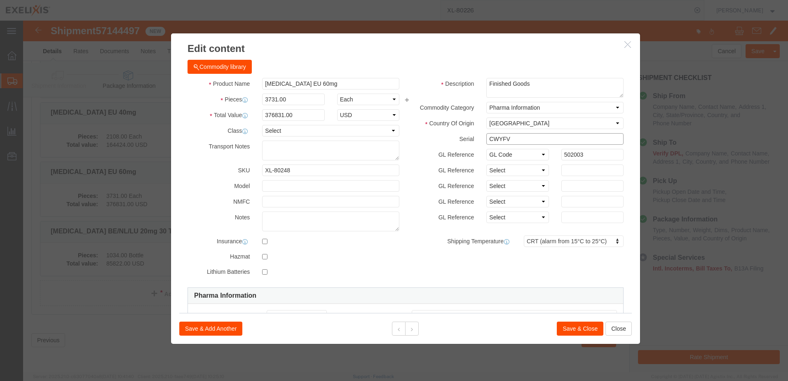
drag, startPoint x: 478, startPoint y: 119, endPoint x: 444, endPoint y: 118, distance: 34.2
click div "Serial CWYFV"
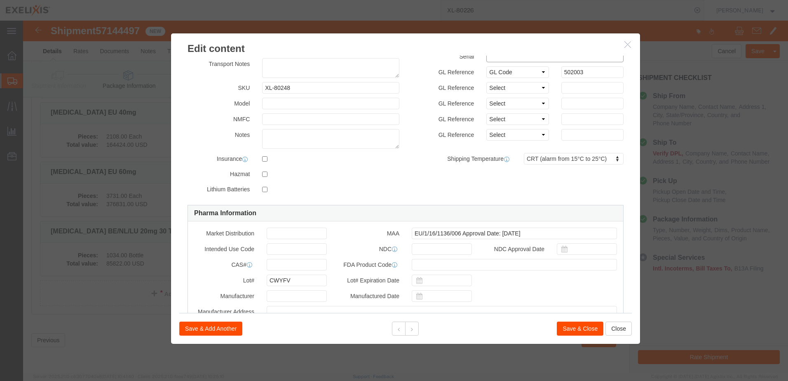
scroll to position [165, 0]
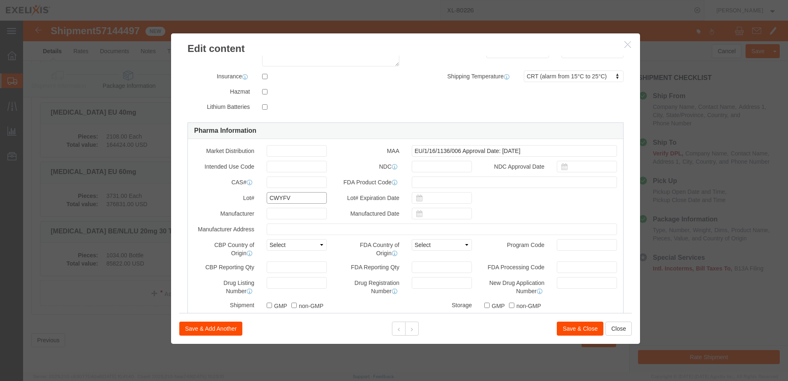
drag, startPoint x: 271, startPoint y: 179, endPoint x: 198, endPoint y: 176, distance: 73.8
click div "Lot# CWYFV"
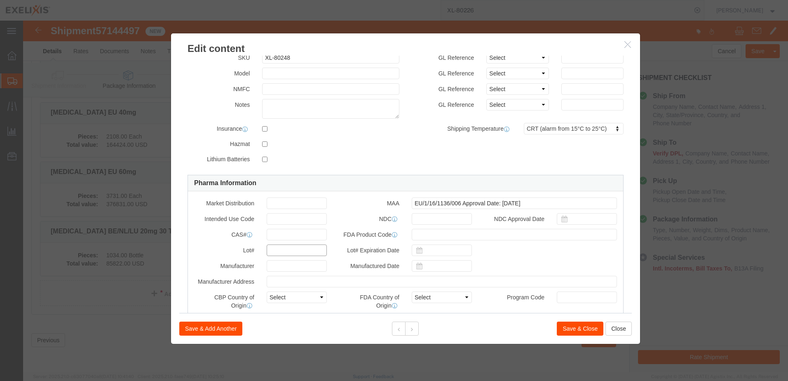
scroll to position [0, 0]
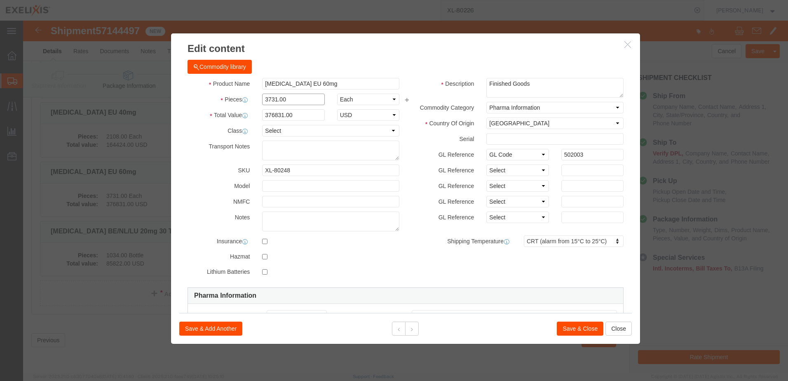
drag, startPoint x: 268, startPoint y: 77, endPoint x: 205, endPoint y: 78, distance: 62.6
click div "Pieces Number of pieces inside all the packages 3731.00 Select Bag Barrels 100B…"
type input "508"
type input "51308"
click div "Commodity library"
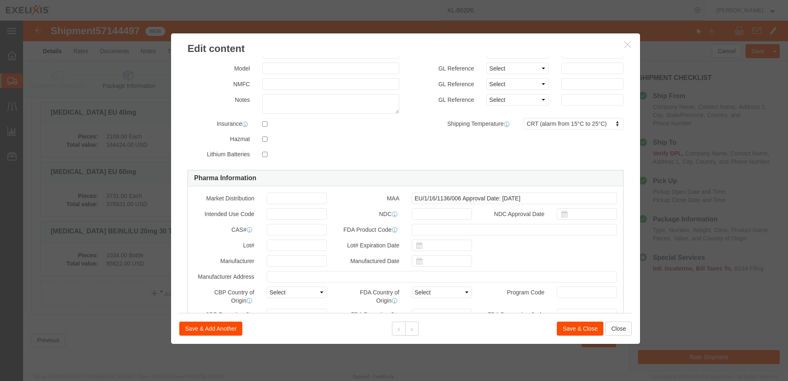
scroll to position [165, 0]
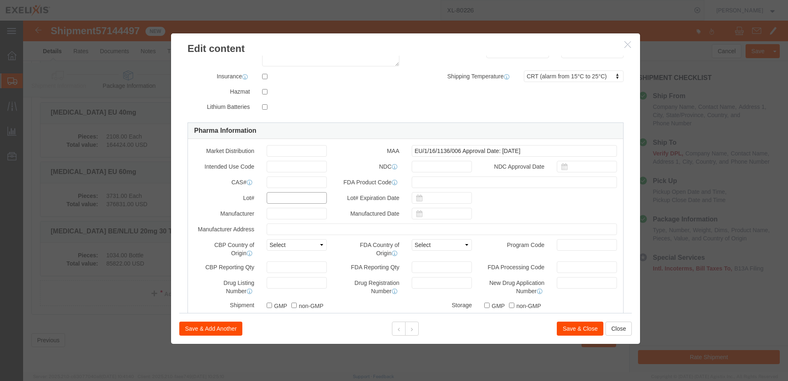
click input "text"
paste input "CWYFW"
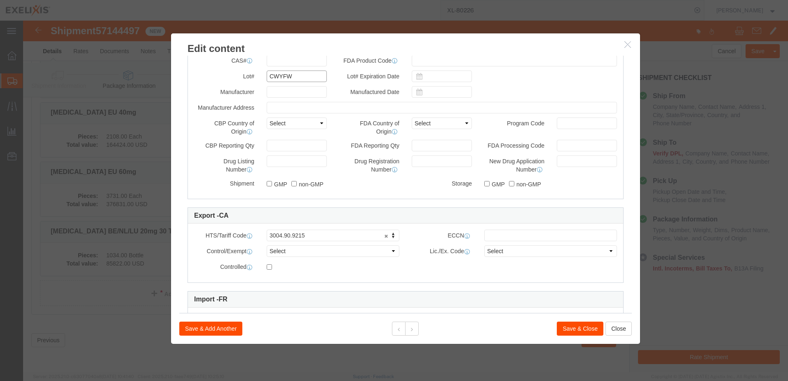
scroll to position [343, 0]
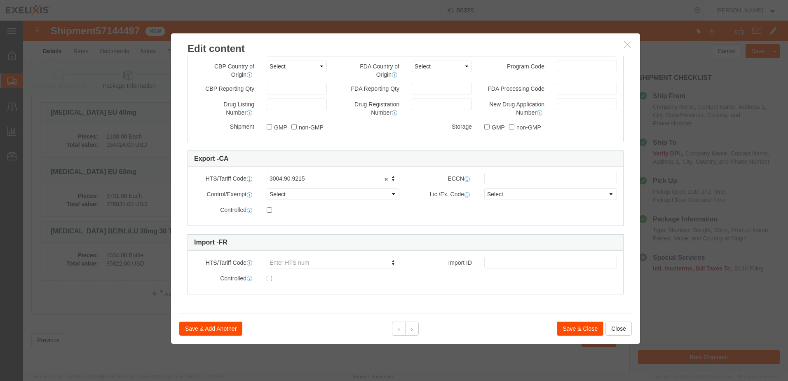
type input "CWYFW"
click button "Save & Close"
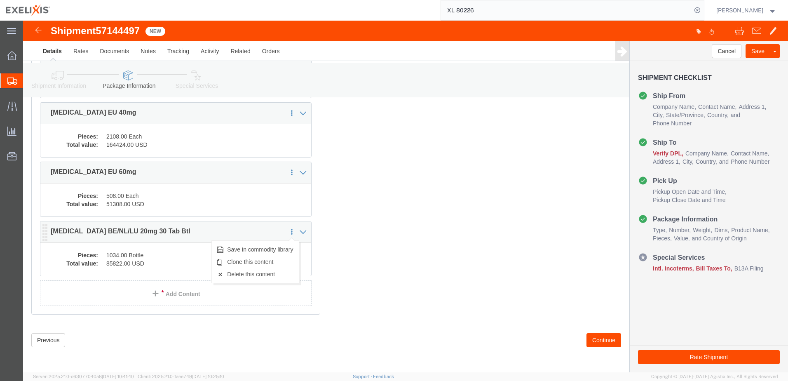
click icon
click link "Delete this content"
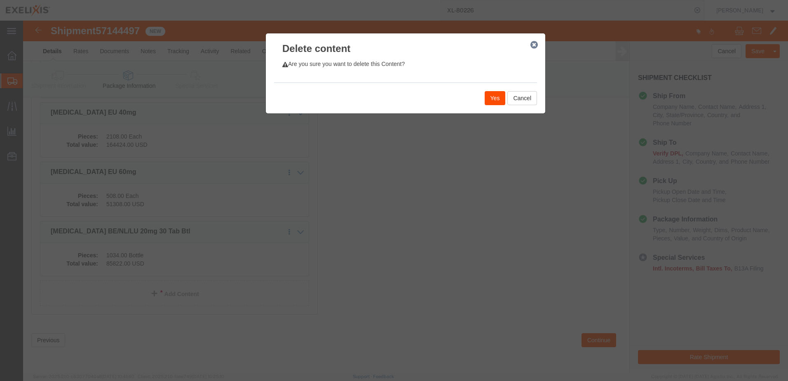
click button "Yes"
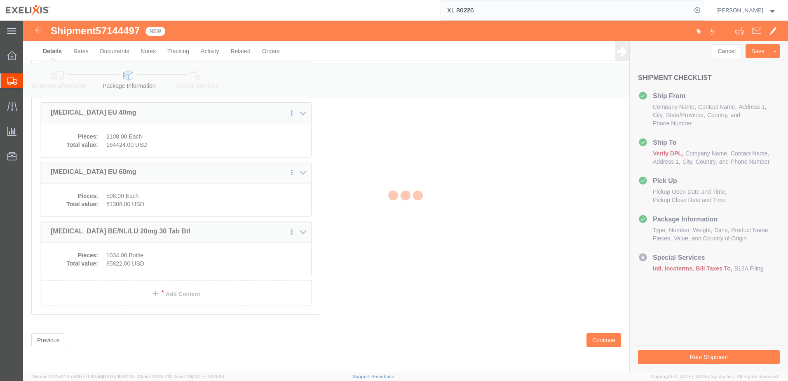
scroll to position [113, 0]
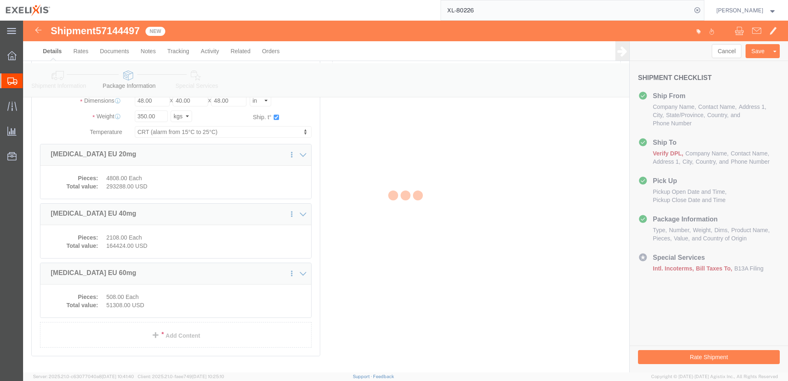
select select "PSNS"
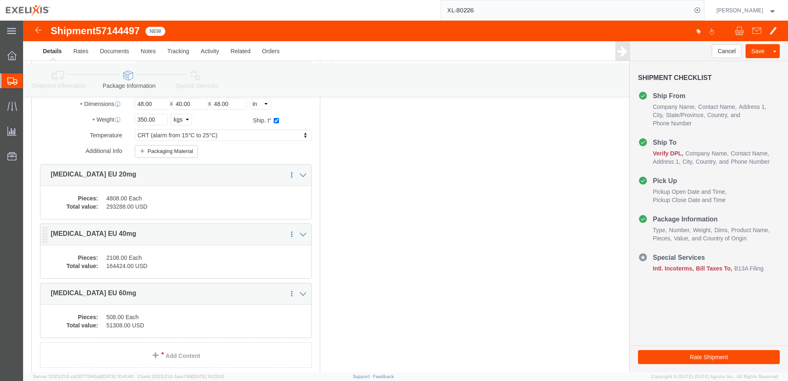
scroll to position [124, 0]
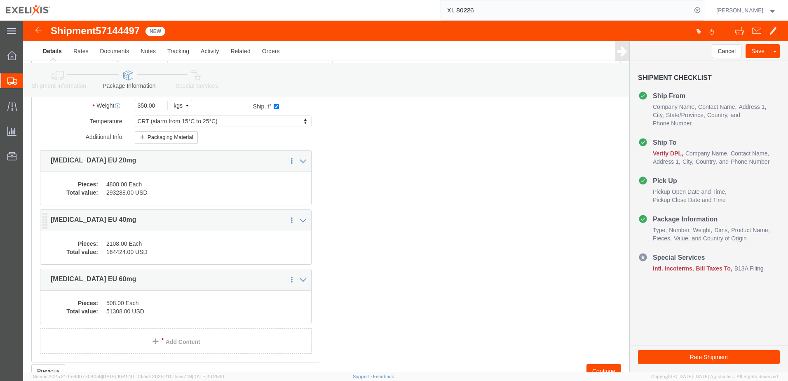
click dd "2108.00 Each"
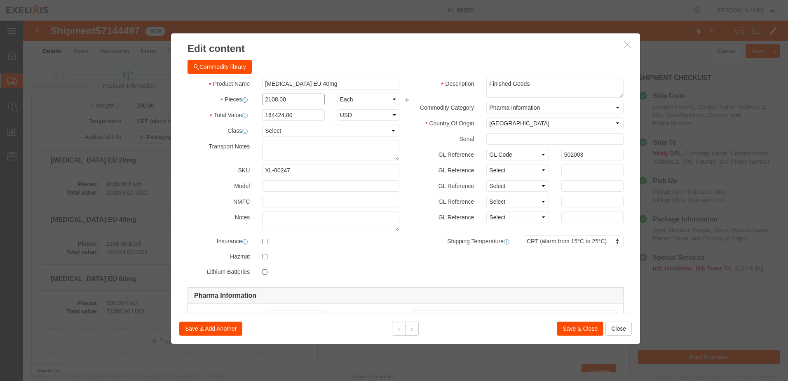
drag, startPoint x: 265, startPoint y: 80, endPoint x: 225, endPoint y: 76, distance: 40.2
click div "Pieces 2108.00 Select Bag Barrels 100Board Feet Bottle Box Blister Pack Carats …"
type input "5333"
type input "415974"
click h3 "Edit content"
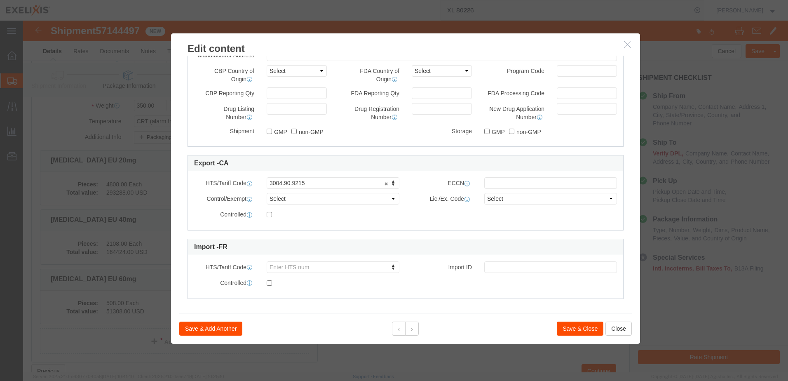
scroll to position [343, 0]
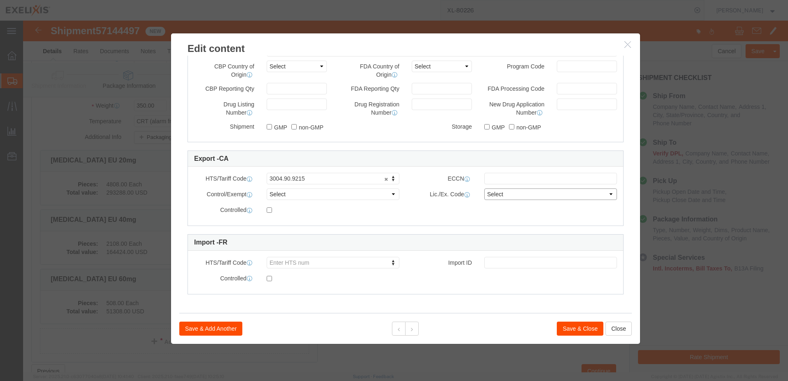
click select "Select"
click div "Controlled"
click button "Save & Close"
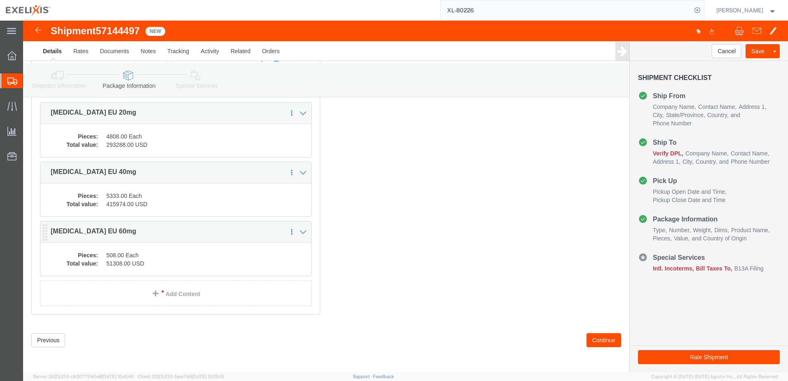
scroll to position [177, 0]
click dd "508.00 Each"
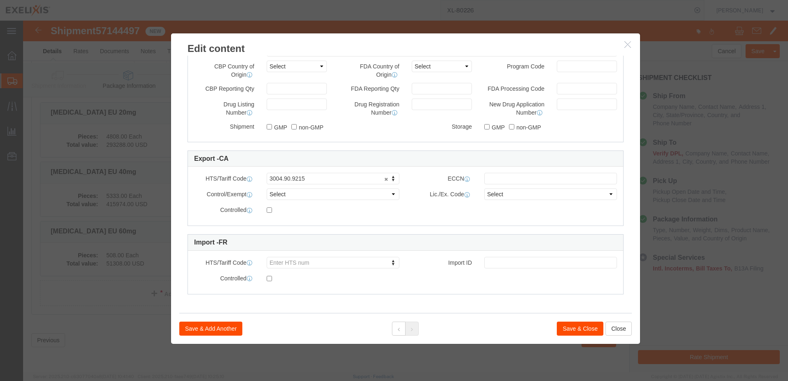
click button "Save & Close"
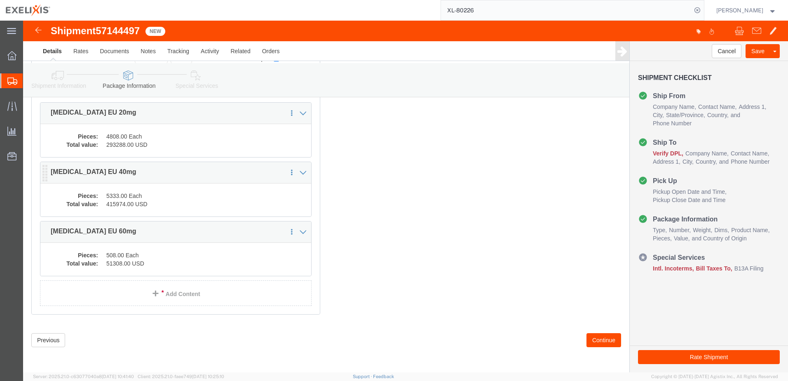
click dd "5333.00 Each"
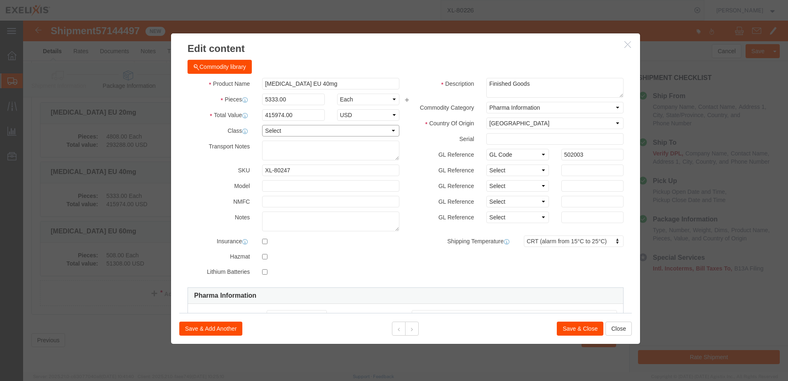
click select "Select 50 55 60 65 70 85 92.5 100 125 175 250 300 400"
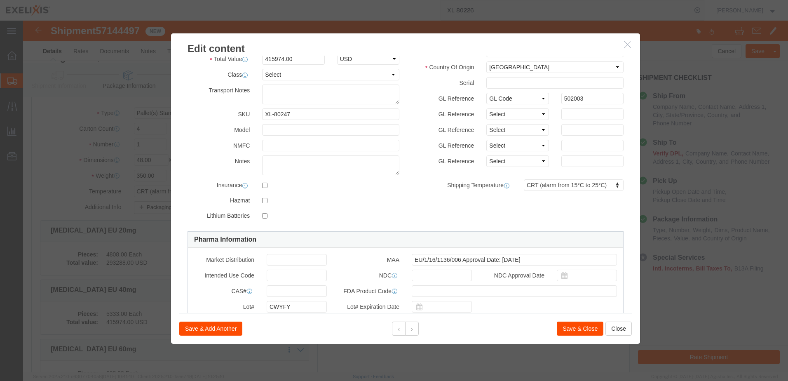
scroll to position [96, 0]
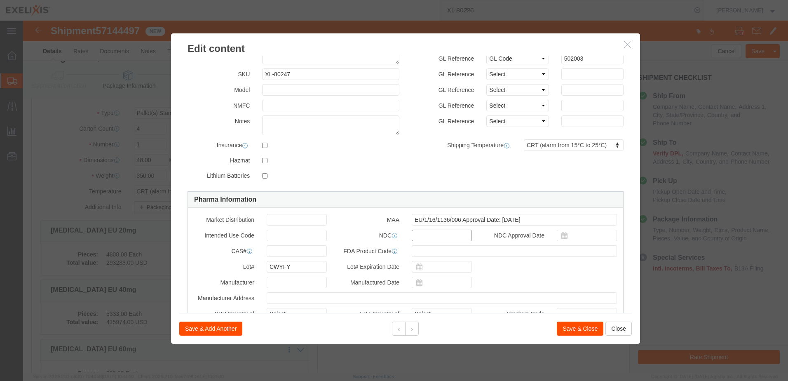
click input "text"
click label
click input "checkbox"
click label
click input "checkbox"
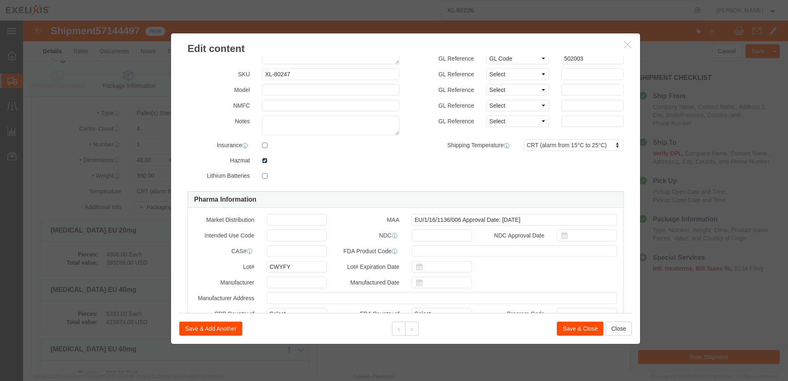
checkbox input "false"
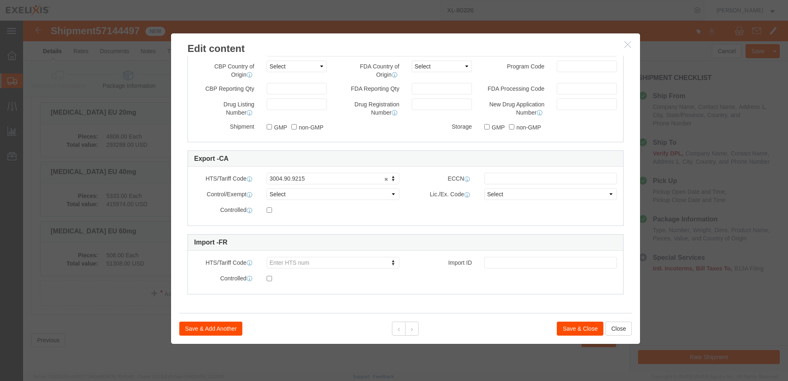
scroll to position [177, 0]
click button "Save & Close"
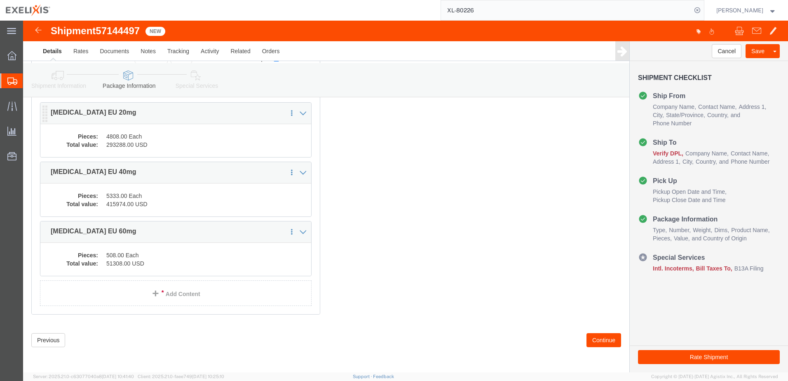
click dd "293288.00 USD"
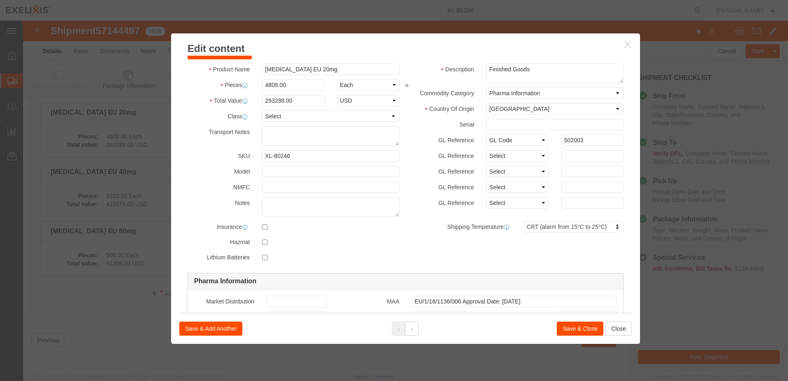
scroll to position [0, 0]
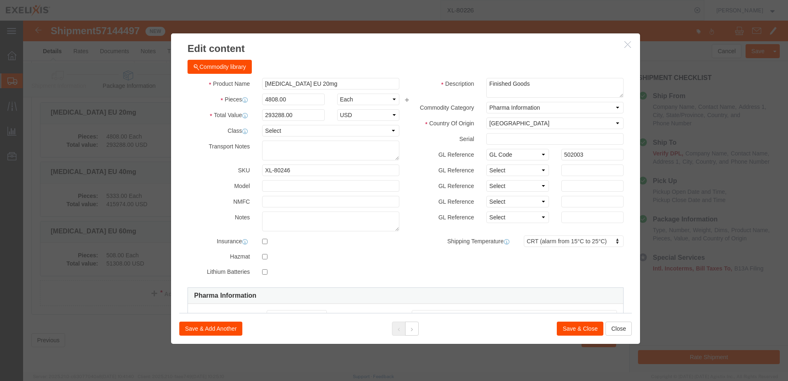
click button "Save & Close"
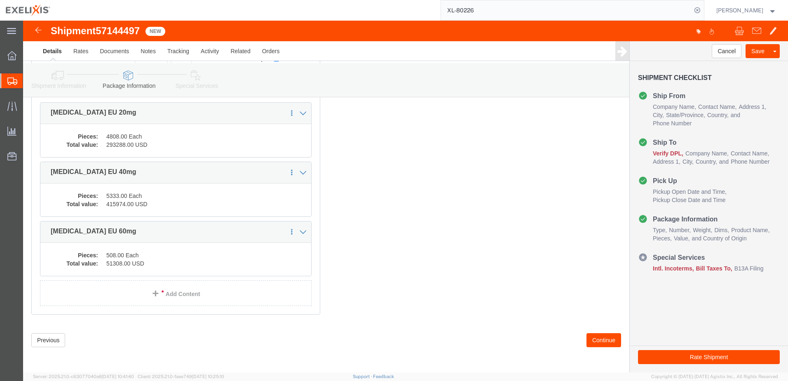
click button "Continue"
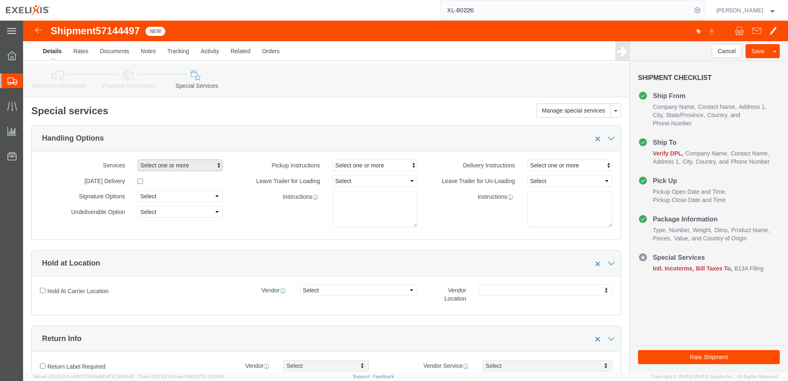
click span "button"
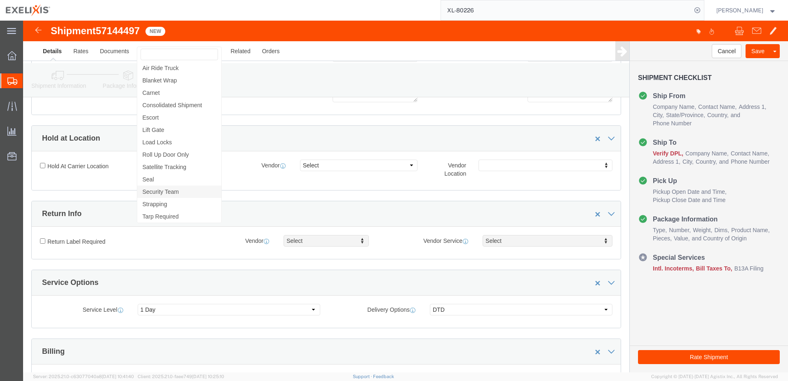
scroll to position [124, 0]
click div "Shipment Information Package Information Special Services Loading Routing"
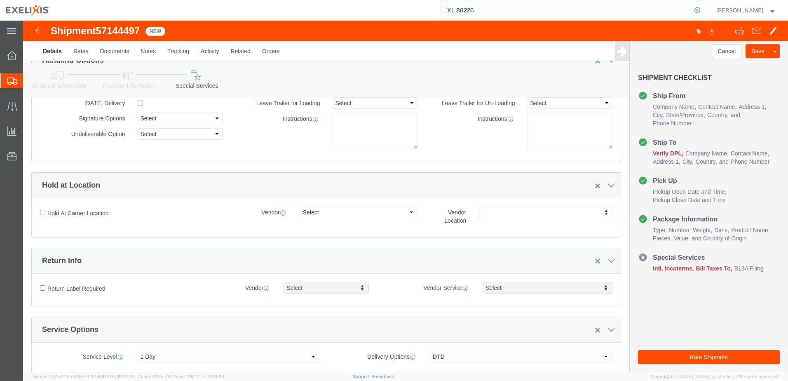
scroll to position [0, 0]
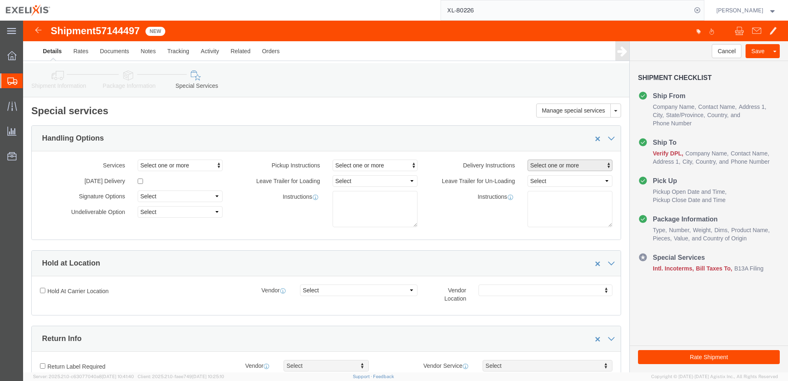
click span "button"
click div "Instructions"
click select "Select FedEx Freight UPS FedEx Express DHL"
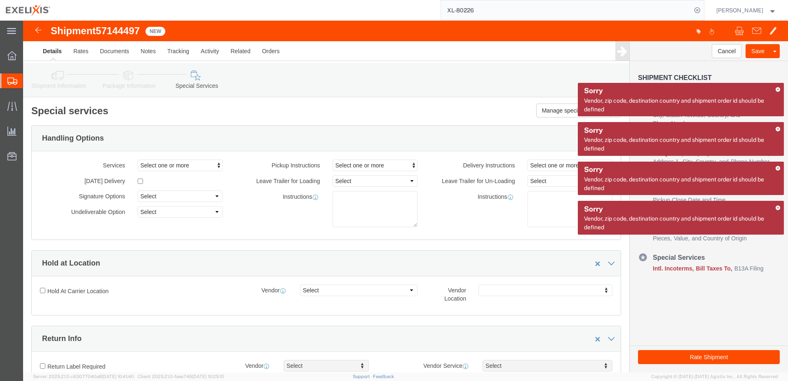
click div "Hold at Location"
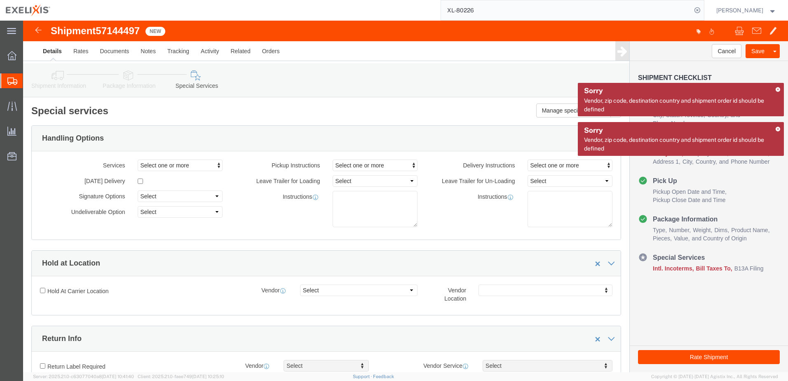
click div "Hold at Location"
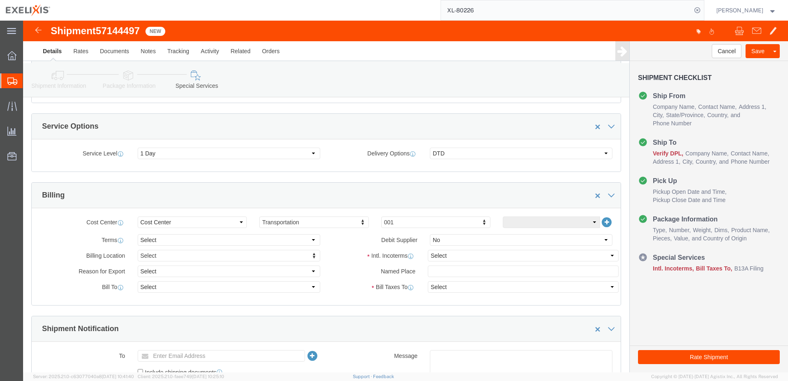
scroll to position [288, 0]
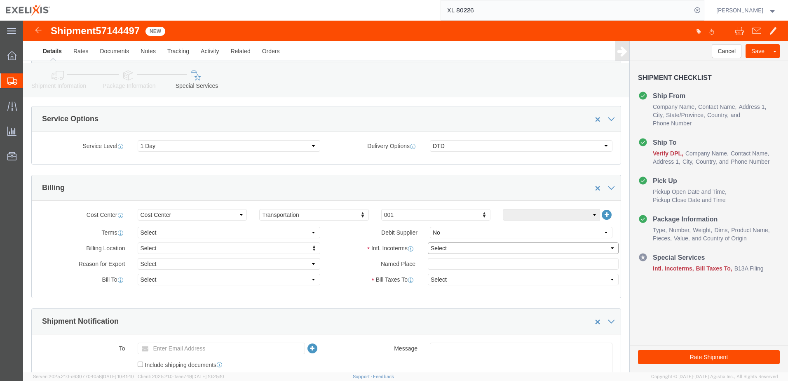
click select "Select Carriage Insurance Paid Carriage Paid To Cost and Freight Cost Insurance…"
select select "DAP"
click select "Select Carriage Insurance Paid Carriage Paid To Cost and Freight Cost Insurance…"
select select "SHIP"
select select "RCPN"
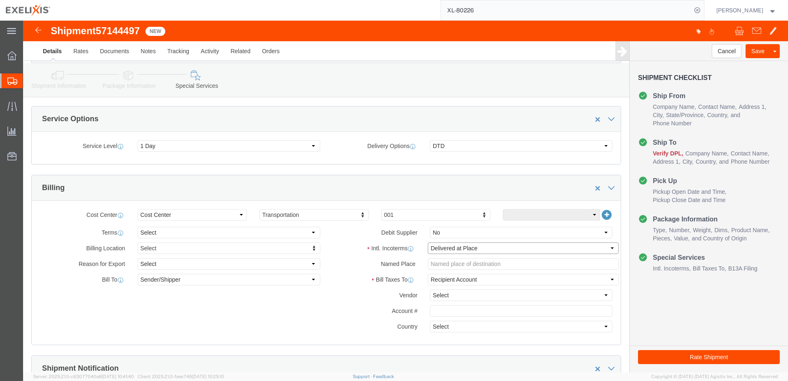
click select "Select Carriage Insurance Paid Carriage Paid To Cost and Freight Cost Insurance…"
click div "Billing"
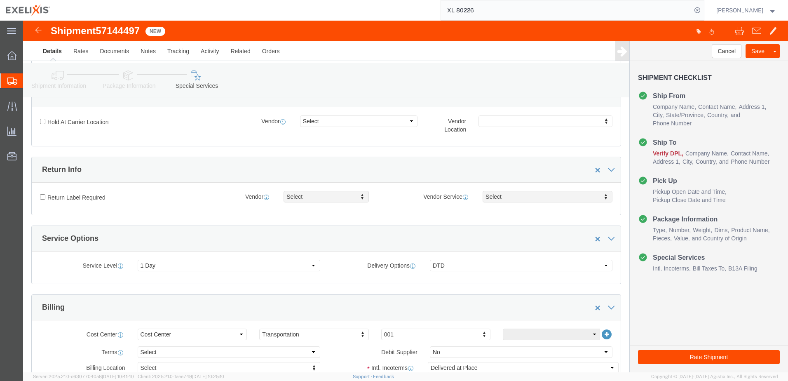
scroll to position [165, 0]
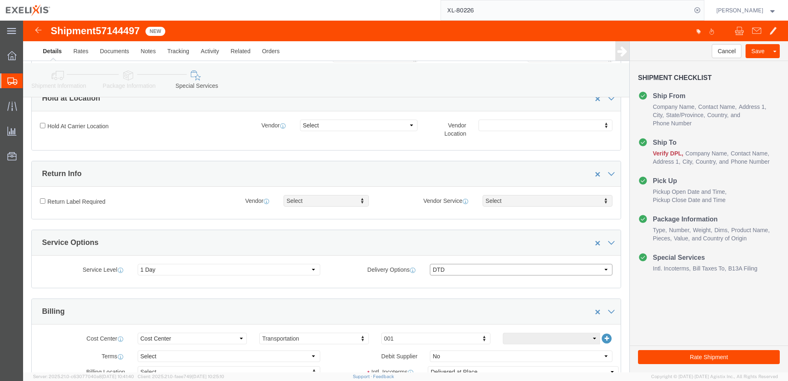
click select "Select ATA DTA DTD"
select select
click select "Select ATA DTA DTD"
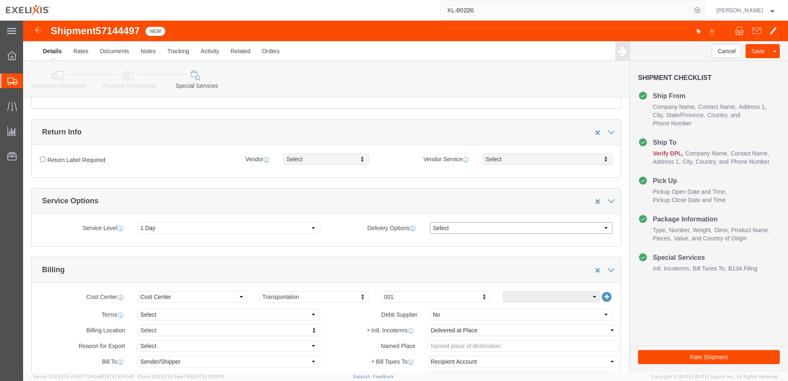
scroll to position [288, 0]
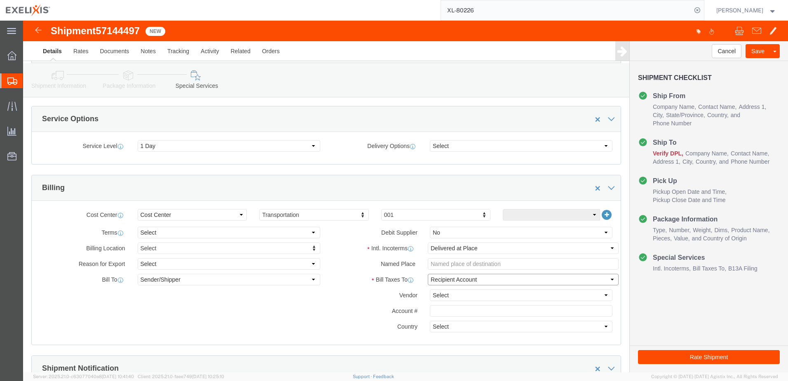
click select "Select Recipient Account Sender/Shipper Third Party Account"
select select "RCPN"
click select "Select Recipient Account Sender/Shipper Third Party Account"
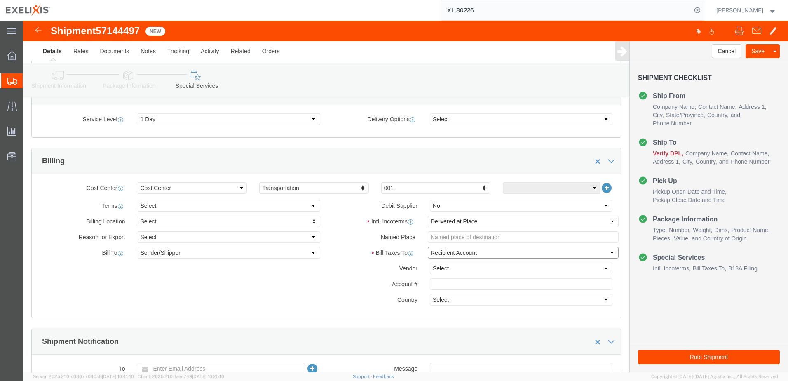
scroll to position [330, 0]
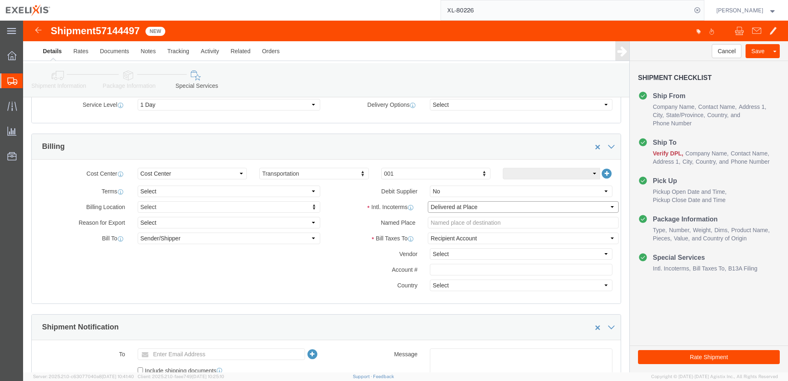
click select "Select Carriage Insurance Paid Carriage Paid To Cost and Freight Cost Insurance…"
click input "text"
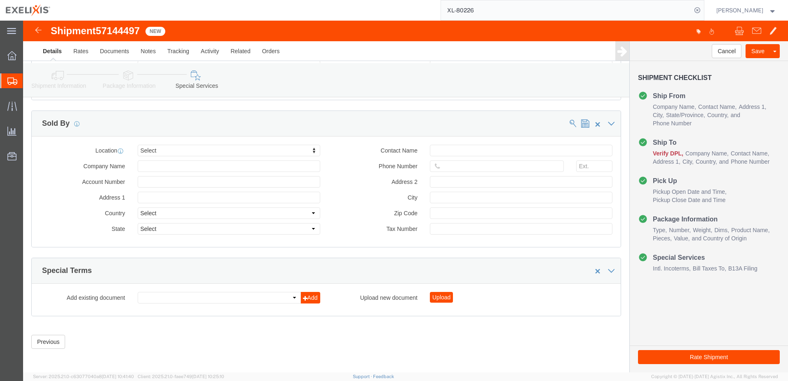
scroll to position [955, 0]
click select
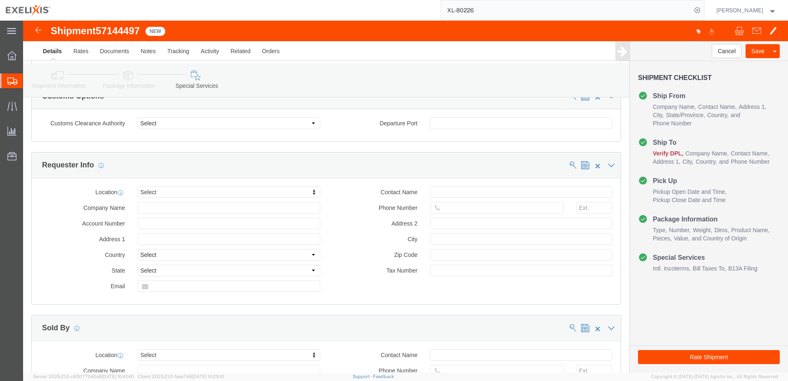
scroll to position [707, 0]
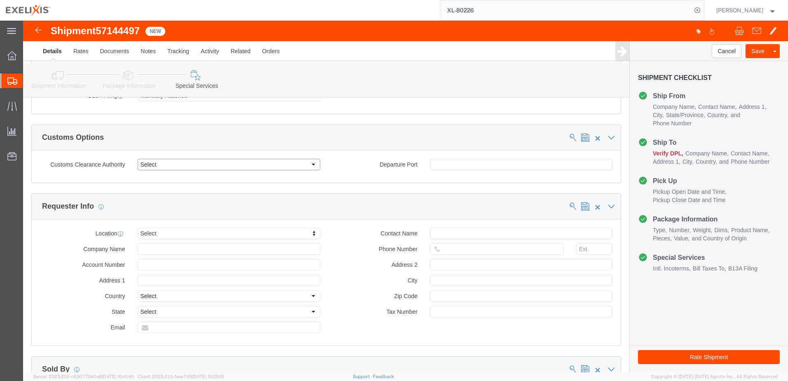
click select "Select Use Carrier or Agent Broker Use My Nominated Broker Use Recipient's Brok…"
click label "Departure Port"
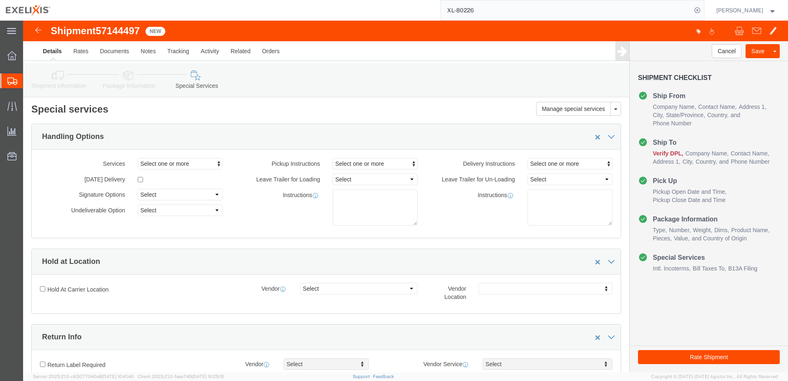
scroll to position [0, 0]
click select "Select Address Service Requested Carrier Leave If No Response Change Service Re…"
click div "Instructions"
click select "Select Address Service Requested Carrier Leave If No Response Change Service Re…"
click div "Instructions"
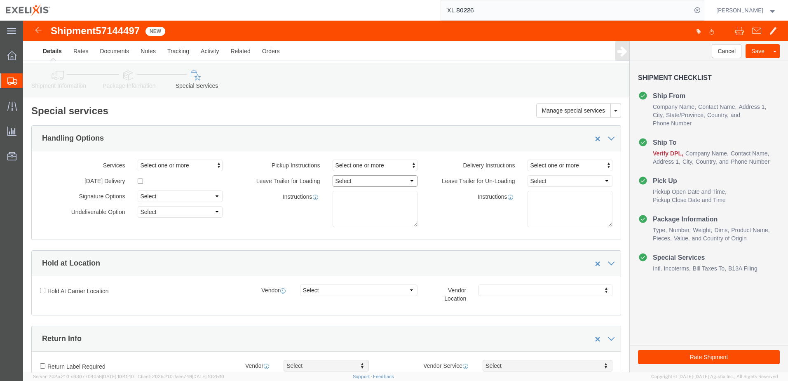
click select "Select 1 Hour 2 Hour 3 Hour 4 Hour 5 Hour 6 Hour 7 Hour 8 Hour 1 Day 2 Days 3 D…"
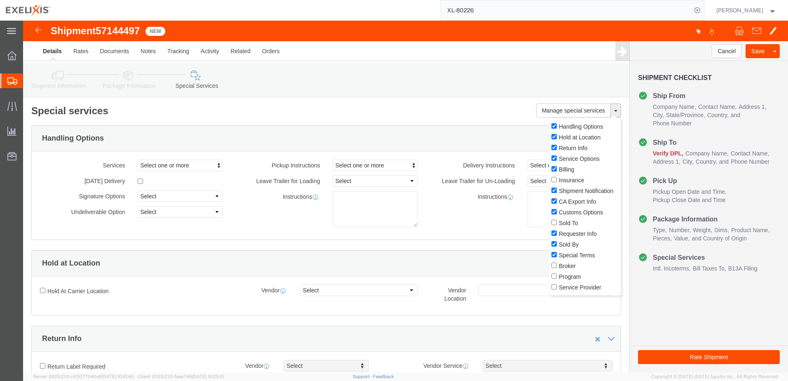
click button
click div "Hold at Location"
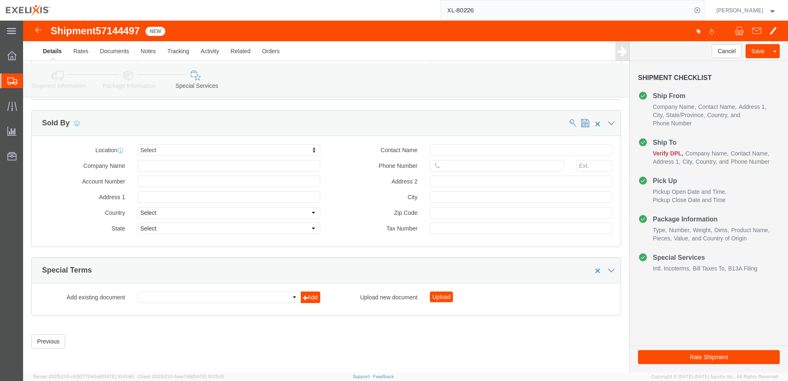
scroll to position [955, 0]
click button "Rate Shipment"
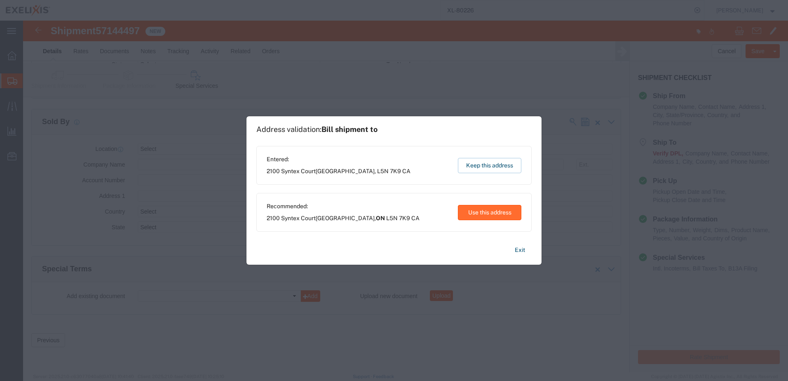
click at [490, 212] on button "Use this address" at bounding box center [489, 212] width 63 height 15
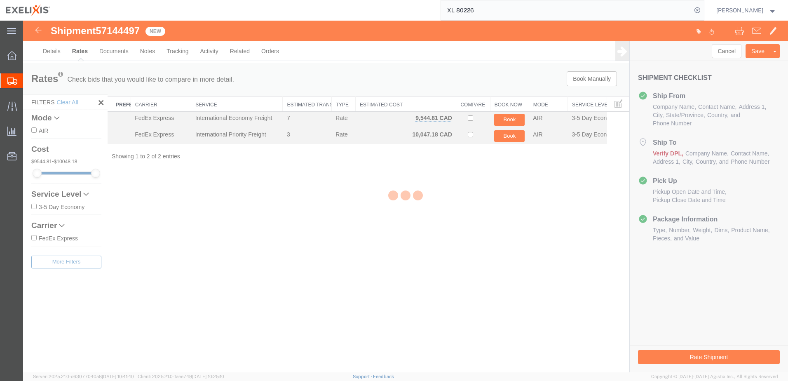
scroll to position [0, 0]
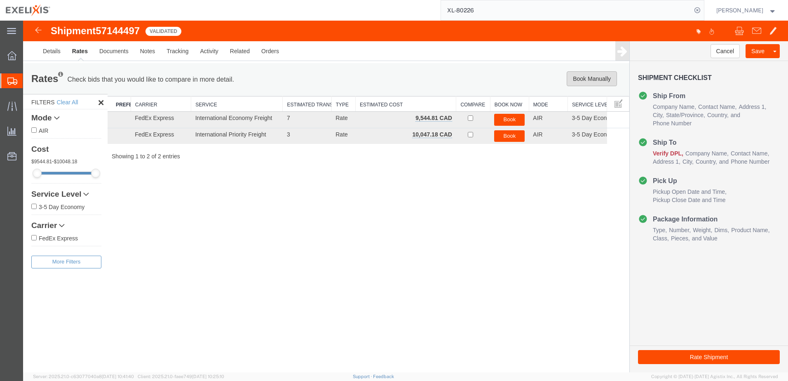
click at [585, 79] on button "Book Manually" at bounding box center [591, 78] width 50 height 15
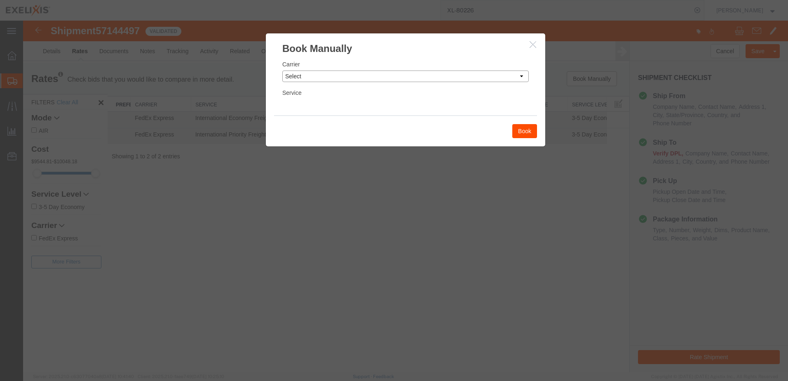
click at [521, 75] on select "Select Add New Carrier (and default service) DHL Global Forwarding FedEx Express" at bounding box center [405, 76] width 246 height 12
select select "55"
click at [282, 70] on select "Select Add New Carrier (and default service) DHL Global Forwarding FedEx Express" at bounding box center [405, 76] width 246 height 12
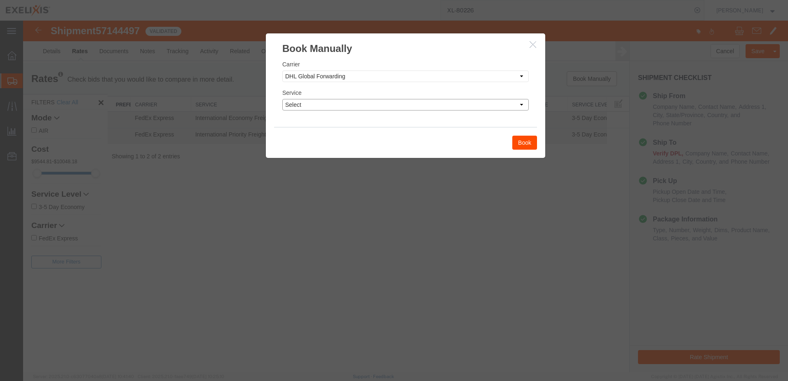
click at [353, 108] on select "Select 24hr service - tariff zone A 3 - 5 Day 48hr service - tariff zone A AFR …" at bounding box center [405, 105] width 246 height 12
click at [282, 99] on select "Select 24hr service - tariff zone A 3 - 5 Day 48hr service - tariff zone A AFR …" at bounding box center [405, 105] width 246 height 12
click at [375, 103] on select "Select 24hr service - tariff zone A 3 - 5 Day 48hr service - tariff zone A AFR …" at bounding box center [405, 105] width 246 height 12
select select "18099"
click at [282, 99] on select "Select 24hr service - tariff zone A 3 - 5 Day 48hr service - tariff zone A AFR …" at bounding box center [405, 105] width 246 height 12
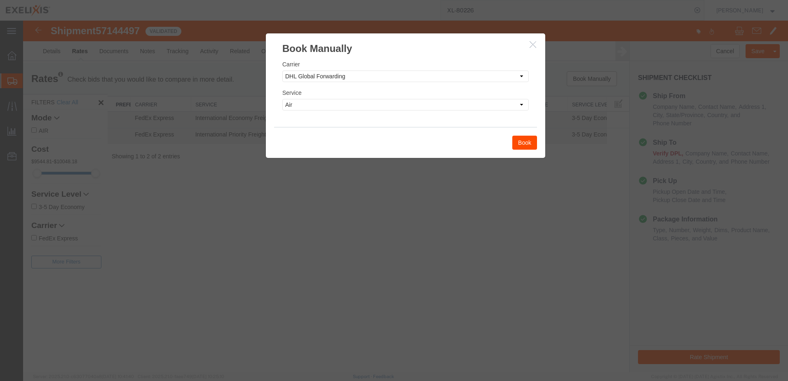
click at [524, 141] on button "Book" at bounding box center [524, 143] width 25 height 14
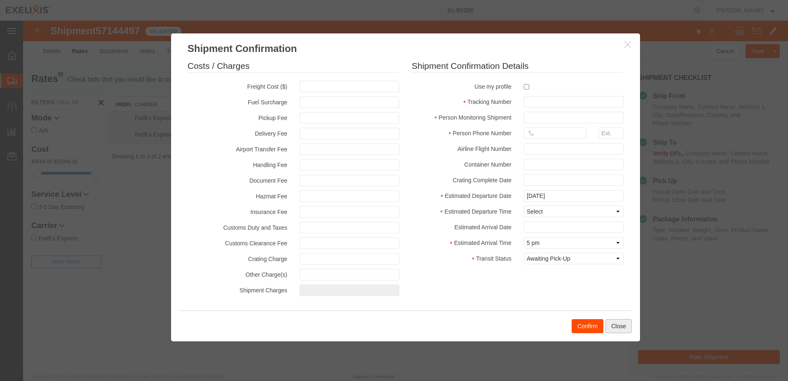
drag, startPoint x: 611, startPoint y: 320, endPoint x: 616, endPoint y: 318, distance: 5.0
click at [614, 318] on div "Confirm Close" at bounding box center [405, 325] width 452 height 31
click at [619, 323] on button "Close" at bounding box center [618, 326] width 26 height 14
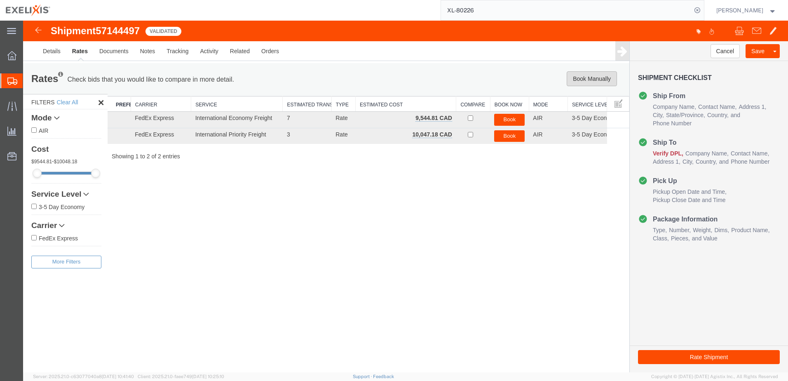
click at [582, 80] on button "Book Manually" at bounding box center [591, 78] width 50 height 15
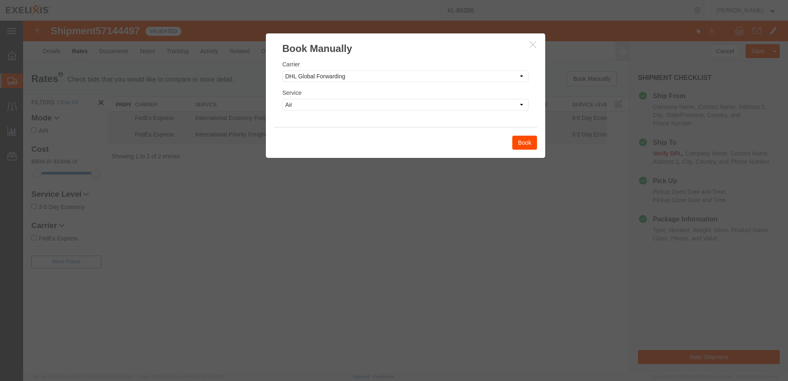
click at [525, 144] on button "Book" at bounding box center [524, 143] width 25 height 14
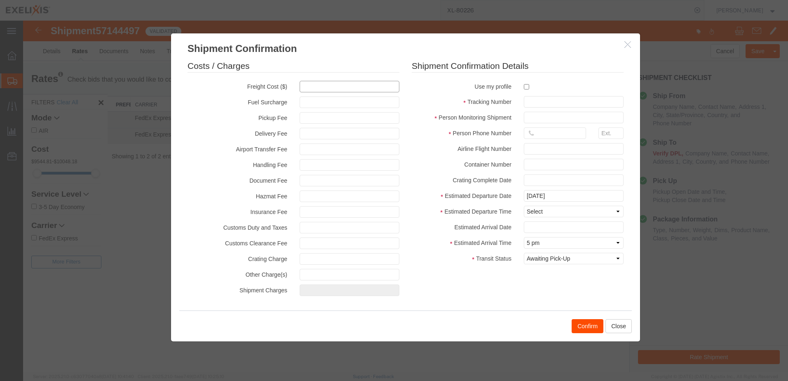
click at [316, 88] on input "text" at bounding box center [350, 87] width 100 height 12
type input "19866"
type input "19,866.00"
click at [538, 100] on input "text" at bounding box center [574, 102] width 100 height 12
click at [525, 87] on input "checkbox" at bounding box center [526, 86] width 5 height 5
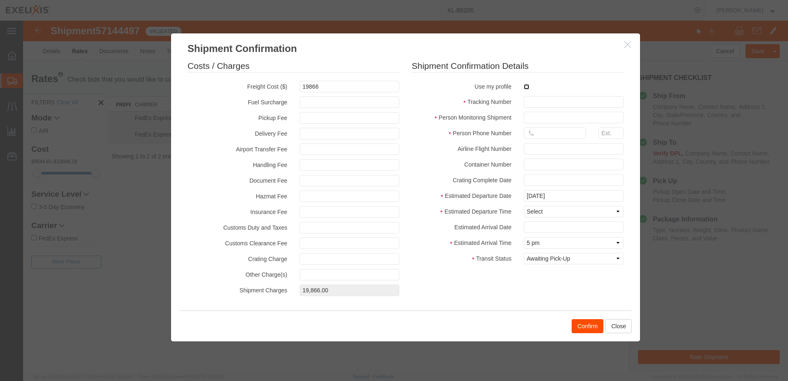
checkbox input "true"
click at [527, 87] on div at bounding box center [405, 196] width 765 height 351
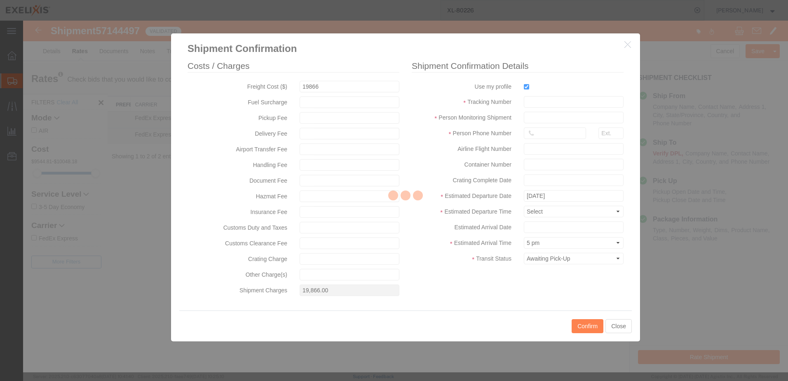
type input "Rey Estrada"
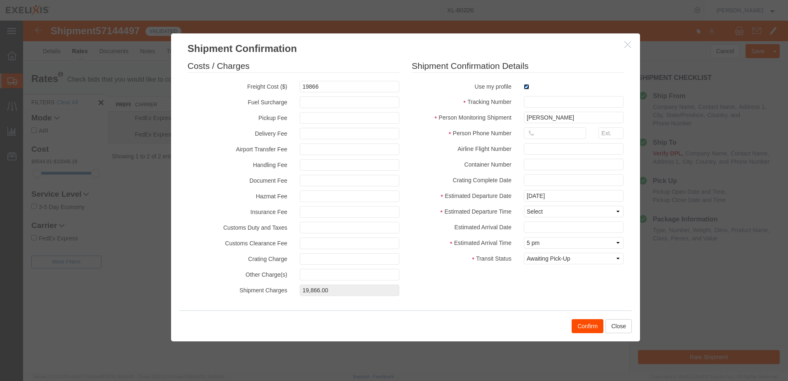
click at [526, 88] on input "checkbox" at bounding box center [526, 86] width 5 height 5
checkbox input "false"
click at [542, 103] on input "text" at bounding box center [574, 102] width 100 height 12
paste input "057-53240736"
type input "057-53240736"
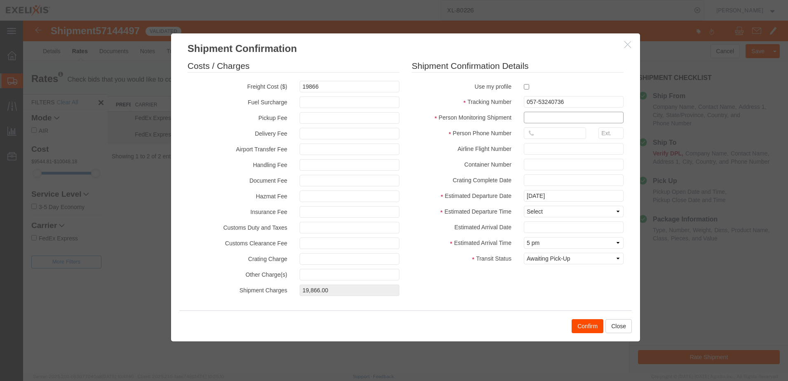
click at [533, 117] on input "text" at bounding box center [574, 118] width 100 height 12
click at [531, 117] on input "text" at bounding box center [574, 118] width 100 height 12
click at [531, 115] on input "text" at bounding box center [574, 118] width 100 height 12
type input "DHL GF"
click at [564, 211] on select "Select Midnight 1 am 2 am 3 am 4 am 5 am 6 am 7 am 8 am 9 am 10 am 11 am 12 Noo…" at bounding box center [574, 212] width 100 height 12
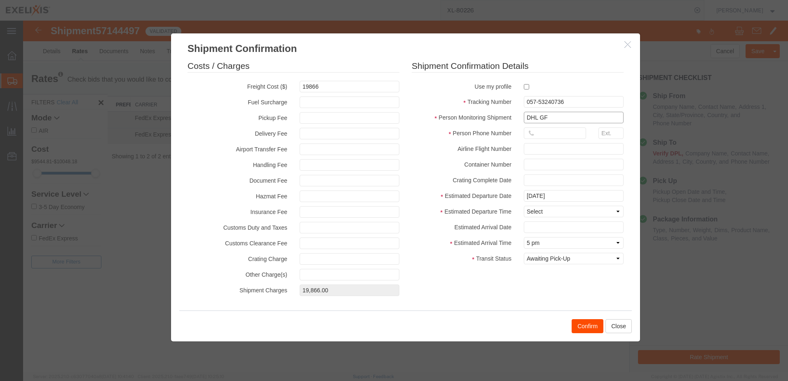
drag, startPoint x: 559, startPoint y: 118, endPoint x: 482, endPoint y: 109, distance: 77.1
click at [482, 109] on fieldset "Shipment Confirmation Details Use my profile Tracking Number 057-53240736 Perso…" at bounding box center [518, 164] width 212 height 208
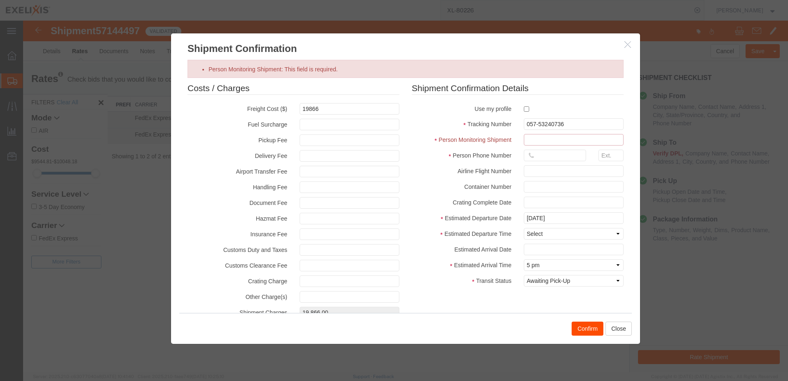
click at [527, 139] on input "Person Monitoring Shipment: This field is required." at bounding box center [574, 140] width 100 height 12
paste input "Tony D'Silva"
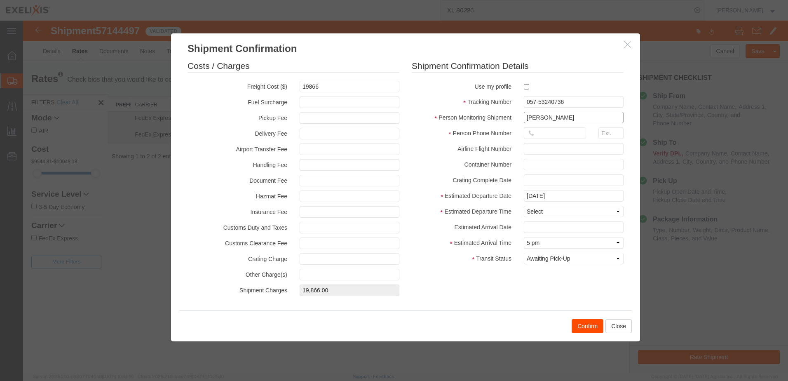
type input "Tony D'Silva"
click at [541, 137] on input "text" at bounding box center [555, 133] width 62 height 12
paste input "(289) 562-6516"
type input "(289) 562-6516"
click at [560, 212] on select "Select Midnight 1 am 2 am 3 am 4 am 5 am 6 am 7 am 8 am 9 am 10 am 11 am 12 Noo…" at bounding box center [574, 212] width 100 height 12
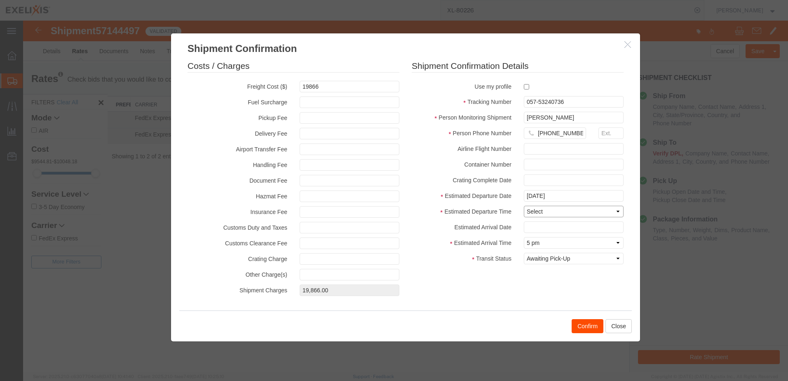
select select "1800"
click at [524, 206] on select "Select Midnight 1 am 2 am 3 am 4 am 5 am 6 am 7 am 8 am 9 am 10 am 11 am 12 Noo…" at bounding box center [574, 212] width 100 height 12
click at [562, 226] on input "text" at bounding box center [574, 227] width 100 height 12
click at [555, 187] on td "21" at bounding box center [554, 186] width 12 height 12
click at [558, 231] on input "10/21/2025" at bounding box center [574, 227] width 100 height 12
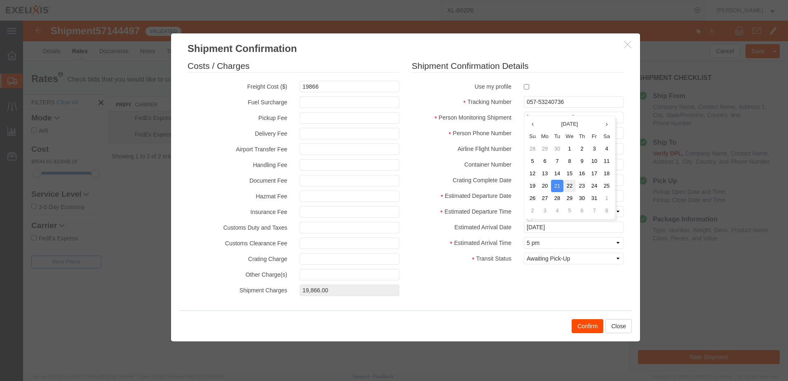
click at [571, 185] on td "22" at bounding box center [569, 186] width 12 height 12
type input "10/22/2025"
click at [548, 243] on select "Select Midnight 1 am 2 am 3 am 4 am 5 am 6 am 7 am 8 am 9 am 10 am 11 am 12 Noo…" at bounding box center [574, 243] width 100 height 12
select select "1500"
click at [524, 237] on select "Select Midnight 1 am 2 am 3 am 4 am 5 am 6 am 7 am 8 am 9 am 10 am 11 am 12 Noo…" at bounding box center [574, 243] width 100 height 12
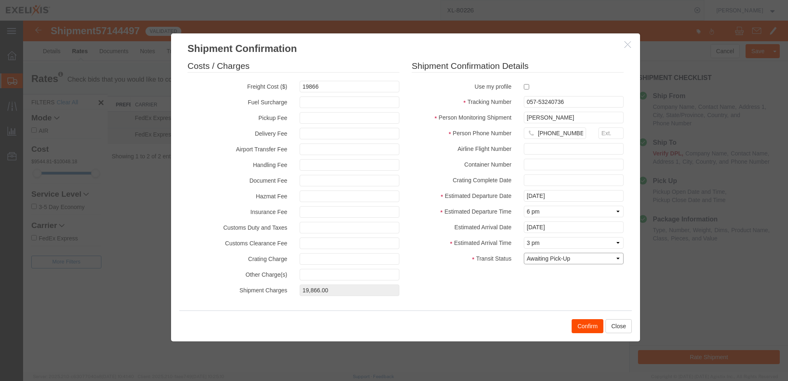
click at [541, 257] on select "Select Arrival Notice Available Arrival Notice Imported Arrive at Delivery Loca…" at bounding box center [574, 259] width 100 height 12
click at [529, 272] on div "Costs / Charges Freight Cost ($) 19866 Fuel Surcharge Pickup Fee Delivery Fee A…" at bounding box center [405, 180] width 448 height 240
click at [588, 326] on button "Confirm" at bounding box center [587, 326] width 32 height 14
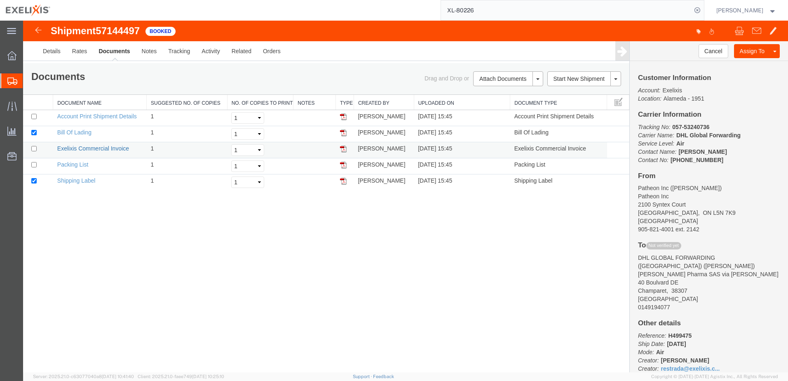
click at [68, 147] on link "Exelixis Commercial Invoice" at bounding box center [93, 148] width 72 height 7
click at [14, 109] on icon at bounding box center [11, 105] width 9 height 9
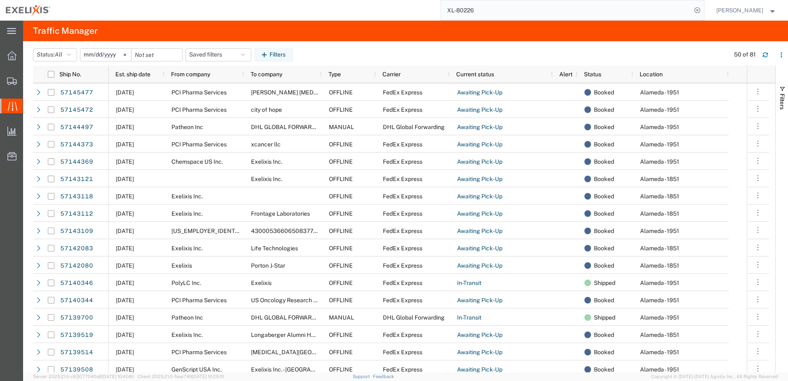
click at [108, 54] on input "2025-09-15" at bounding box center [105, 55] width 51 height 12
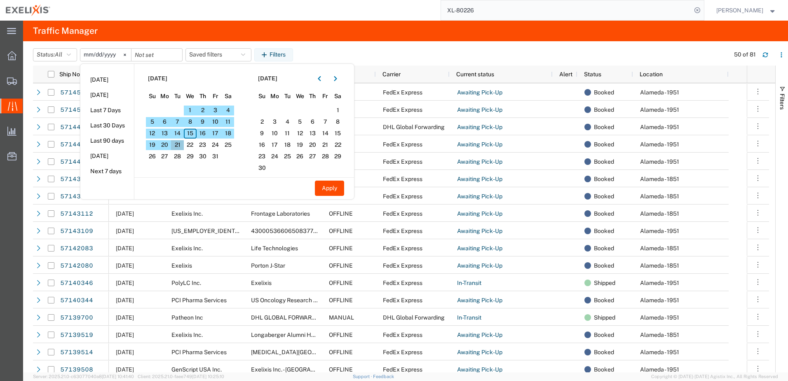
click at [177, 141] on span "21" at bounding box center [177, 145] width 13 height 10
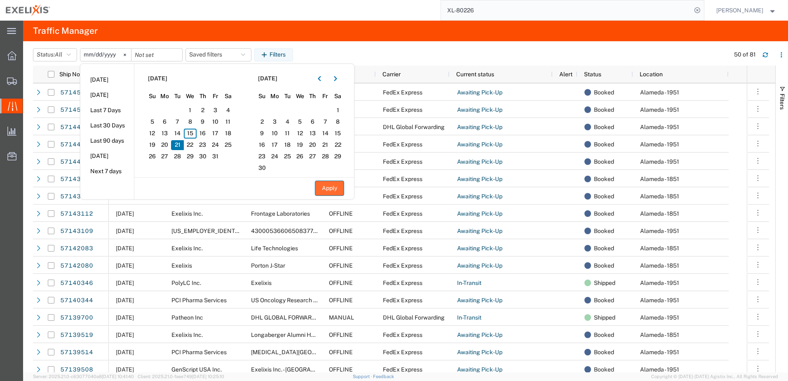
click at [326, 188] on button "Apply" at bounding box center [329, 187] width 29 height 15
type input "2025-10-21"
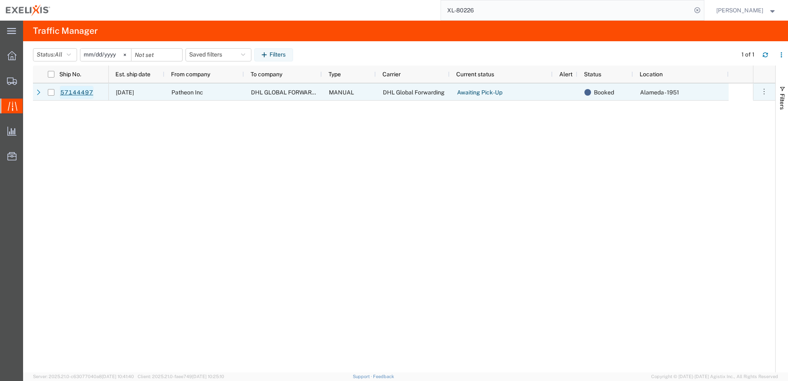
click at [80, 91] on link "57144497" at bounding box center [77, 92] width 34 height 13
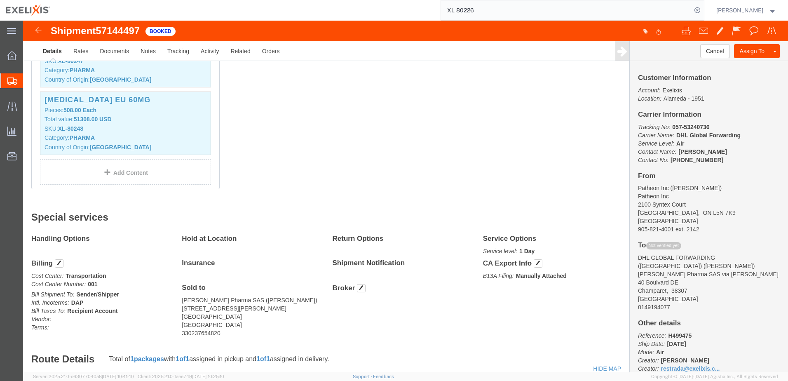
scroll to position [536, 0]
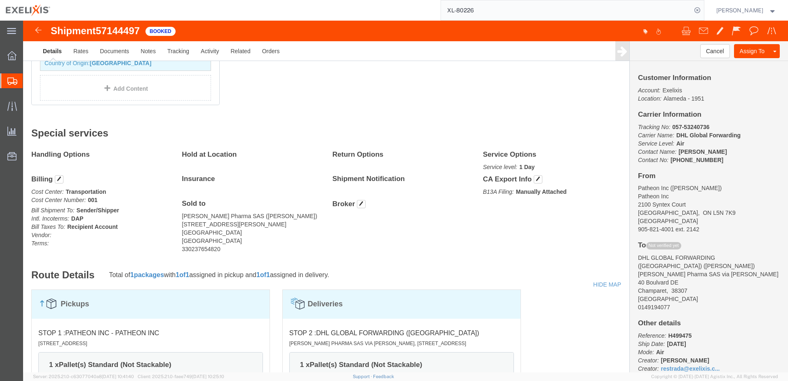
click b "1 Day"
click span "button"
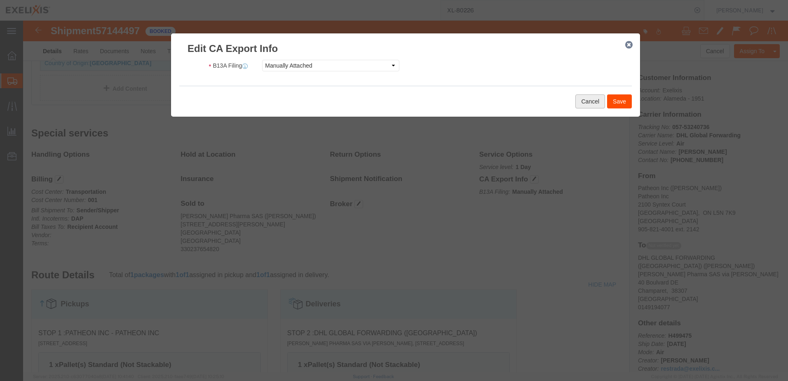
click button "Cancel"
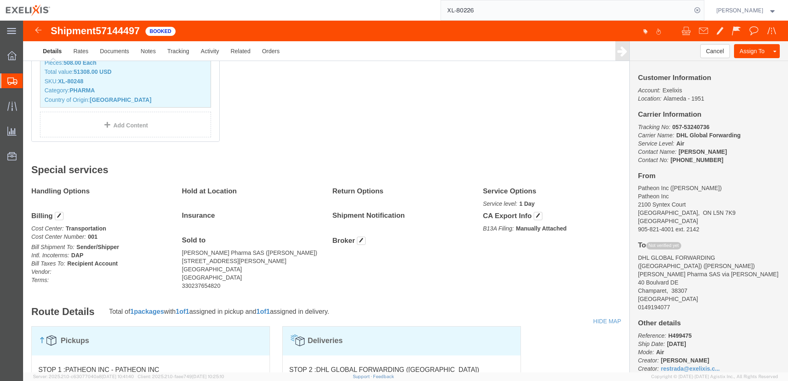
scroll to position [412, 0]
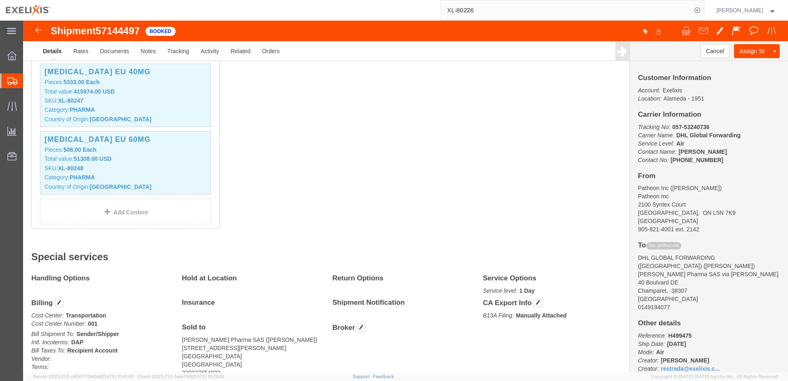
click div "Special services Handling Options Hold at Location Return Options Service Optio…"
click div "Return Options"
click h4 "Service Options"
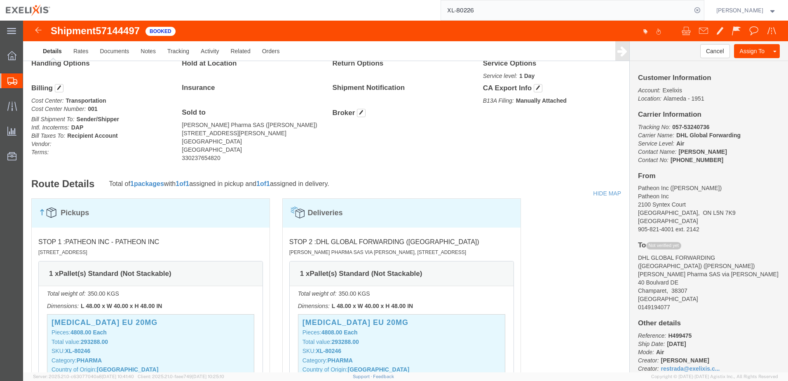
scroll to position [577, 0]
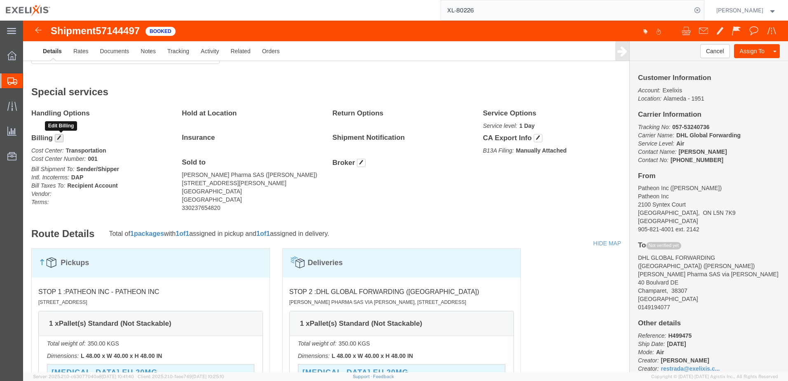
click span "button"
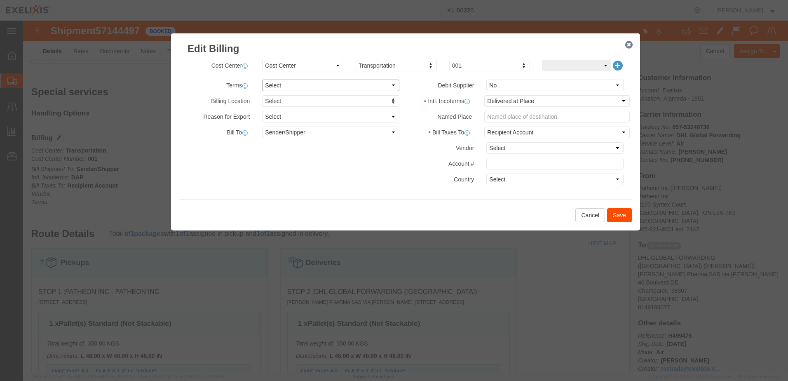
click select "Select Free of Charge Free of Cost NET 30 NET 45 NET 60 See Comment"
click select "Select Yes No"
click select "Select Carriage Insurance Paid Carriage Paid To Cost and Freight Cost Insurance…"
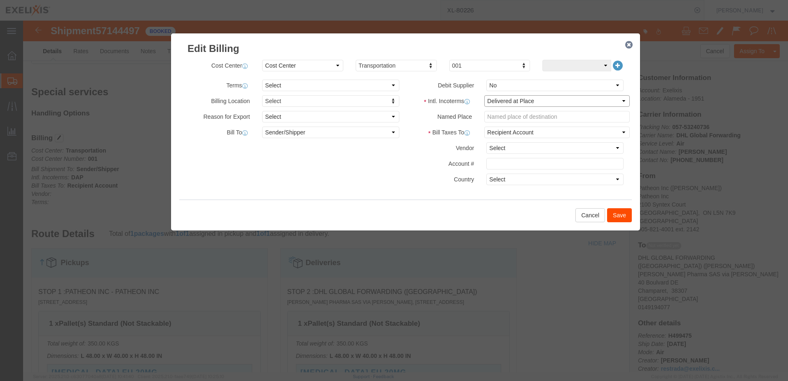
click select "Select Carriage Insurance Paid Carriage Paid To Cost and Freight Cost Insurance…"
click button "Save"
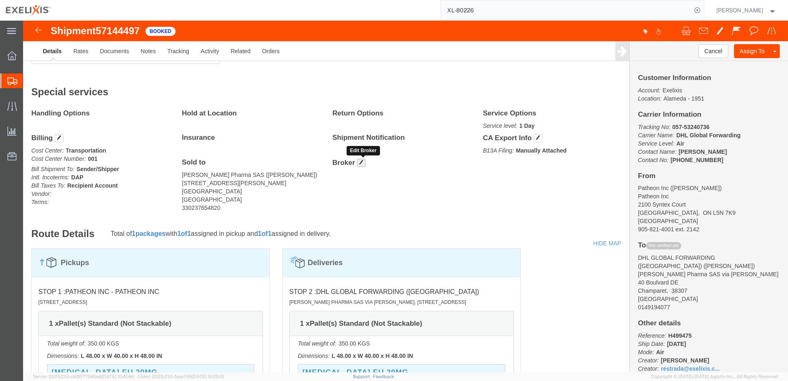
click span "button"
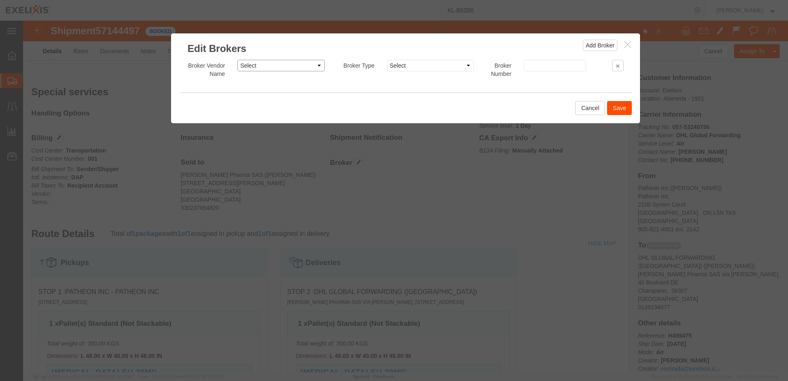
click select "Select Air China AIT Worldwide All Pro Supplies Amazon Logistics Boyle Transpor…"
click button "Save"
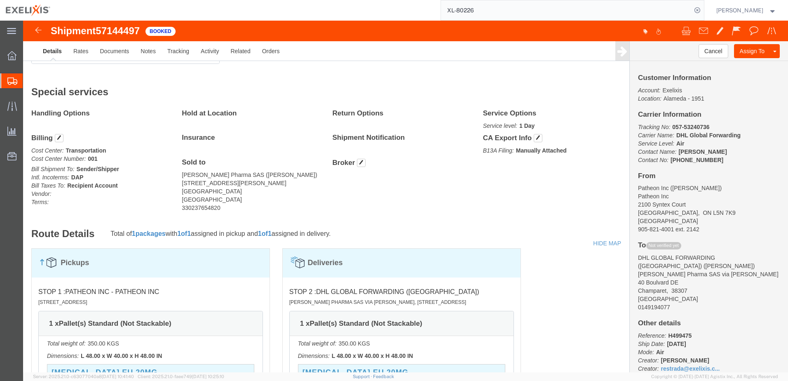
click span "57144497"
drag, startPoint x: 96, startPoint y: 11, endPoint x: 53, endPoint y: 12, distance: 42.5
click h1 "Shipment 57144497"
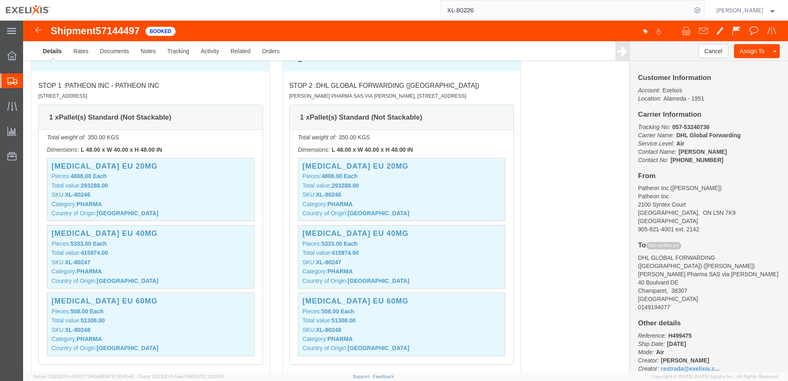
scroll to position [700, 0]
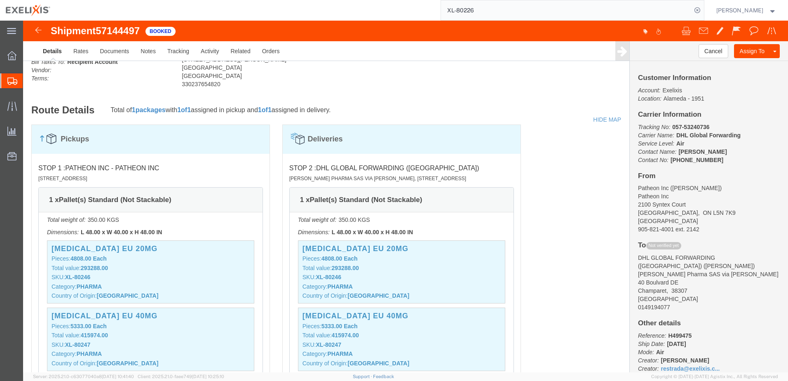
click span "Patheon Inc - Patheon Inc"
click span "DHL GLOBAL FORWARDING (FRANCE)"
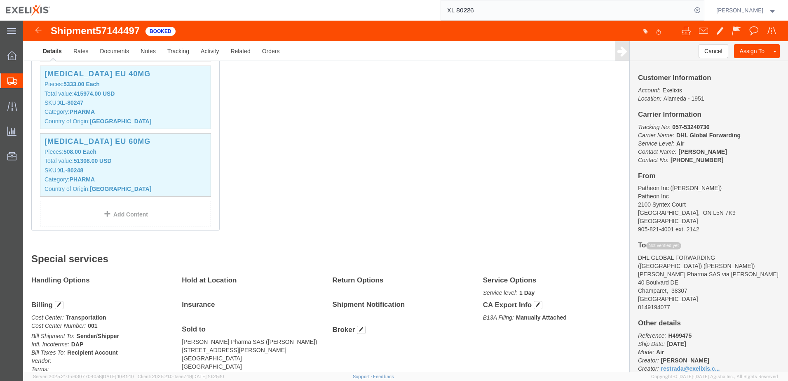
scroll to position [163, 0]
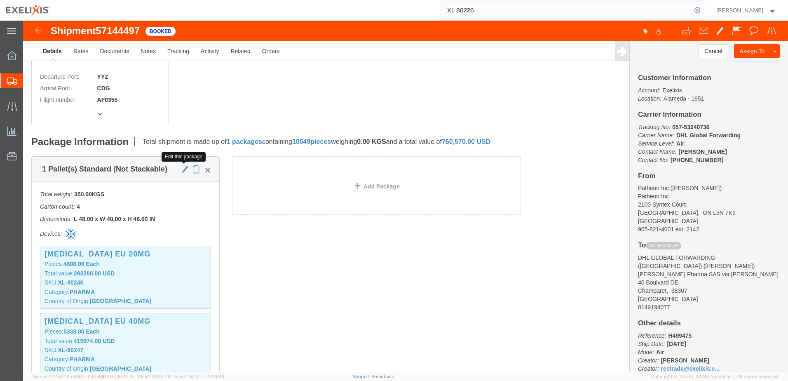
click span "button"
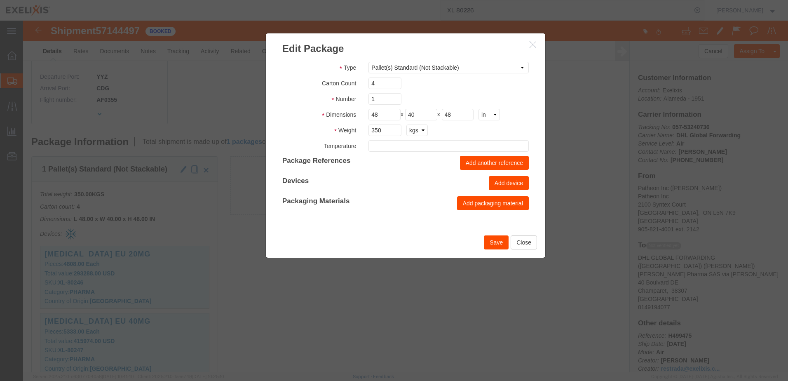
type input "FROM_15_TO_25"
click button "Close"
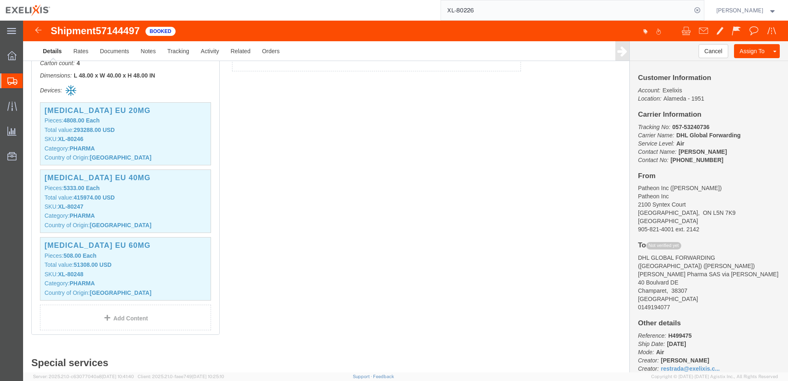
scroll to position [410, 0]
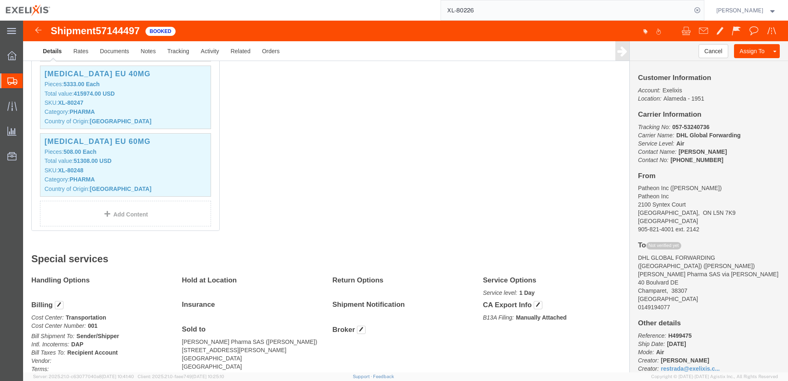
click div "Handling Options"
click h4 "Hold at Location"
click h4 "Return Options"
click h4 "Service Options"
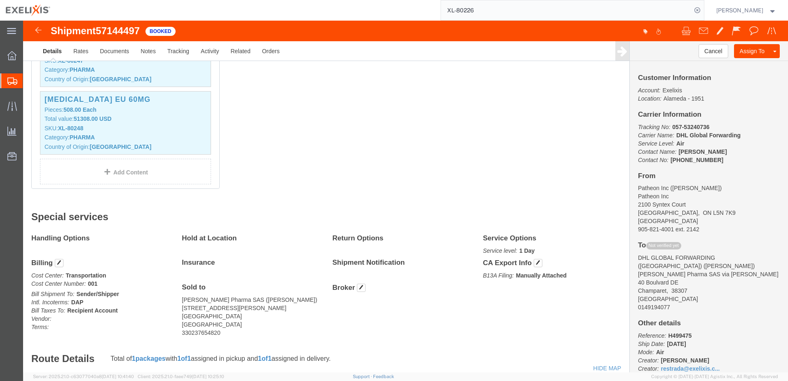
scroll to position [492, 0]
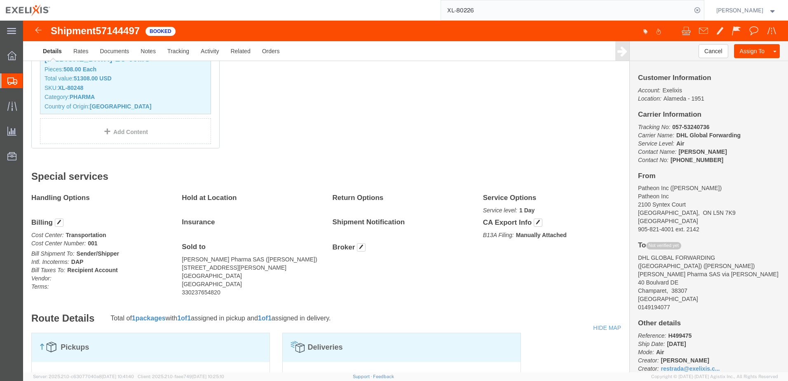
click b "1 Day"
click h4 "Service Options"
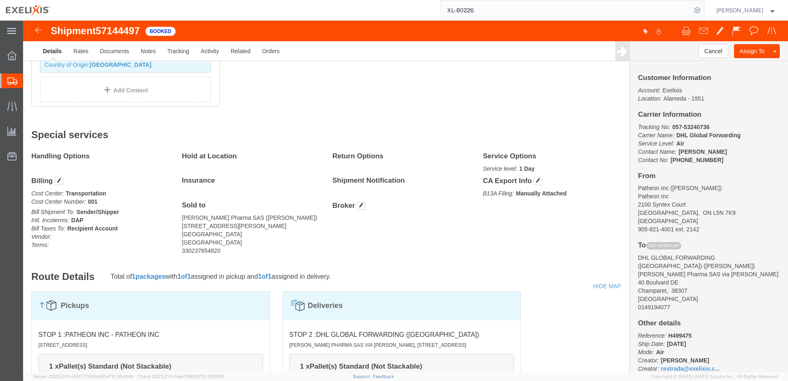
scroll to position [534, 0]
click b "1 Day"
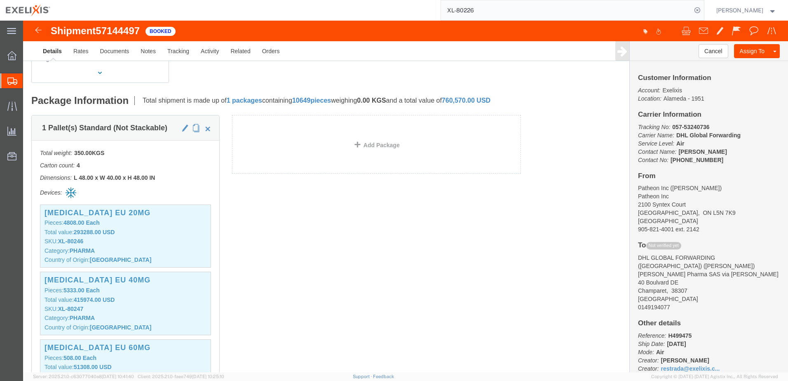
scroll to position [0, 0]
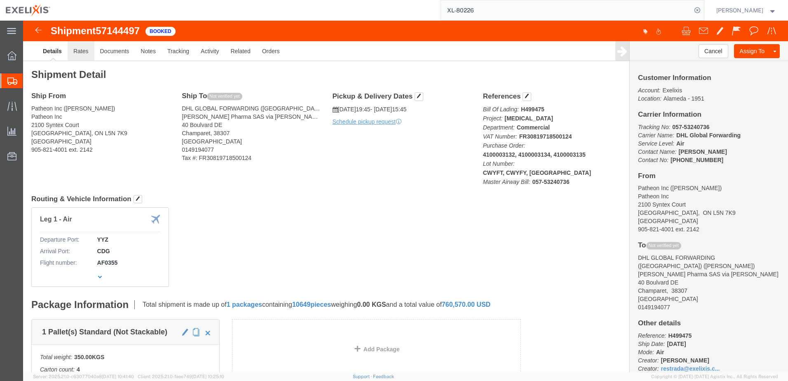
click link "Rates"
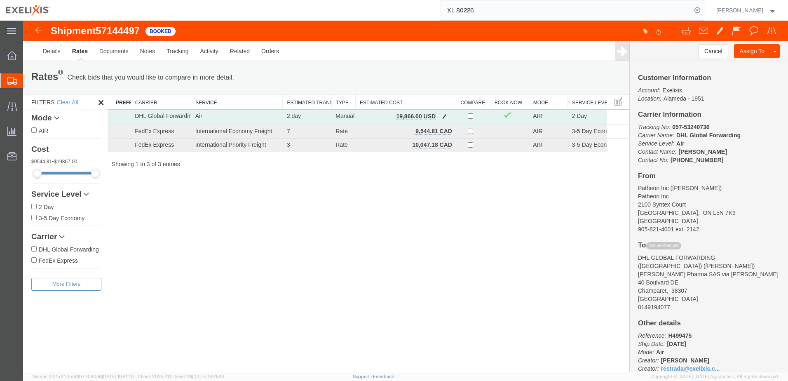
click at [151, 117] on td "DHL Global Forwarding" at bounding box center [161, 117] width 61 height 15
click at [444, 117] on span "button" at bounding box center [444, 116] width 5 height 6
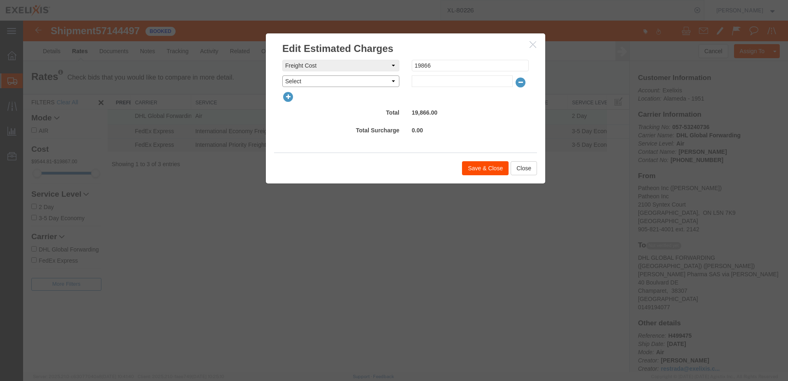
click at [365, 82] on select "Select AES Filing Accessorial Delivery Charge Additional Invoice Details Addres…" at bounding box center [340, 81] width 117 height 12
click at [458, 126] on div "0.00" at bounding box center [469, 131] width 129 height 14
click at [520, 167] on button "Close" at bounding box center [523, 168] width 26 height 14
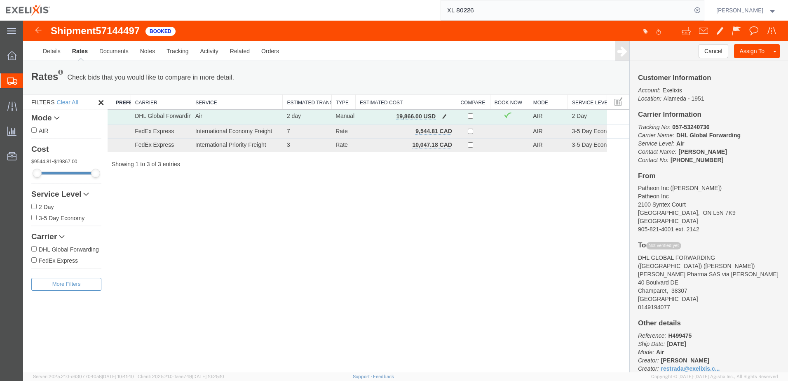
click at [287, 115] on td "2 day" at bounding box center [307, 117] width 49 height 15
drag, startPoint x: 287, startPoint y: 115, endPoint x: 188, endPoint y: 114, distance: 98.9
click at [191, 114] on td "Air" at bounding box center [236, 117] width 91 height 15
click at [115, 51] on link "Documents" at bounding box center [114, 51] width 41 height 20
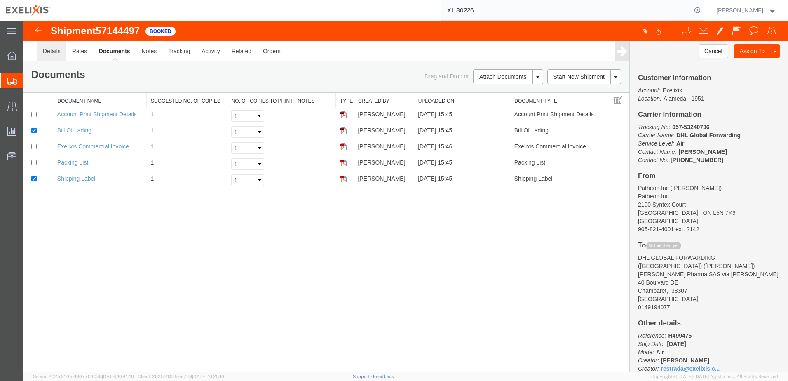
click at [51, 54] on link "Details" at bounding box center [51, 51] width 29 height 20
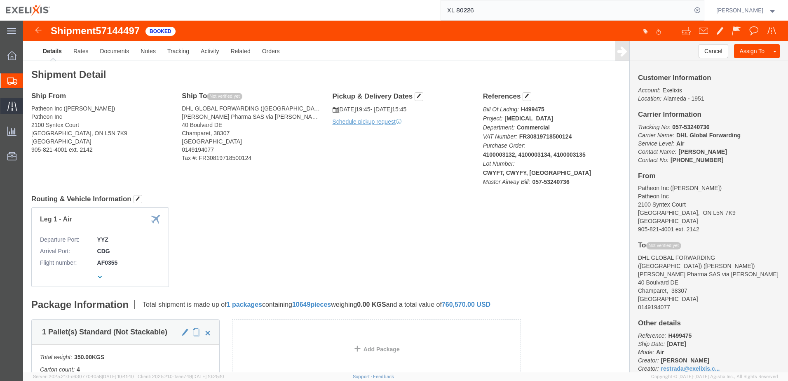
click at [12, 103] on icon at bounding box center [11, 105] width 9 height 9
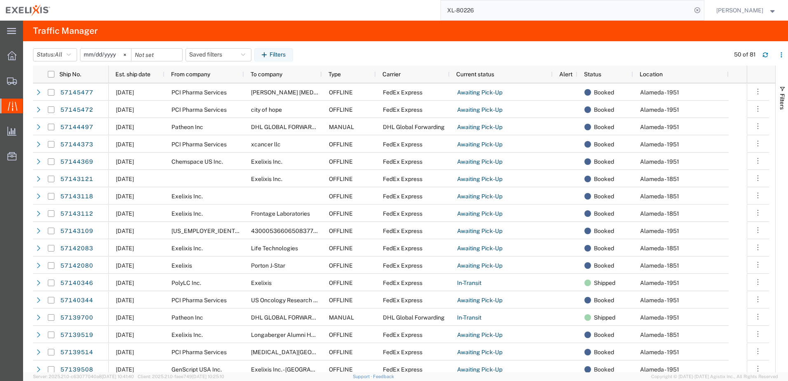
click at [115, 56] on input "2025-09-15" at bounding box center [105, 55] width 51 height 12
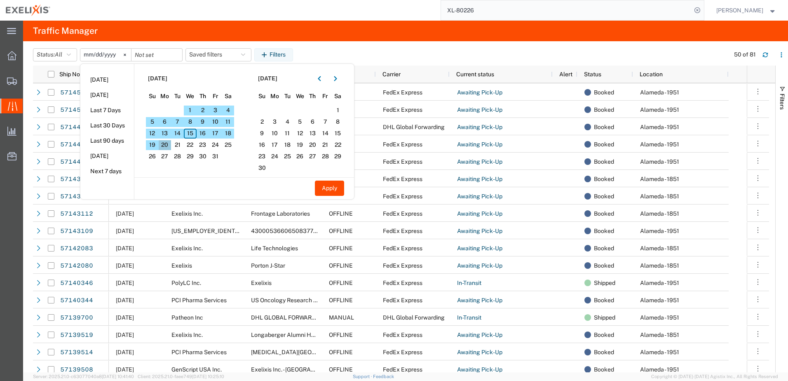
click at [168, 145] on span "20" at bounding box center [165, 145] width 13 height 10
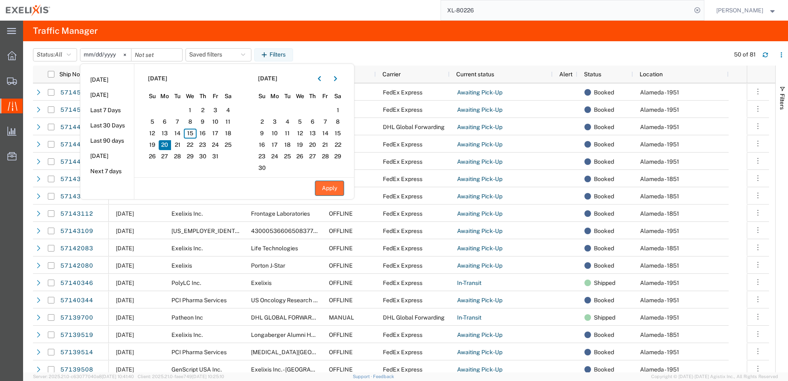
click at [335, 190] on button "Apply" at bounding box center [329, 187] width 29 height 15
type input "2025-10-20"
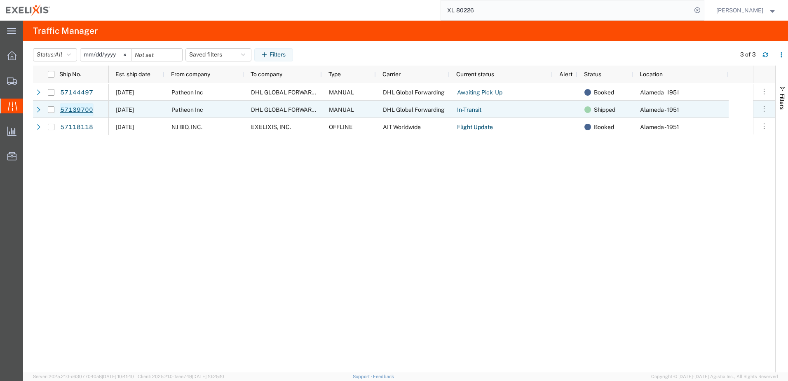
click at [81, 110] on link "57139700" at bounding box center [77, 109] width 34 height 13
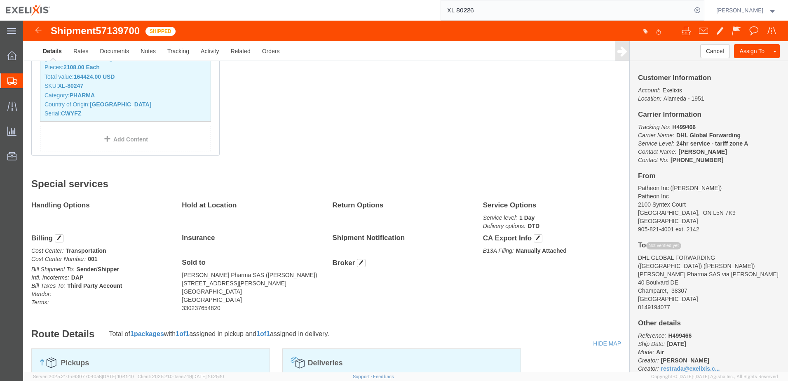
scroll to position [618, 0]
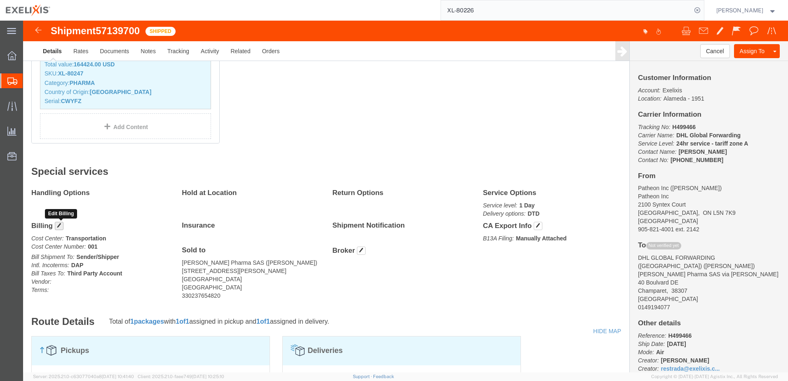
click span "button"
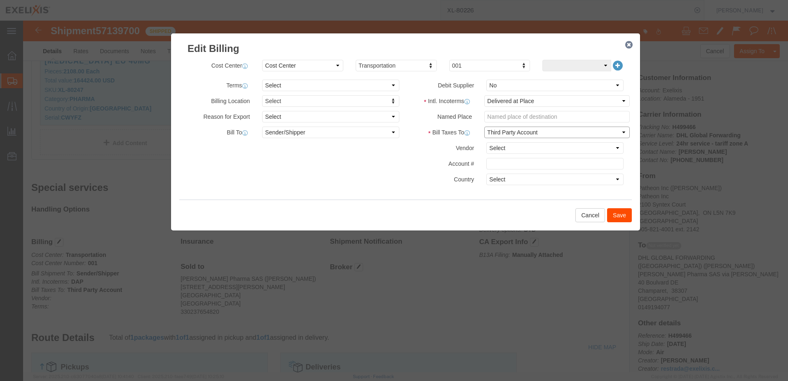
click select "Select Recipient Account Sender/Shipper Third Party Account"
select select "RCPN"
click select "Select Recipient Account Sender/Shipper Third Party Account"
click button "Save"
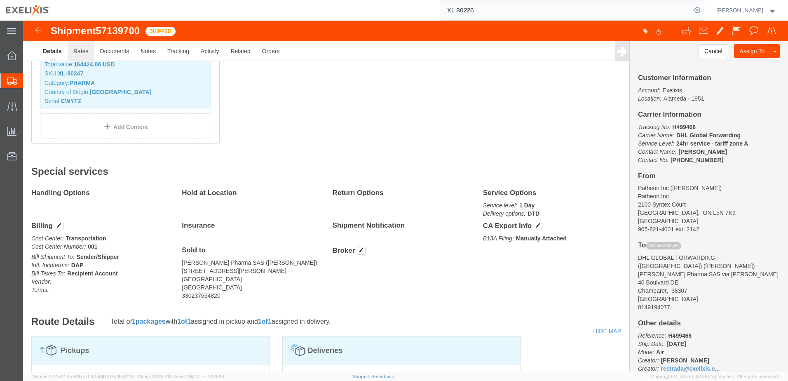
click link "Rates"
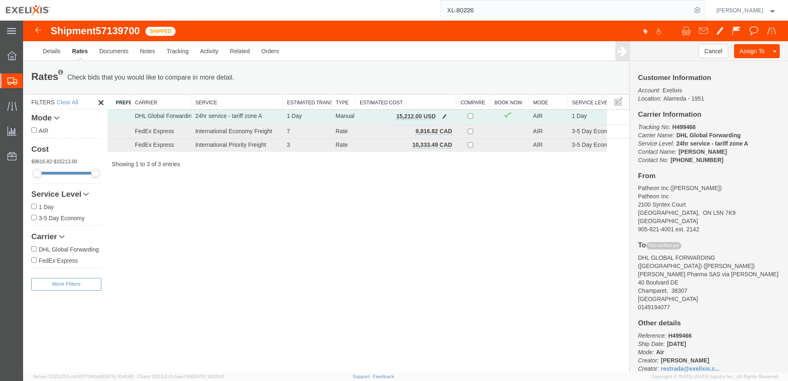
click at [164, 116] on td "DHL Global Forwarding" at bounding box center [161, 117] width 61 height 15
click at [445, 117] on span "button" at bounding box center [444, 116] width 5 height 6
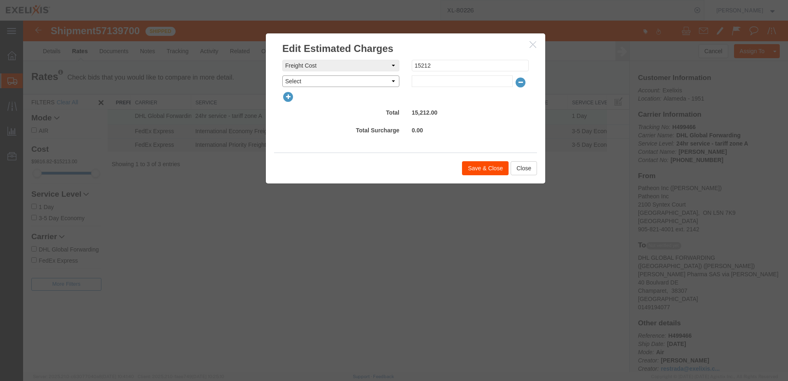
click at [393, 84] on select "Select AES Filing Accessorial Delivery Charge Additional Invoice Details Addres…" at bounding box center [340, 81] width 117 height 12
click at [470, 122] on div "freightCost Select AES Filing Accessorial Delivery Charge Additional Invoice De…" at bounding box center [405, 99] width 246 height 78
click at [525, 168] on button "Close" at bounding box center [523, 168] width 26 height 14
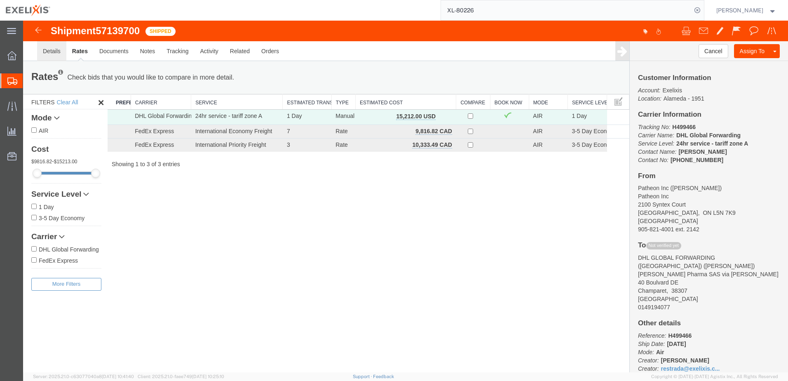
click at [53, 51] on link "Details" at bounding box center [51, 51] width 29 height 20
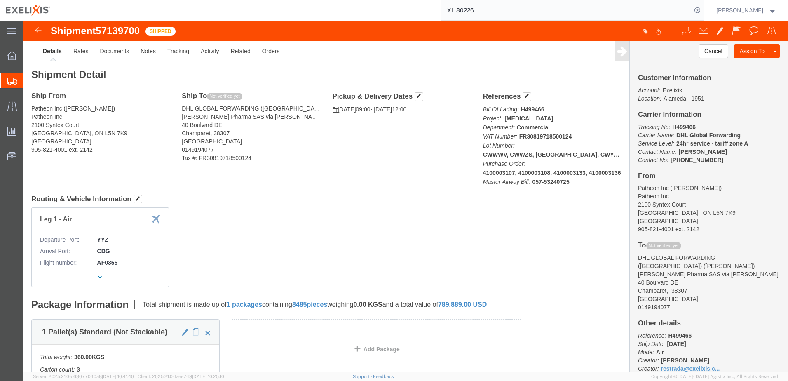
scroll to position [41, 0]
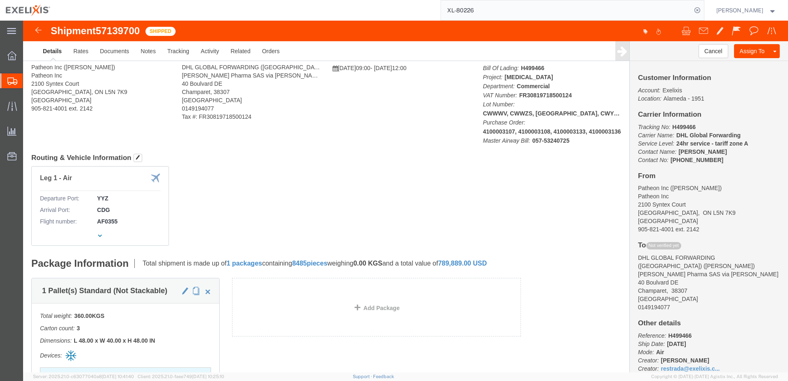
click p "Reference: H499466 Ship Date: 10/20/2025 Mode: Air Creator: Rey Estrada Creator…"
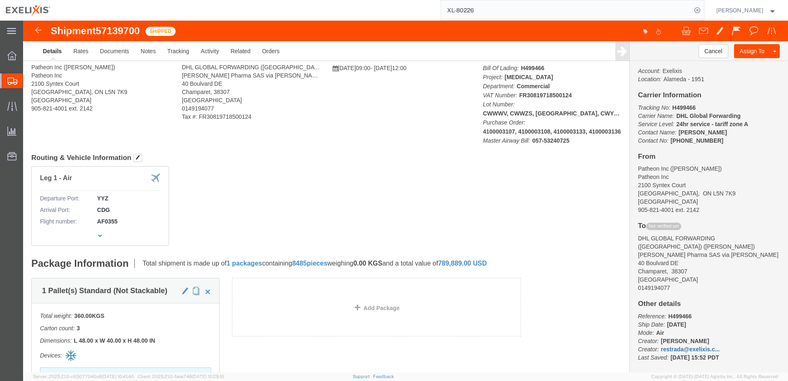
scroll to position [30, 0]
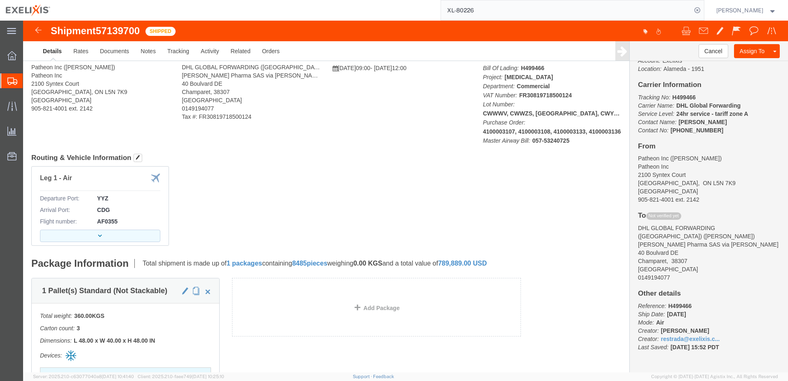
click button "button"
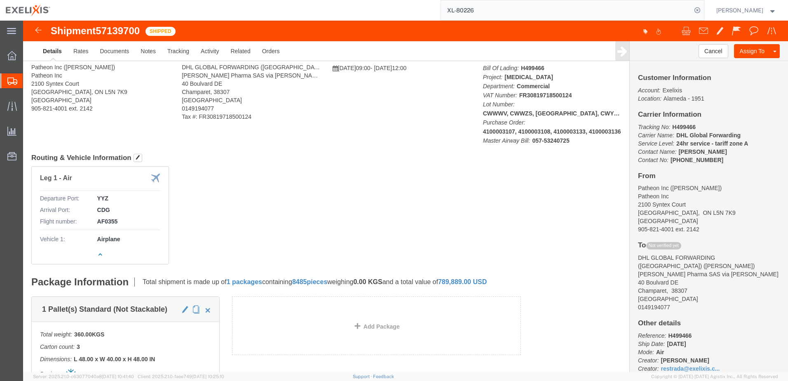
scroll to position [0, 0]
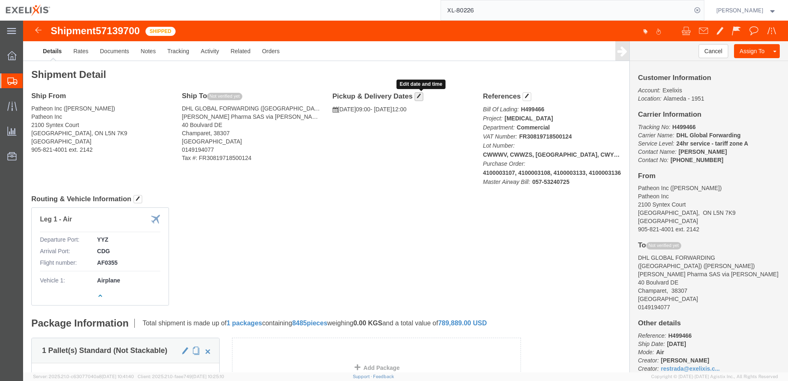
click span "button"
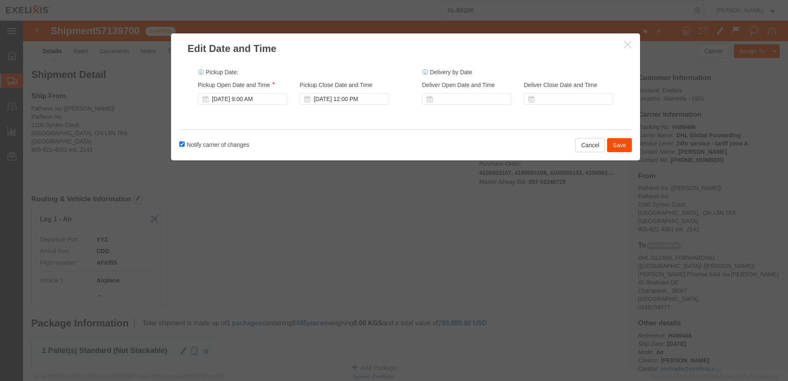
click icon "button"
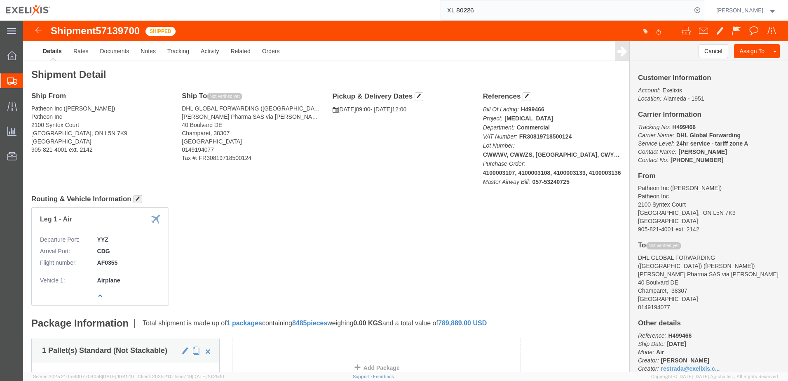
click span "button"
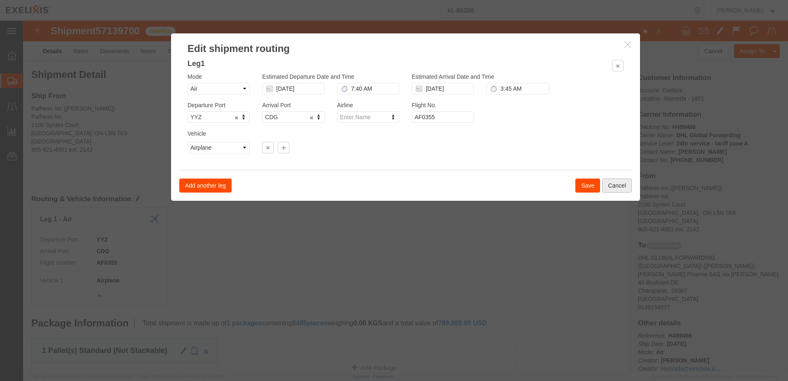
click button "Cancel"
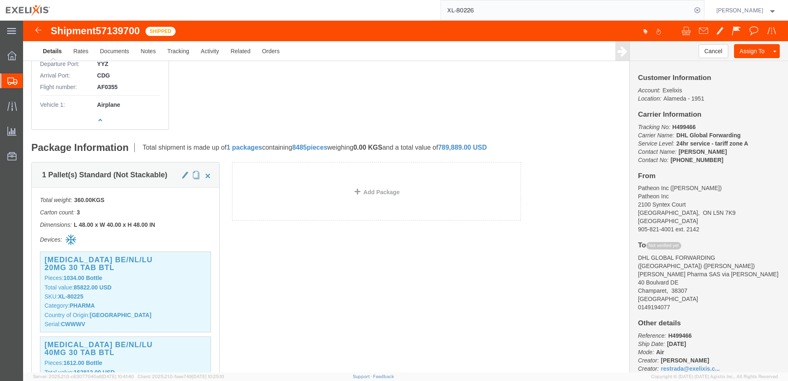
scroll to position [206, 0]
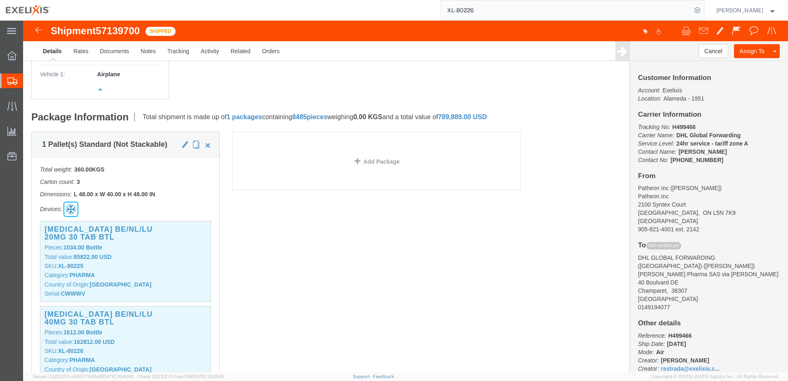
click icon
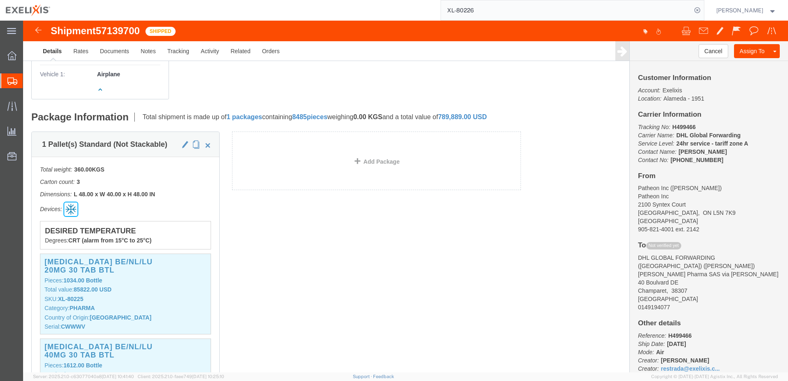
click icon
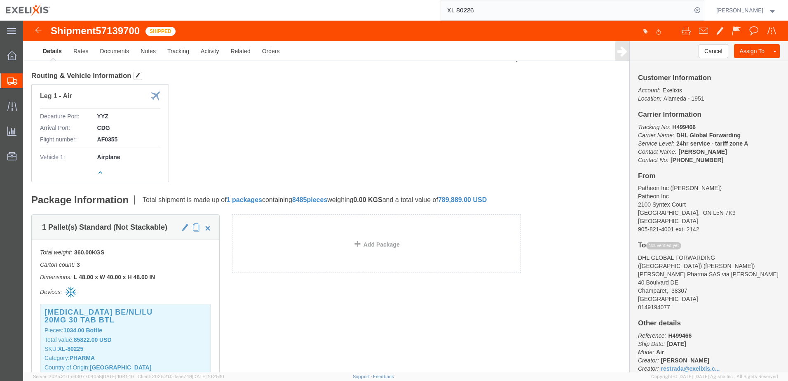
scroll to position [124, 0]
click span "button"
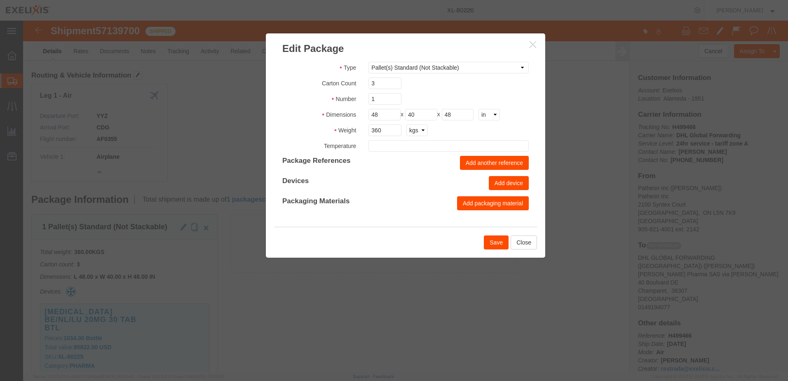
type input "FROM_15_TO_25"
click div "Carton Count 3"
type input "4"
type input "3"
click button "Close"
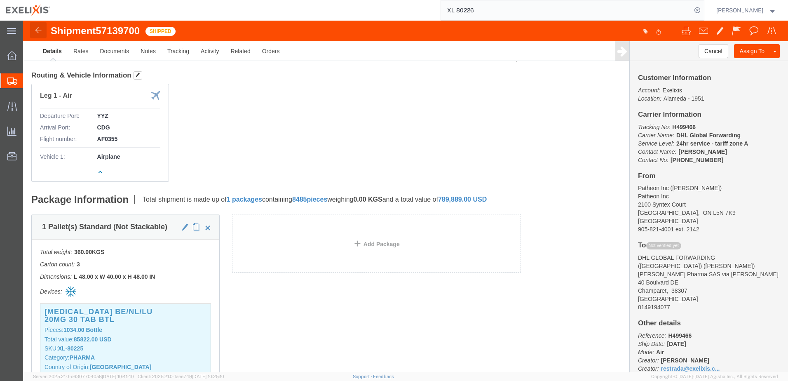
click img
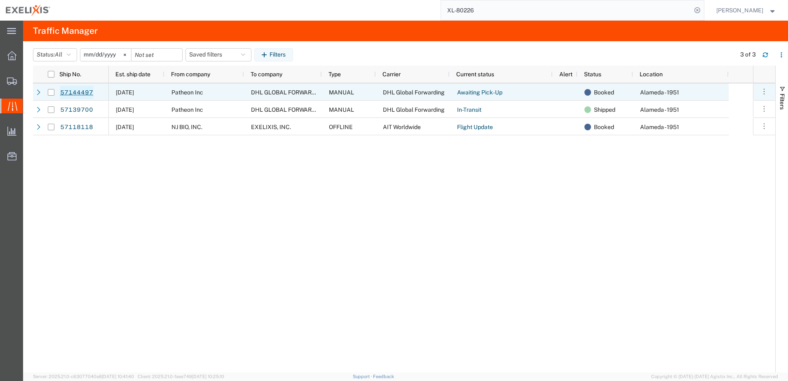
click at [84, 95] on link "57144497" at bounding box center [77, 92] width 34 height 13
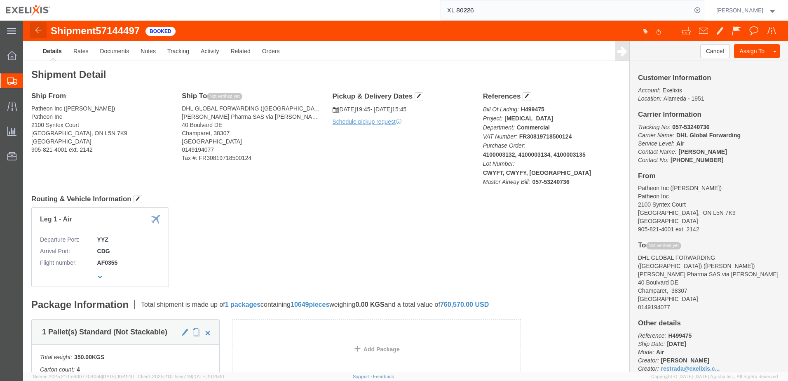
click img
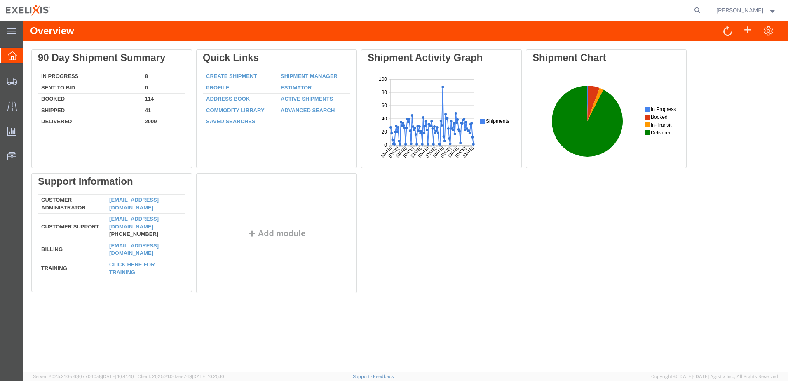
click at [239, 108] on link "Commodity Library" at bounding box center [235, 110] width 59 height 6
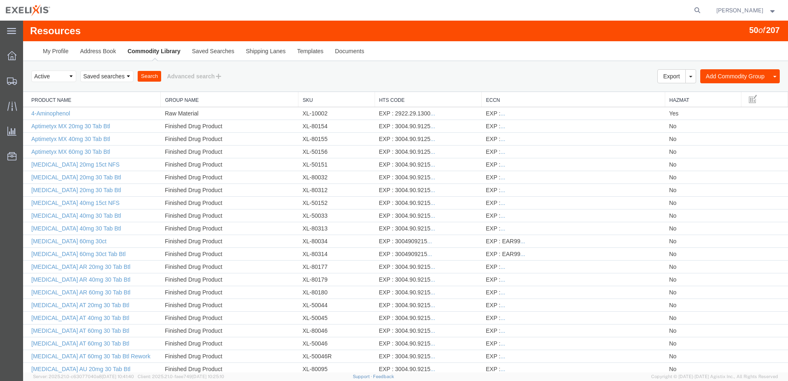
click at [320, 101] on link "Sku" at bounding box center [336, 100] width 68 height 7
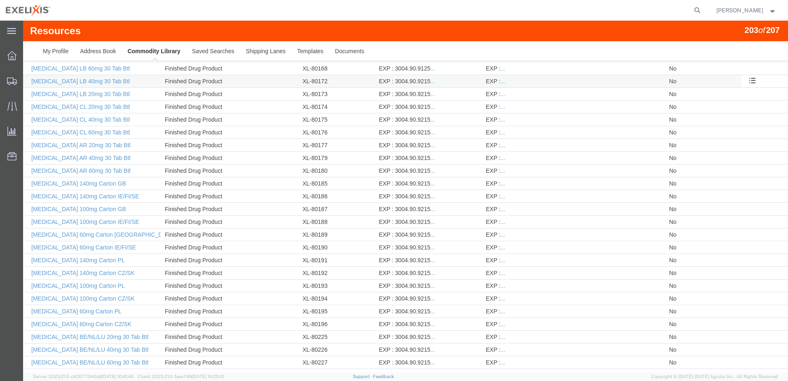
scroll to position [1932, 0]
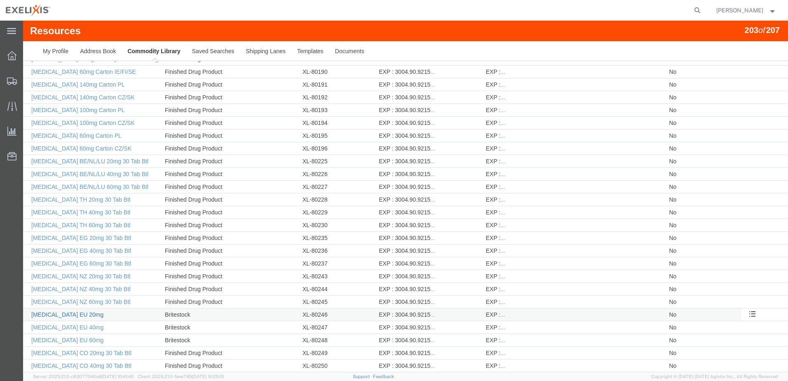
click at [66, 315] on link "Cabometyx EU 20mg" at bounding box center [67, 314] width 72 height 7
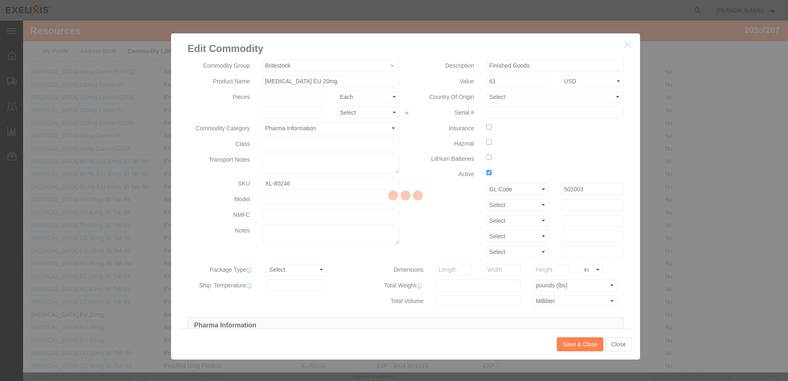
type input "FROM_15_TO_25"
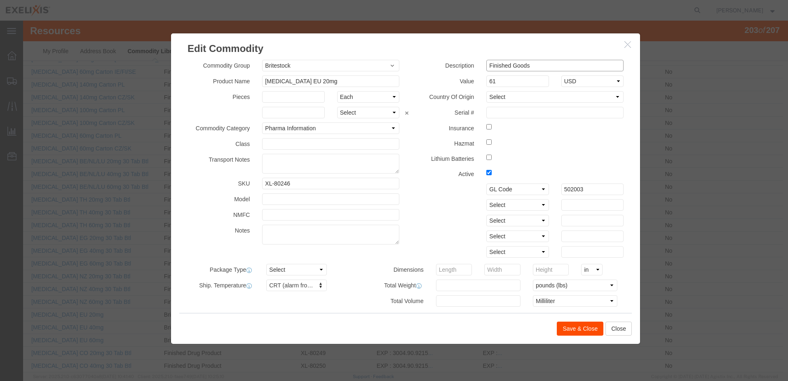
drag, startPoint x: 525, startPoint y: 64, endPoint x: 463, endPoint y: 65, distance: 62.2
click at [465, 64] on div "Description Finished Goods" at bounding box center [517, 66] width 224 height 12
click at [504, 98] on select "Select Afghanistan Åland Islands Albania Algeria American Samoa Andorra Angola …" at bounding box center [554, 97] width 137 height 12
select select "CA"
click at [486, 91] on select "Select Afghanistan Åland Islands Albania Algeria American Samoa Andorra Angola …" at bounding box center [554, 97] width 137 height 12
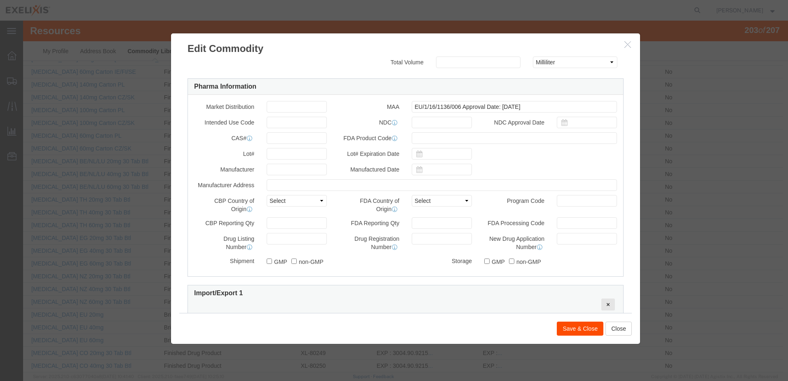
scroll to position [247, 0]
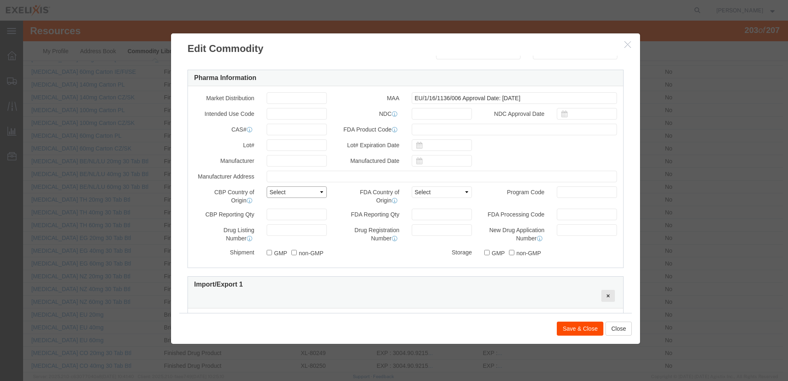
click at [316, 193] on select "Select Afghanistan Åland Islands Albania Algeria American Samoa Andorra Angola …" at bounding box center [297, 192] width 60 height 12
click at [333, 221] on div "FDA Reporting Qty" at bounding box center [405, 216] width 145 height 16
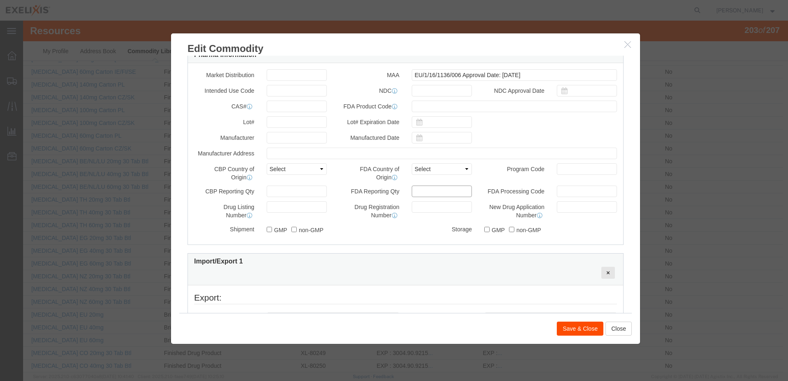
scroll to position [256, 0]
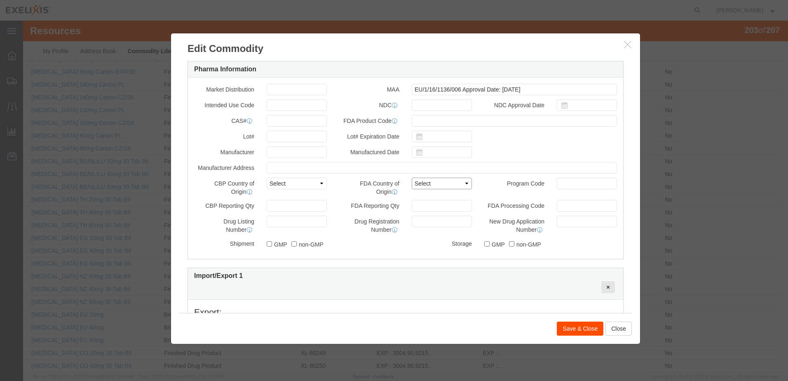
click at [447, 184] on select "Select Afghanistan Åland Islands Albania Algeria American Samoa Andorra Angola …" at bounding box center [442, 184] width 60 height 12
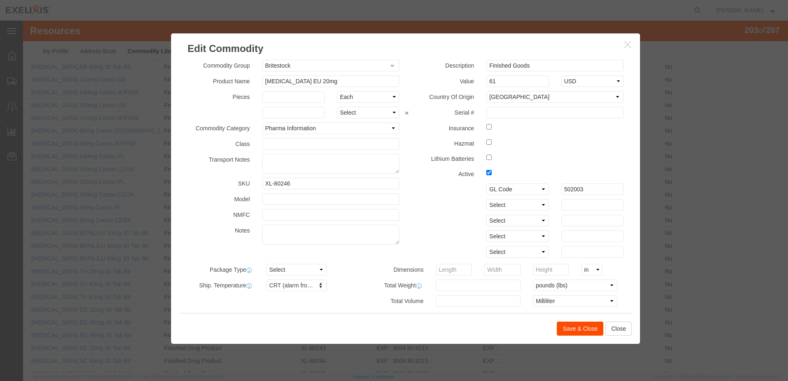
scroll to position [1808, 0]
click at [583, 328] on button "Save & Close" at bounding box center [580, 328] width 47 height 14
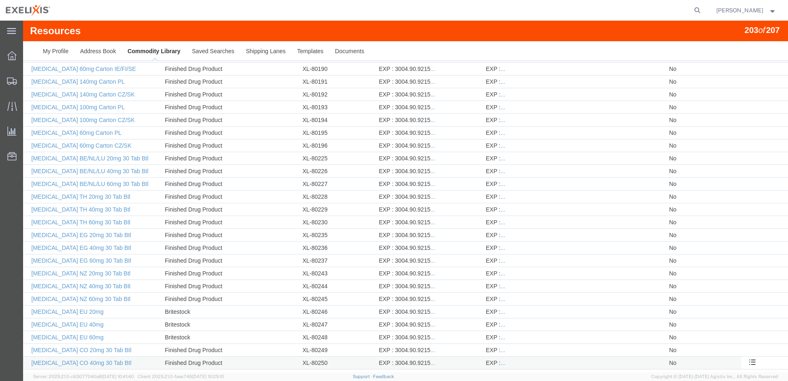
scroll to position [2055, 0]
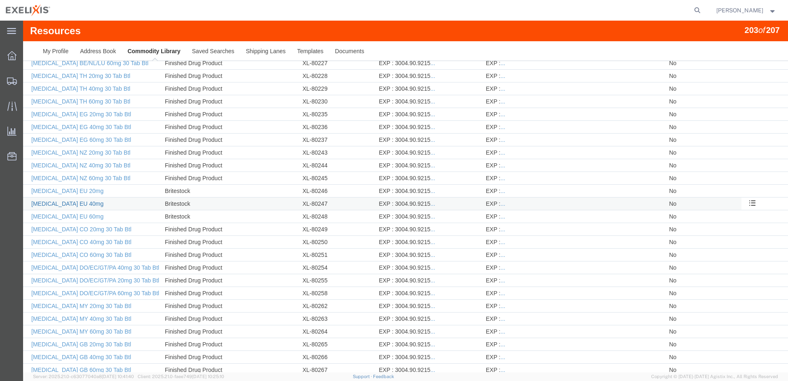
click at [73, 202] on link "Cabometyx EU 40mg" at bounding box center [67, 203] width 72 height 7
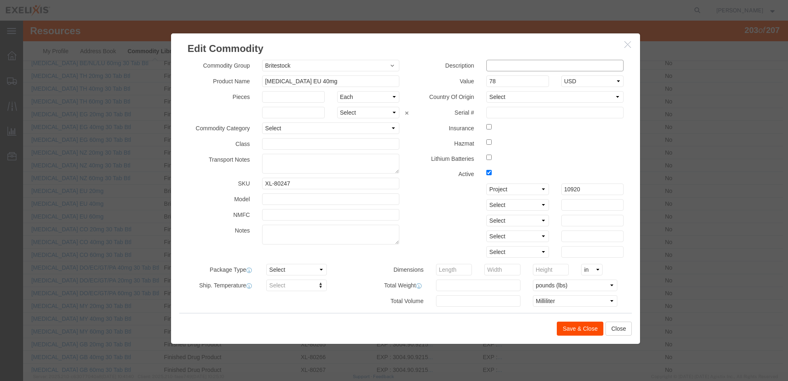
click at [500, 64] on input "text" at bounding box center [554, 66] width 137 height 12
paste input "Finished Goods"
type input "Finished Goods"
click at [537, 190] on select "Select Account Type Activity ID Airline Appointment Number ASN Batch Number Bil…" at bounding box center [517, 189] width 62 height 12
select select "GLCD"
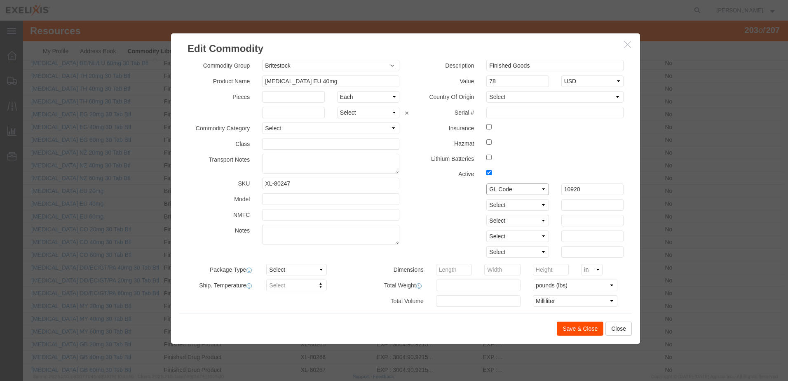
click at [486, 183] on select "Select Account Type Activity ID Airline Appointment Number ASN Batch Number Bil…" at bounding box center [517, 189] width 62 height 12
drag, startPoint x: 574, startPoint y: 189, endPoint x: 536, endPoint y: 181, distance: 38.6
click at [544, 187] on div "Select Account Type Activity ID Airline Appointment Number ASN Batch Number Bil…" at bounding box center [517, 189] width 224 height 12
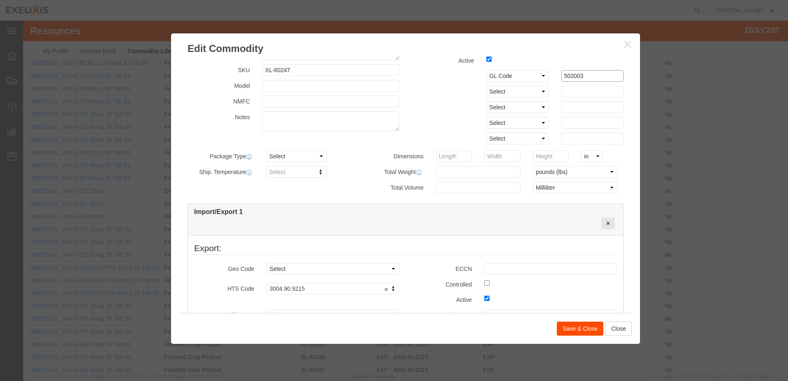
scroll to position [0, 0]
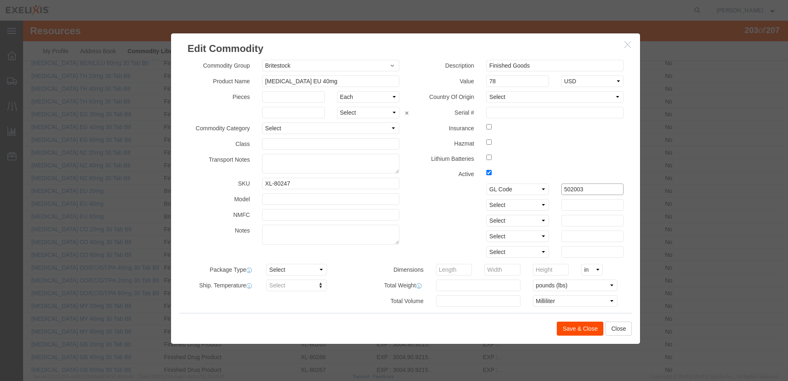
type input "502003"
click at [544, 99] on select "Select Afghanistan Åland Islands Albania Algeria American Samoa Andorra Angola …" at bounding box center [554, 97] width 137 height 12
select select "CA"
click at [486, 91] on select "Select Afghanistan Åland Islands Albania Algeria American Samoa Andorra Angola …" at bounding box center [554, 97] width 137 height 12
click at [330, 133] on select "Select Pharma Information" at bounding box center [330, 128] width 137 height 12
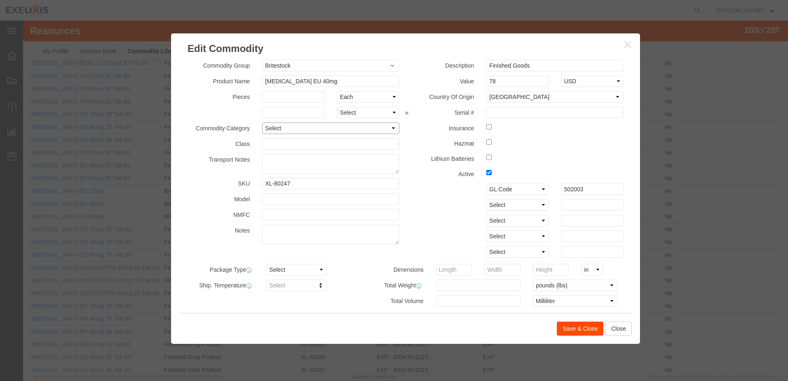
select select "PHARMA"
click at [262, 122] on select "Select Pharma Information" at bounding box center [330, 128] width 137 height 12
click at [413, 170] on label "Active" at bounding box center [442, 173] width 75 height 10
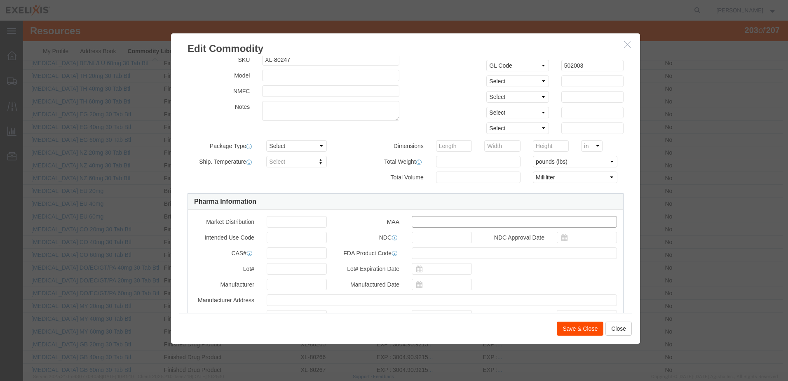
click at [415, 222] on input "text" at bounding box center [514, 222] width 205 height 12
paste input "EU/1/16/1136/006 Approval Date: 13 Sep 2016"
type input "EU/1/16/1136/006 Approval Date: 13 Sep 2016"
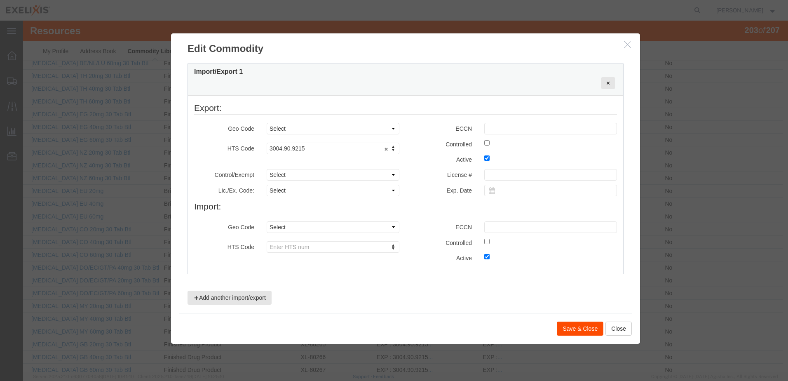
scroll to position [462, 0]
click at [575, 330] on button "Save & Close" at bounding box center [580, 328] width 47 height 14
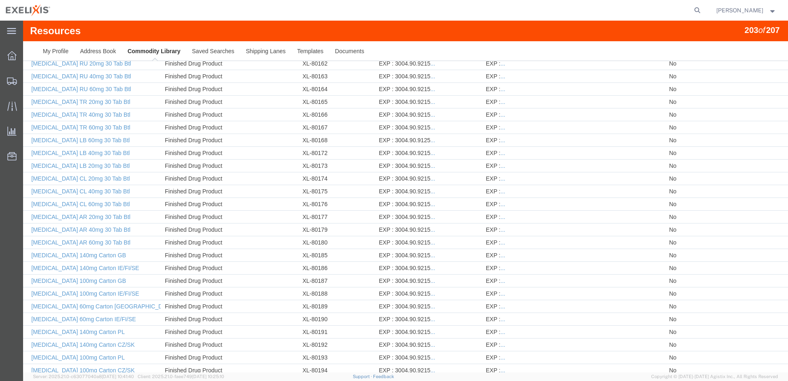
scroll to position [2055, 0]
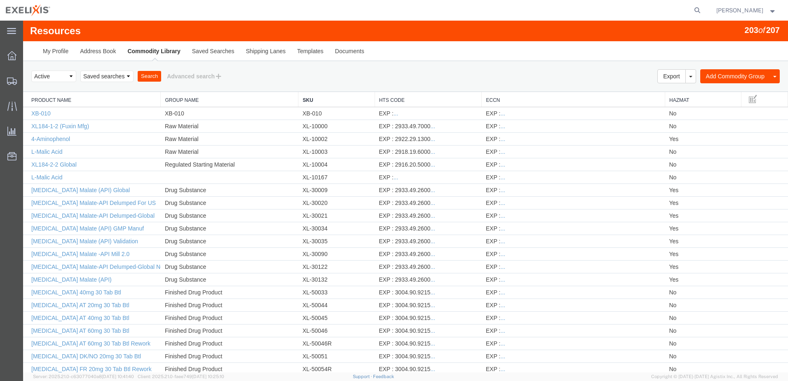
scroll to position [2055, 0]
